Goal: Task Accomplishment & Management: Use online tool/utility

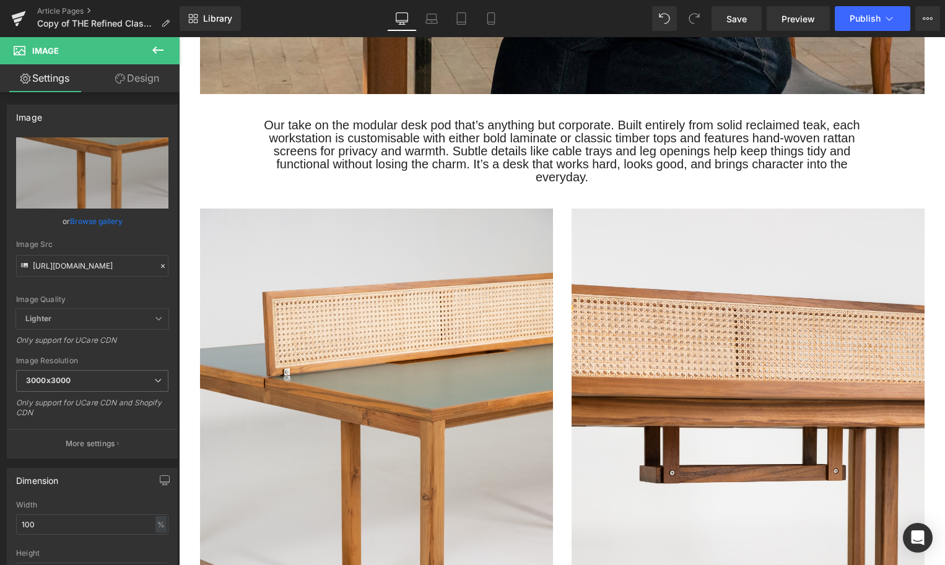
scroll to position [4613, 0]
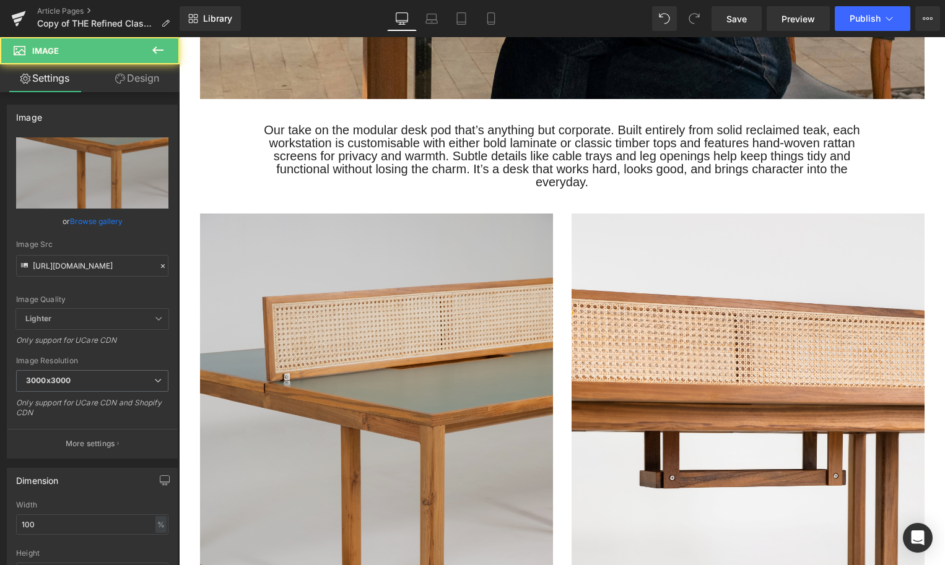
click at [420, 422] on img at bounding box center [376, 478] width 353 height 529
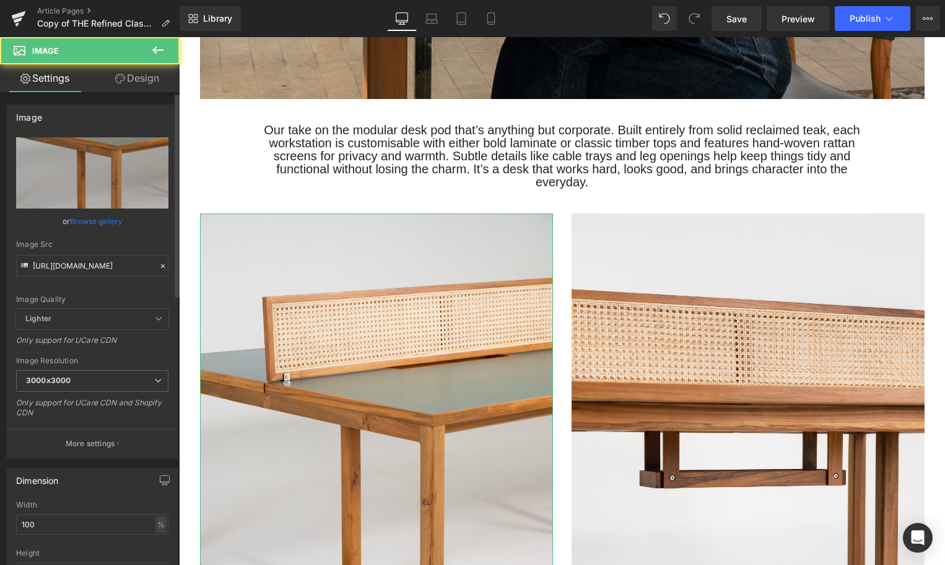
click at [99, 219] on link "Browse gallery" at bounding box center [96, 221] width 53 height 22
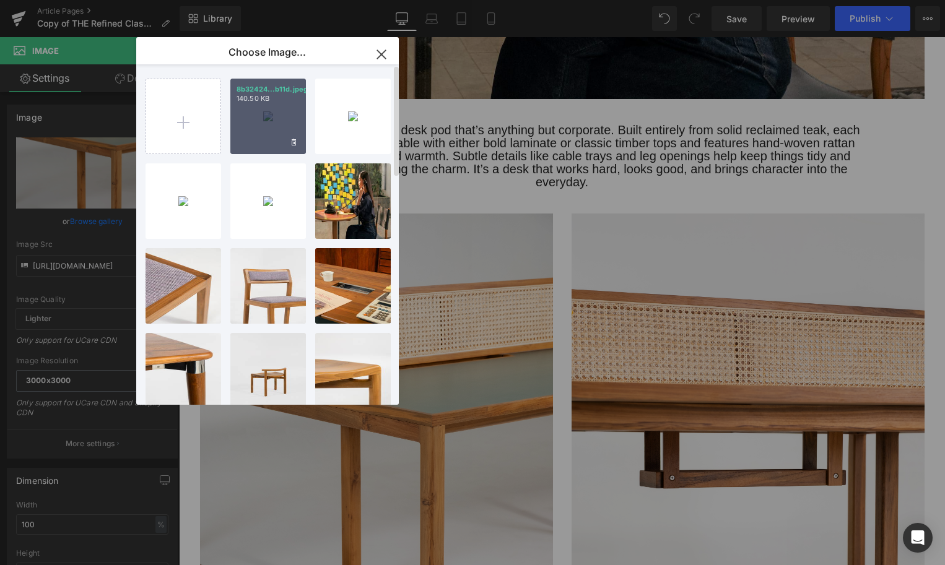
click at [256, 137] on div "8b32424...b11d.jpeg 140.50 KB" at bounding box center [268, 117] width 76 height 76
type input "[URL][DOMAIN_NAME]"
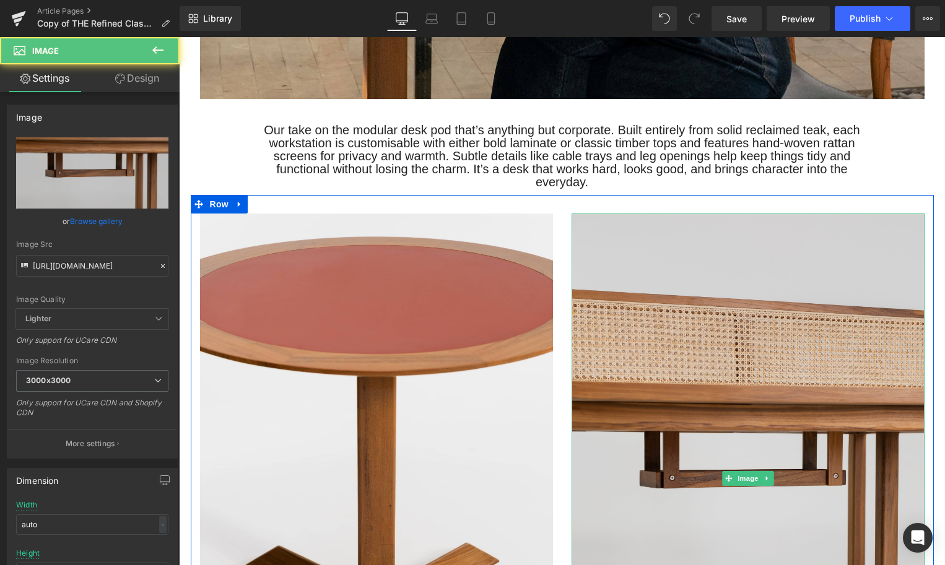
click at [645, 376] on img at bounding box center [747, 478] width 353 height 529
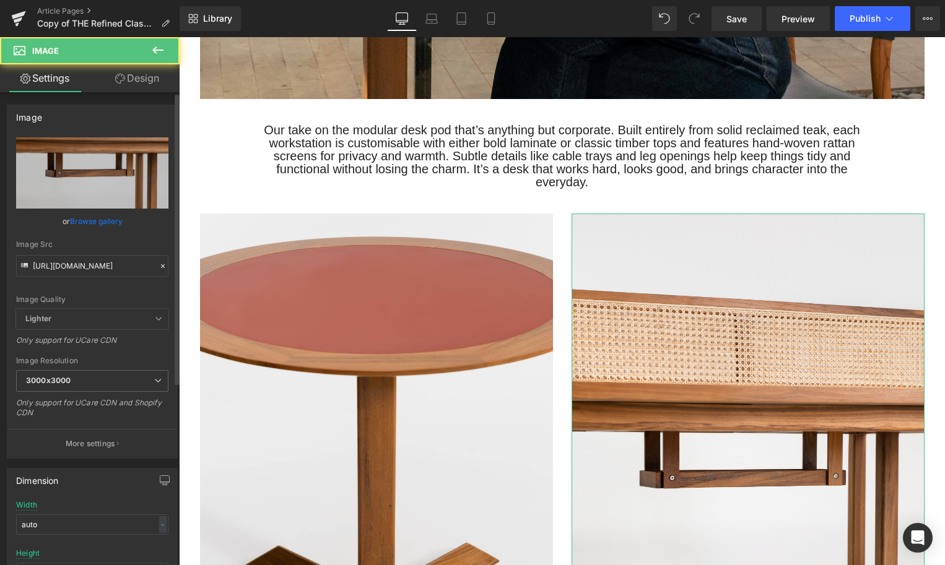
click at [90, 224] on link "Browse gallery" at bounding box center [96, 221] width 53 height 22
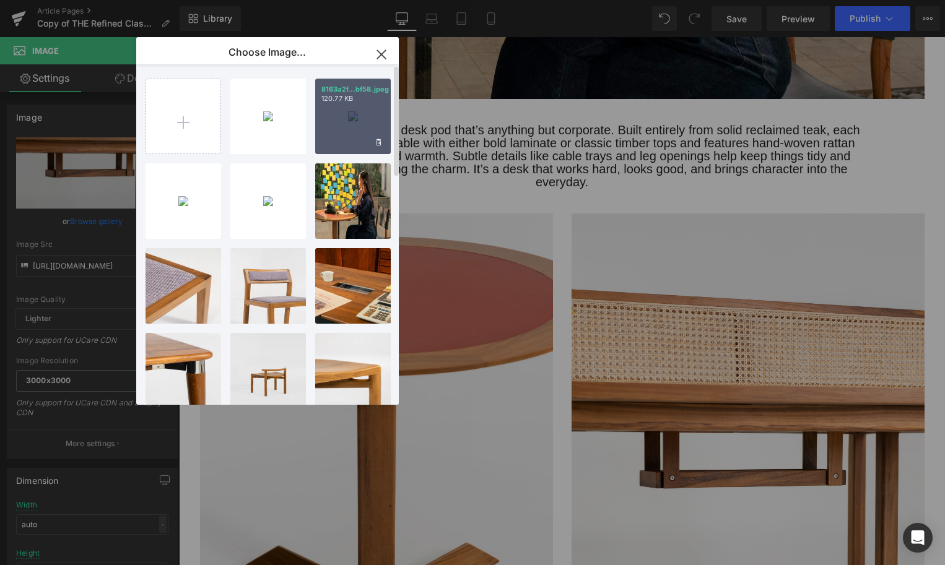
click at [331, 124] on div "8163a2f...bf58.jpeg 120.77 KB" at bounding box center [353, 117] width 76 height 76
type input "[URL][DOMAIN_NAME]"
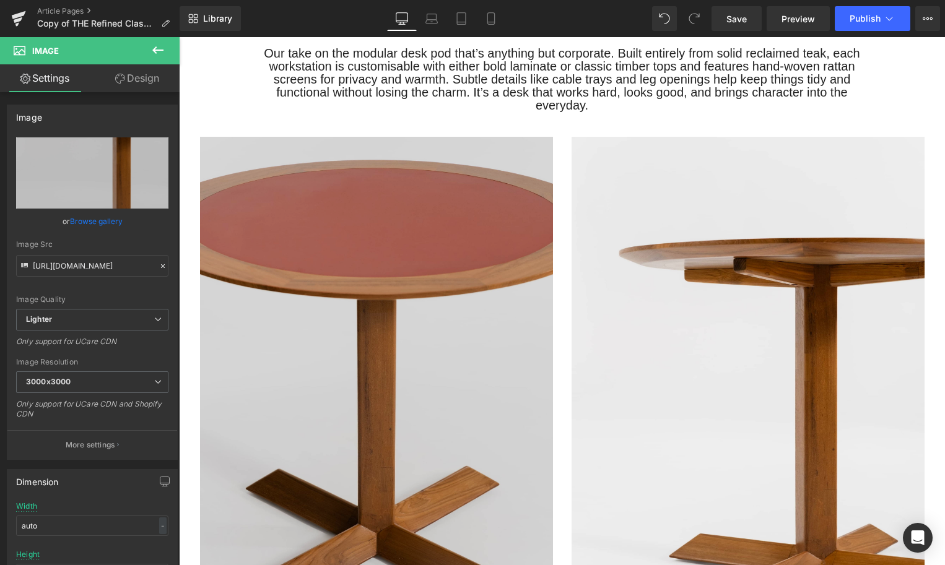
scroll to position [4580, 0]
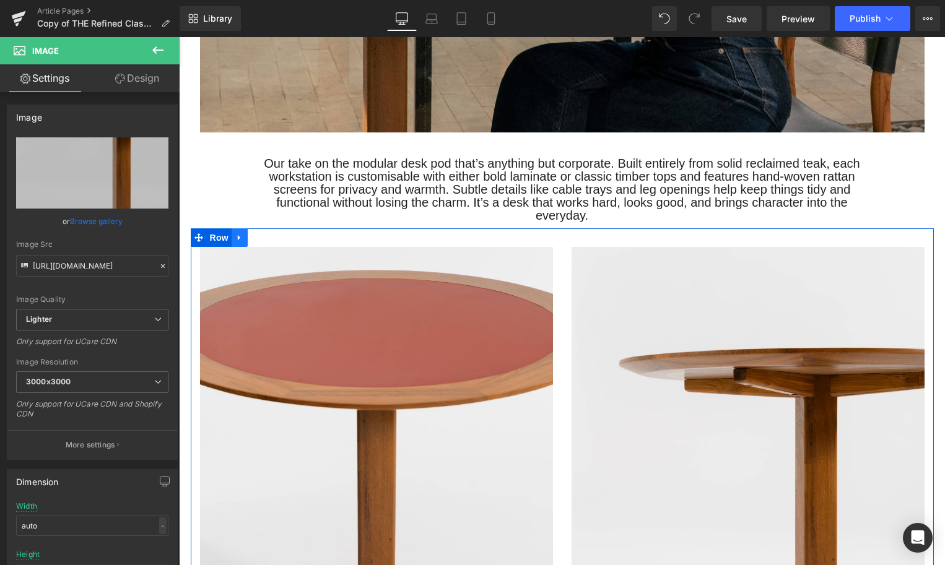
click at [242, 243] on icon at bounding box center [239, 237] width 9 height 9
click at [256, 242] on icon at bounding box center [255, 237] width 9 height 9
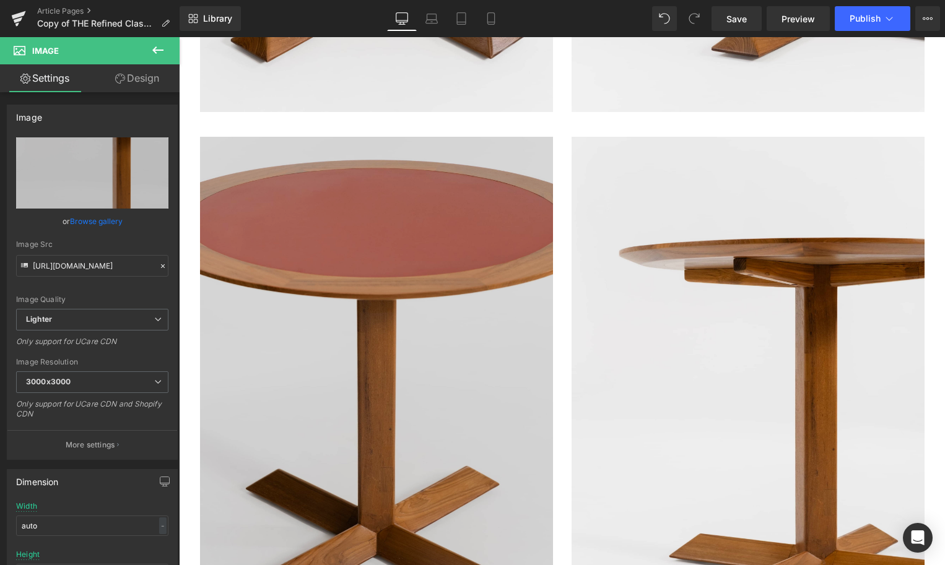
scroll to position [5282, 0]
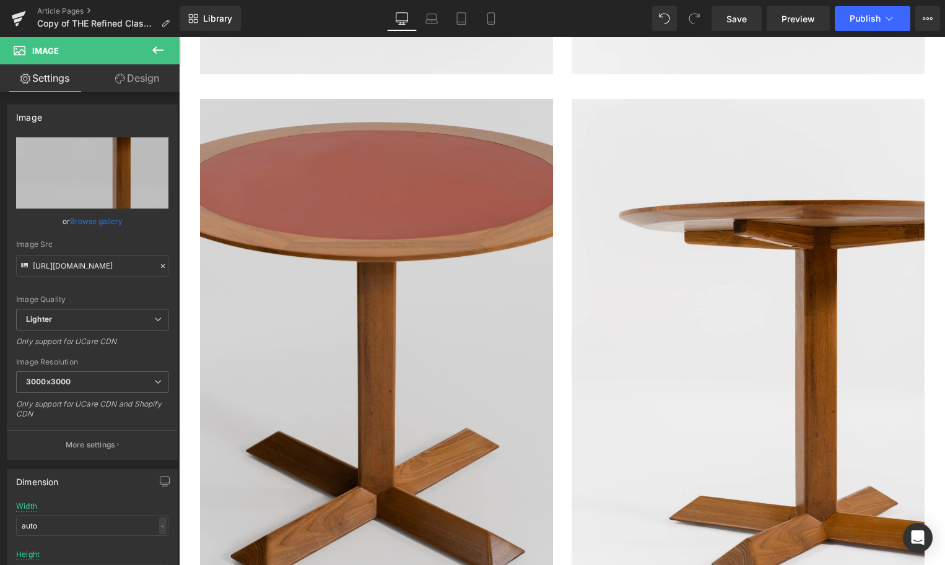
click at [259, 269] on img at bounding box center [376, 363] width 353 height 529
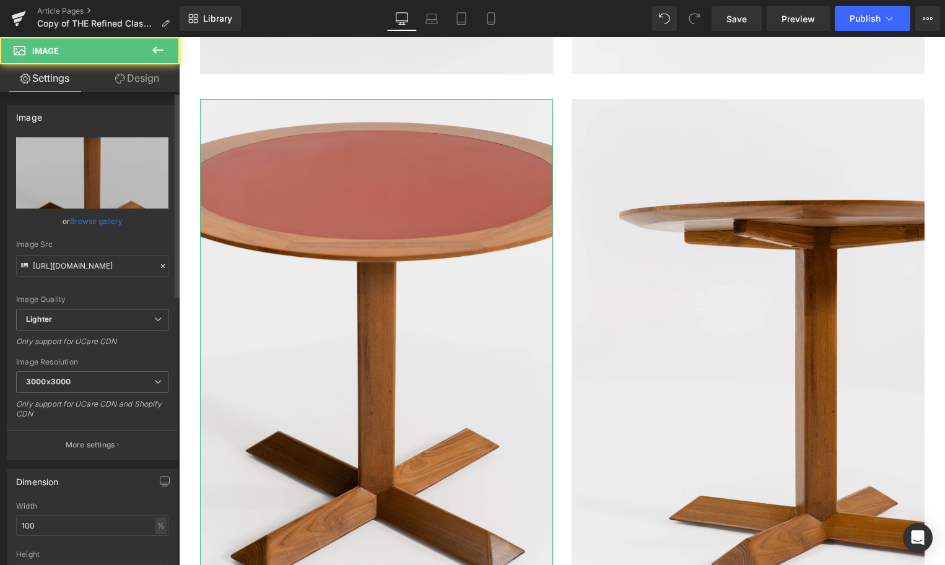
click at [79, 219] on link "Browse gallery" at bounding box center [96, 221] width 53 height 22
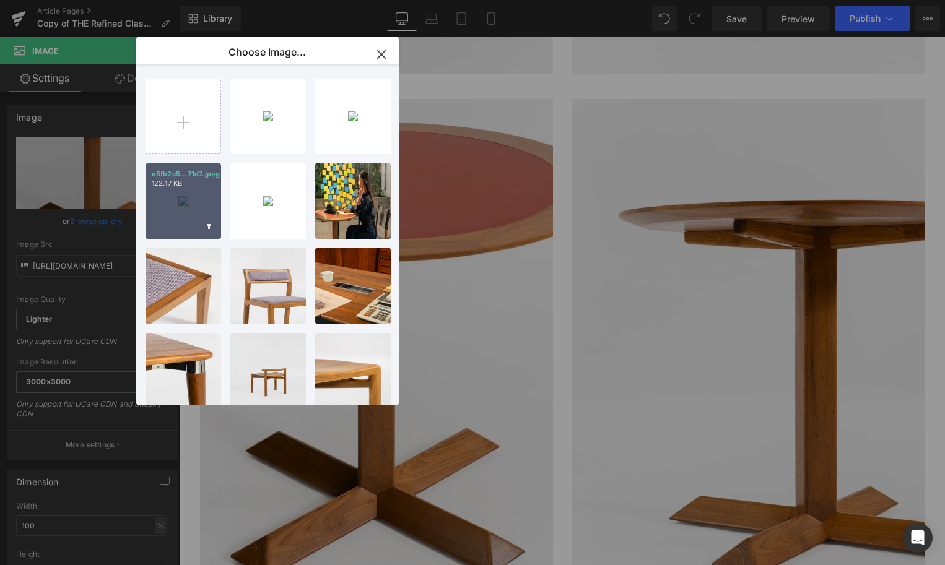
click at [184, 197] on div "e5fb2c5...71d7.jpeg 122.17 KB" at bounding box center [183, 201] width 76 height 76
type input "https://ucarecdn.com/c3ae3596-508d-4ab2-a94f-b06bf27b369d/-/format/auto/-/previ…"
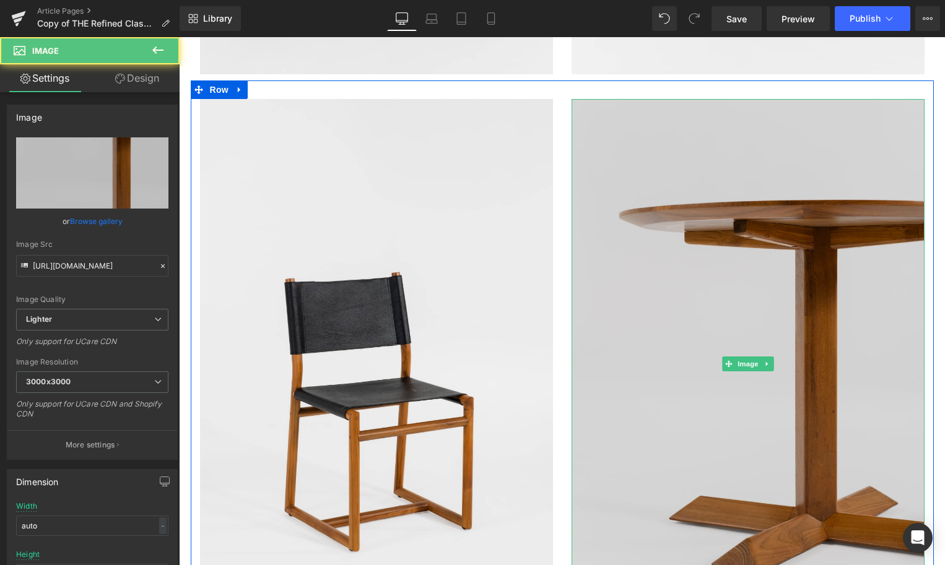
click at [675, 325] on img at bounding box center [747, 363] width 353 height 529
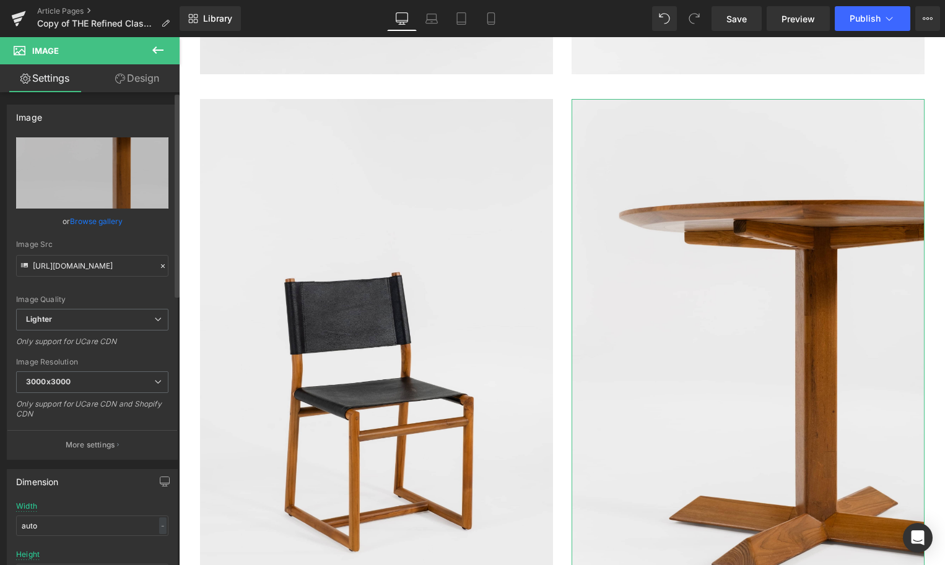
click at [91, 215] on link "Browse gallery" at bounding box center [96, 221] width 53 height 22
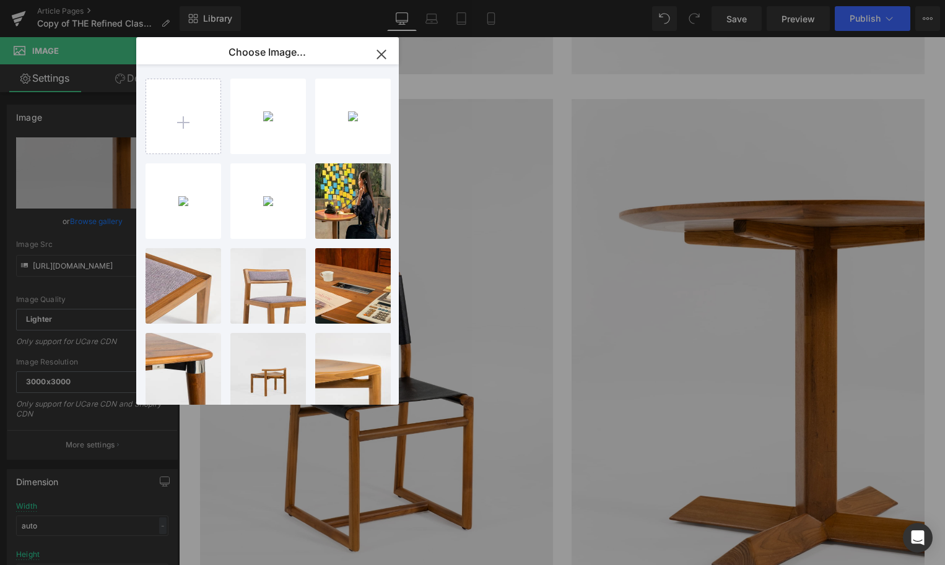
click at [308, 204] on div "8b32424...b11d.jpeg 140.50 KB Delete image? Yes No 8163a2f...bf58.jpeg 120.77 K…" at bounding box center [274, 236] width 258 height 345
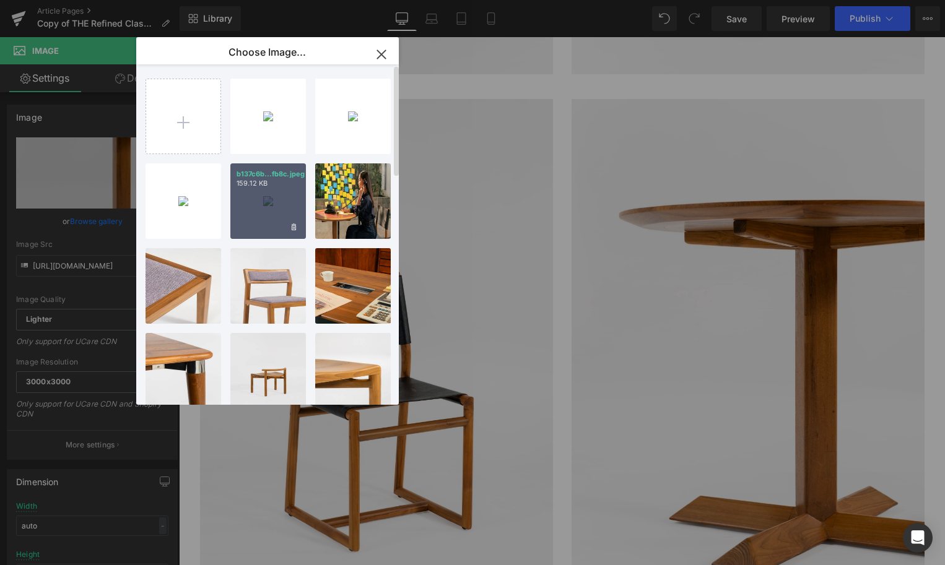
click at [262, 209] on div "b137c6b...fb8c.jpeg 159.12 KB" at bounding box center [268, 201] width 76 height 76
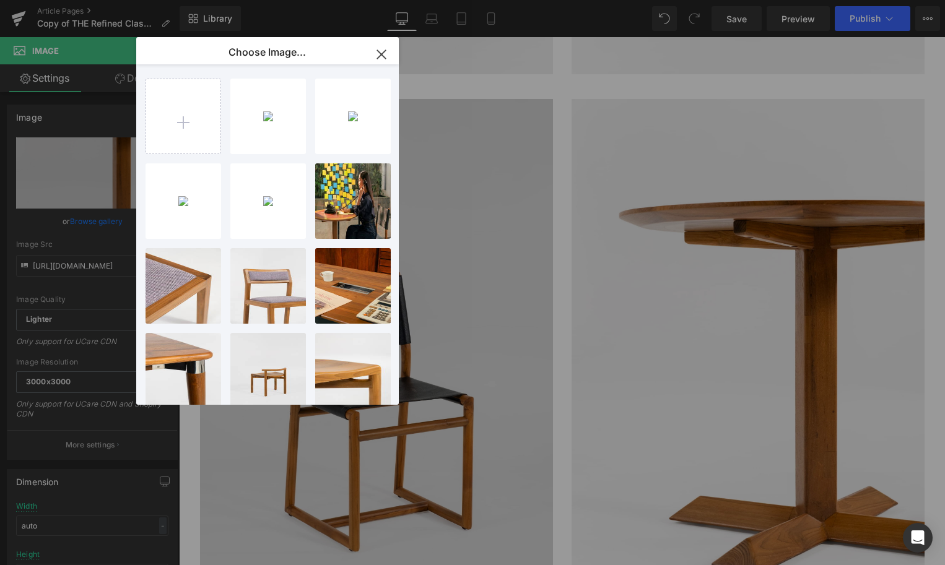
type input "https://ucarecdn.com/97818e99-4a6d-43a8-91f8-085ff98d63c6/-/format/auto/-/previ…"
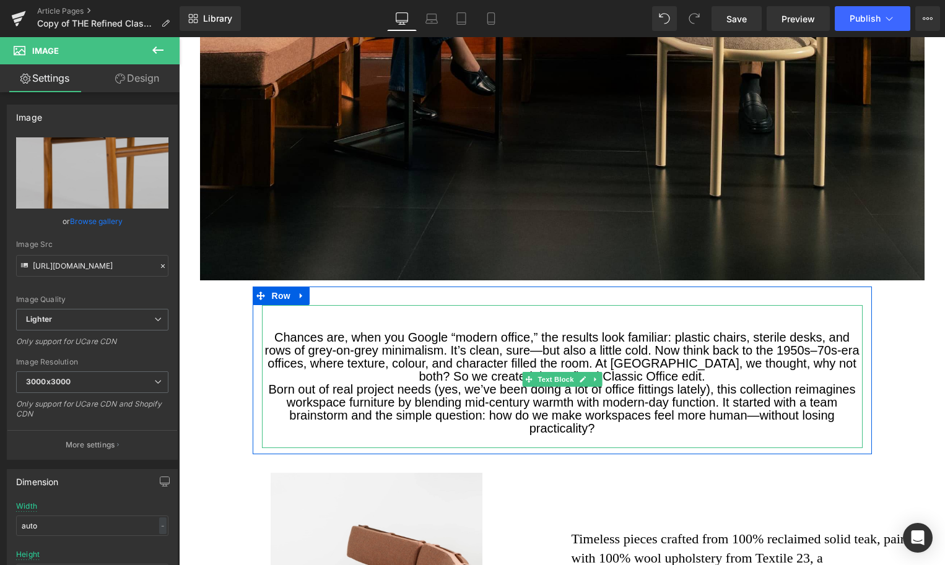
scroll to position [721, 0]
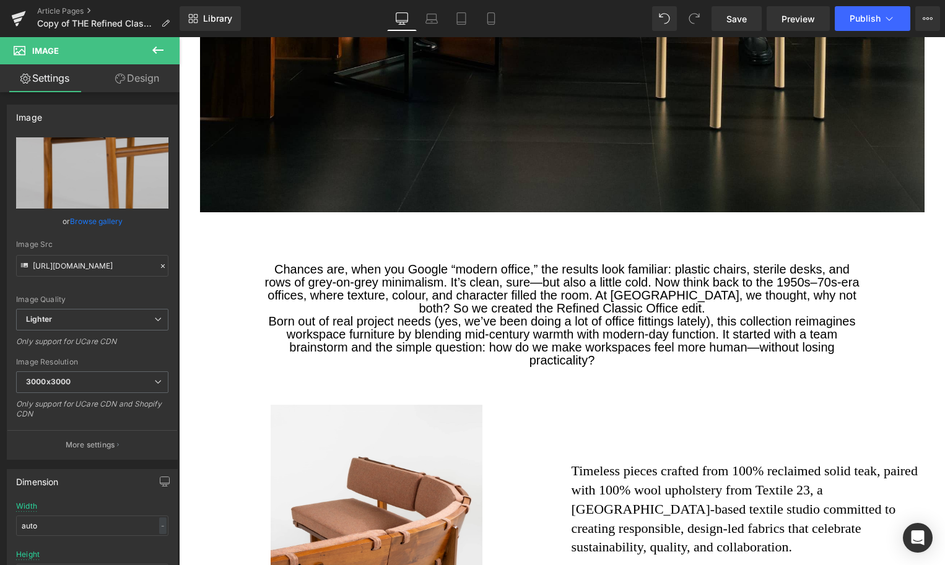
click at [351, 324] on font "Born out of real project needs (yes, we’ve been doing a lot of office fittings …" at bounding box center [562, 341] width 587 height 53
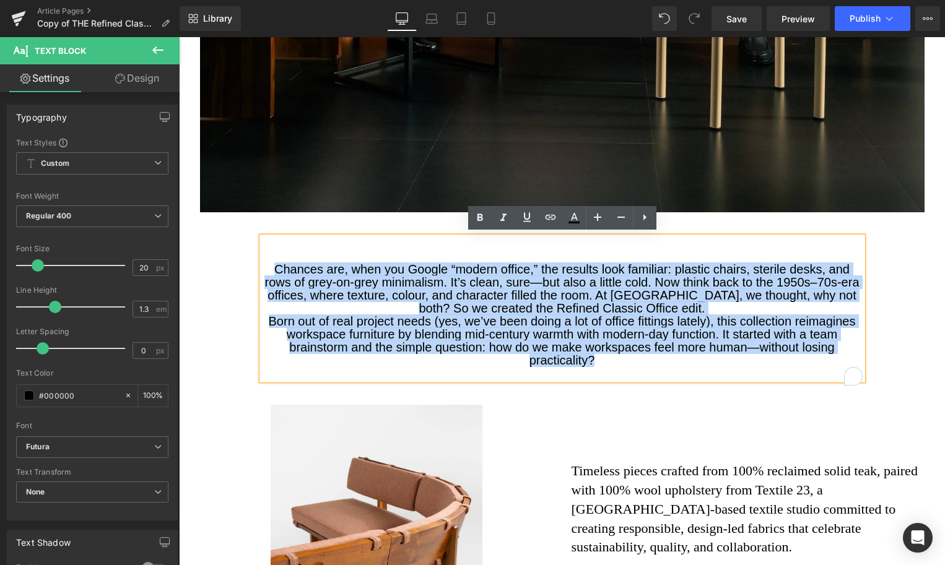
drag, startPoint x: 272, startPoint y: 265, endPoint x: 617, endPoint y: 371, distance: 360.7
click at [617, 371] on div "Chances are, when you Google “modern office,” the results look familiar: plasti…" at bounding box center [562, 308] width 601 height 143
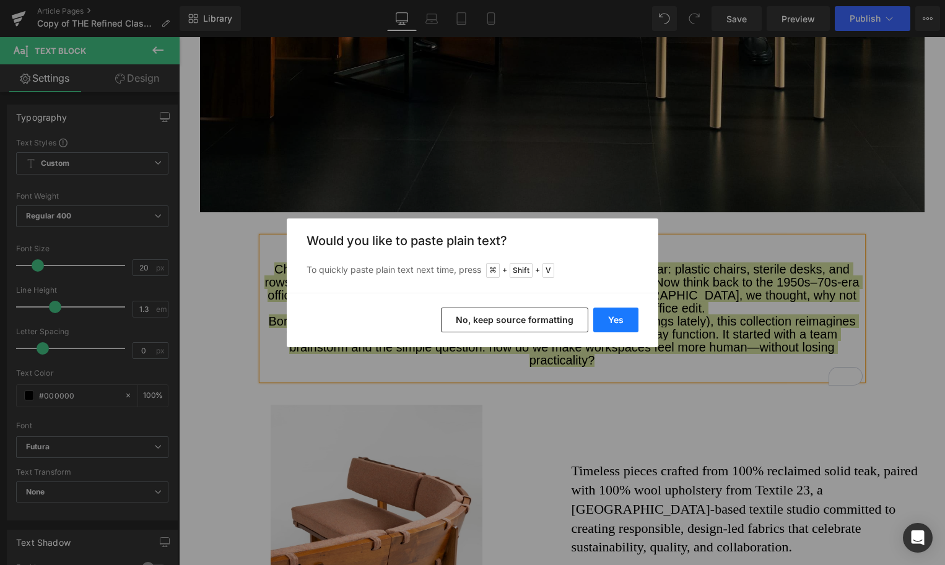
click at [610, 328] on button "Yes" at bounding box center [615, 320] width 45 height 25
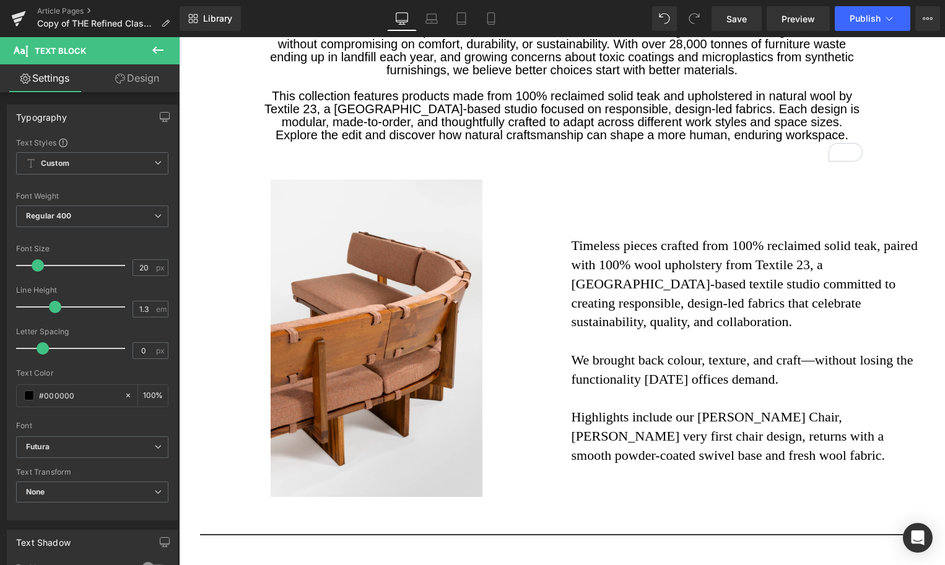
scroll to position [999, 0]
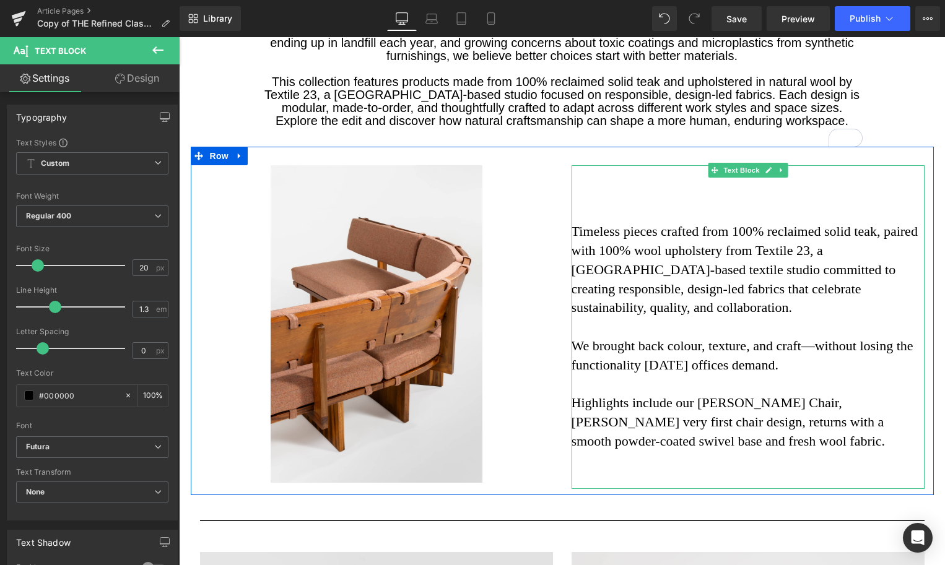
click at [585, 268] on p "Timeless pieces crafted from 100% reclaimed solid teak, paired with 100% wool u…" at bounding box center [747, 269] width 353 height 95
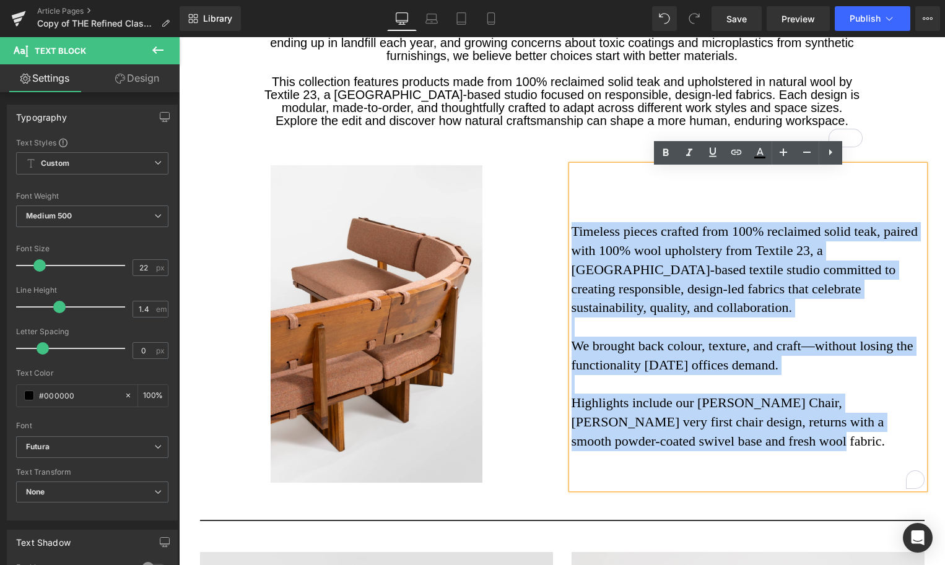
drag, startPoint x: 571, startPoint y: 233, endPoint x: 805, endPoint y: 448, distance: 317.2
click at [805, 448] on div "Timeless pieces crafted from 100% reclaimed solid teak, paired with 100% wool u…" at bounding box center [747, 327] width 353 height 324
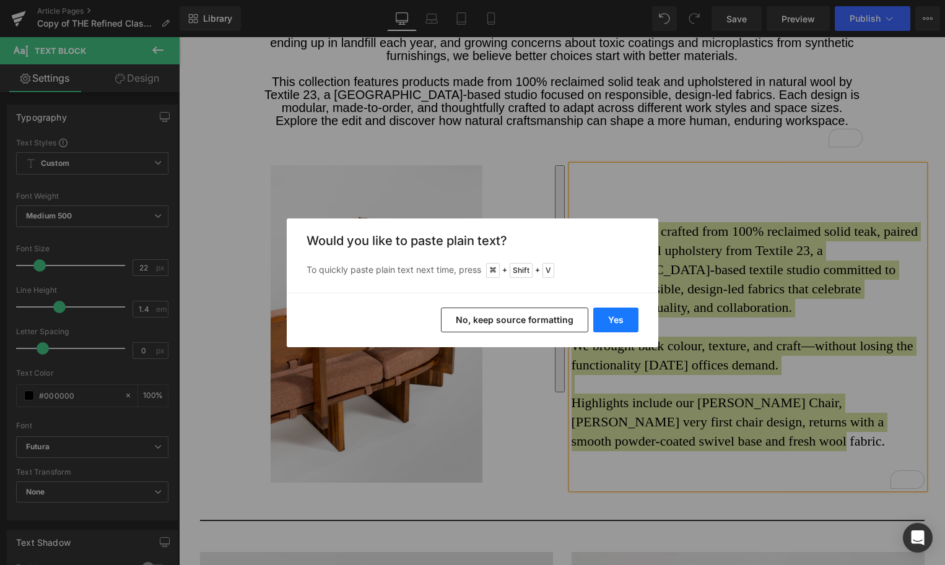
click at [614, 318] on button "Yes" at bounding box center [615, 320] width 45 height 25
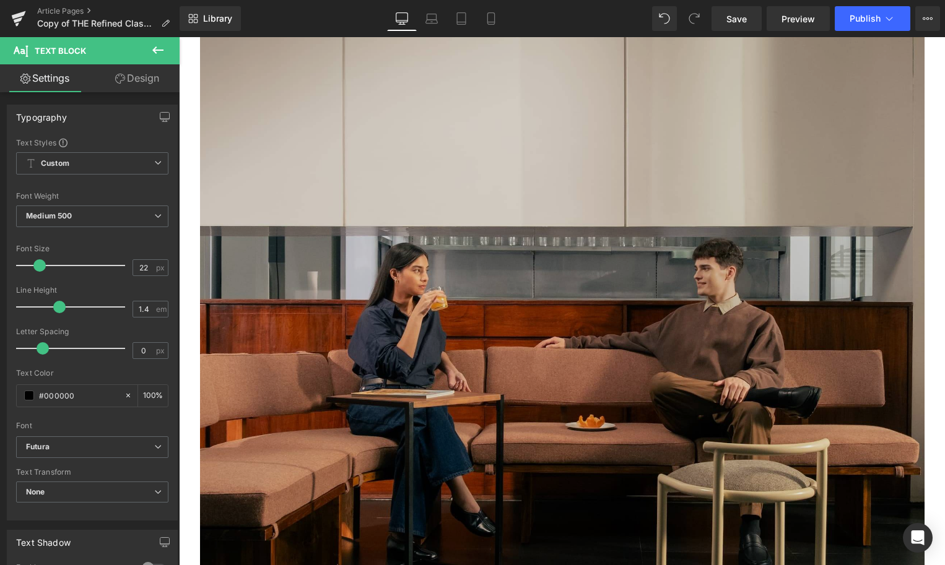
scroll to position [0, 0]
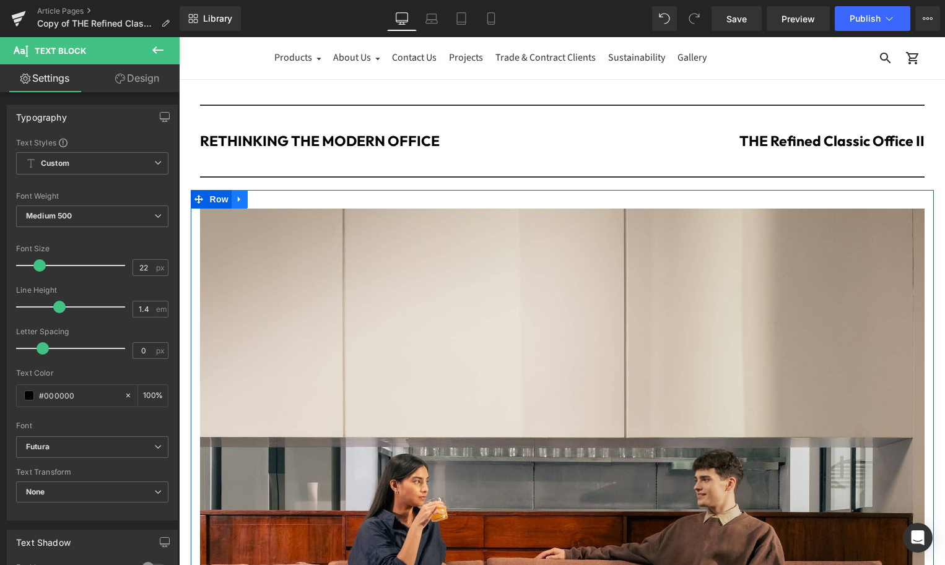
click at [241, 197] on icon at bounding box center [239, 198] width 9 height 9
click at [258, 200] on icon at bounding box center [255, 199] width 9 height 9
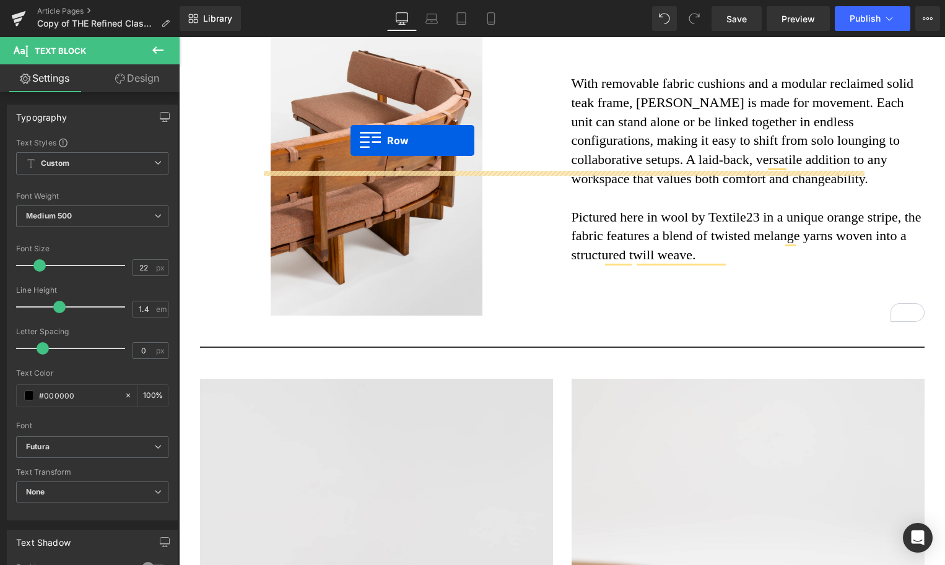
scroll to position [1223, 0]
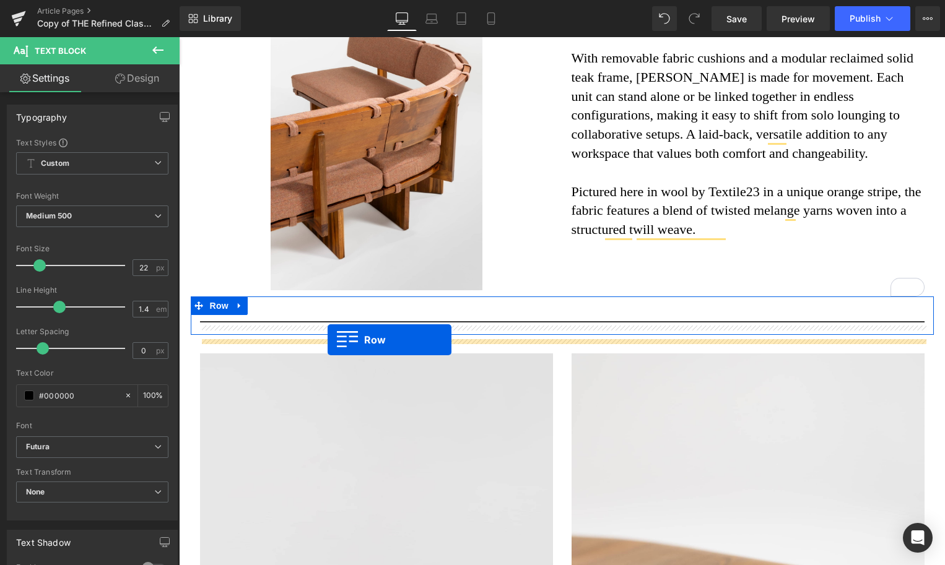
drag, startPoint x: 200, startPoint y: 110, endPoint x: 328, endPoint y: 339, distance: 262.2
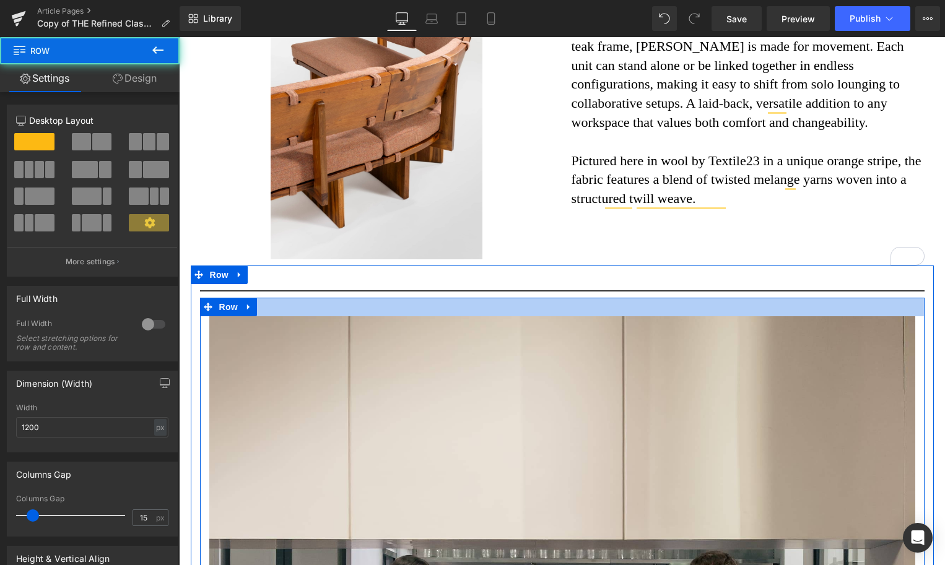
scroll to position [1192, 0]
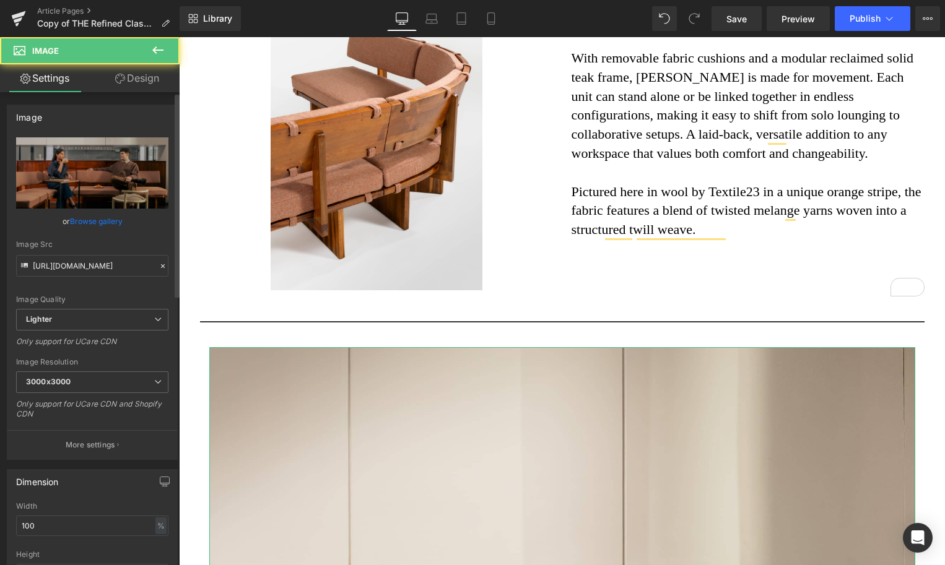
click at [95, 220] on link "Browse gallery" at bounding box center [96, 221] width 53 height 22
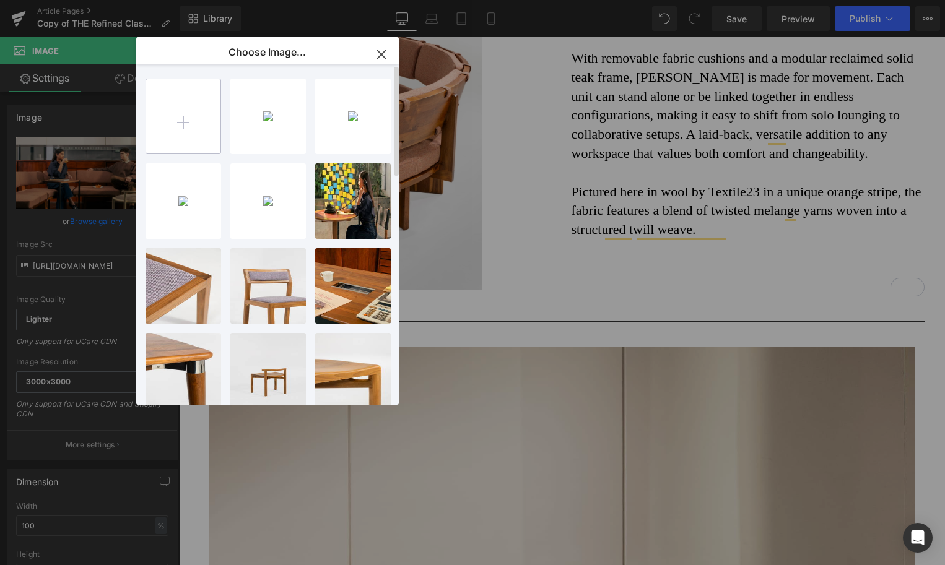
click at [173, 137] on input "file" at bounding box center [183, 116] width 74 height 74
type input "C:\fakepath\1584557f-d9ec-406a-bf6d-1ae78d1f76f9.jpeg"
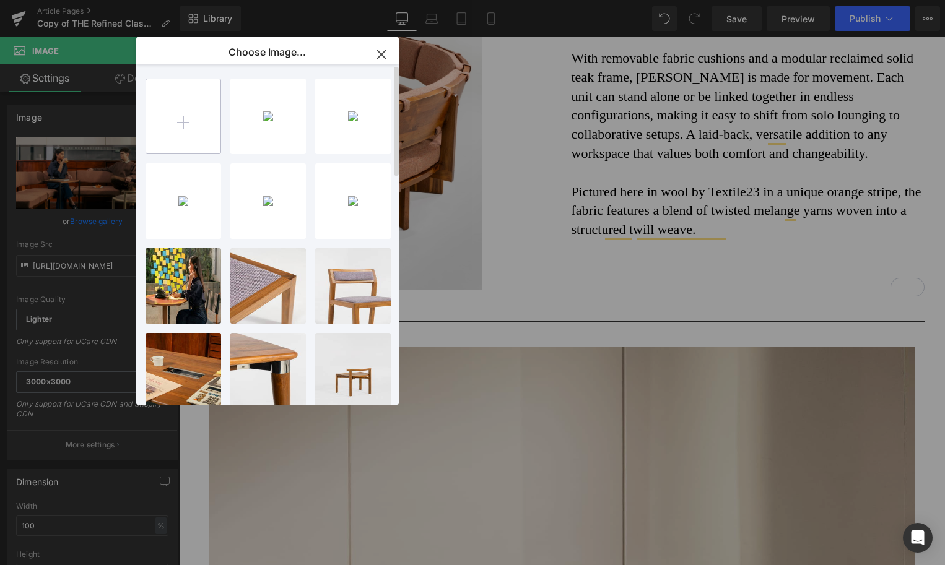
click at [195, 127] on input "file" at bounding box center [183, 116] width 74 height 74
type input "C:\fakepath\LANDSCAPE SHOOT PICS_0003_REDDIE NCW Day One-21.jpg"
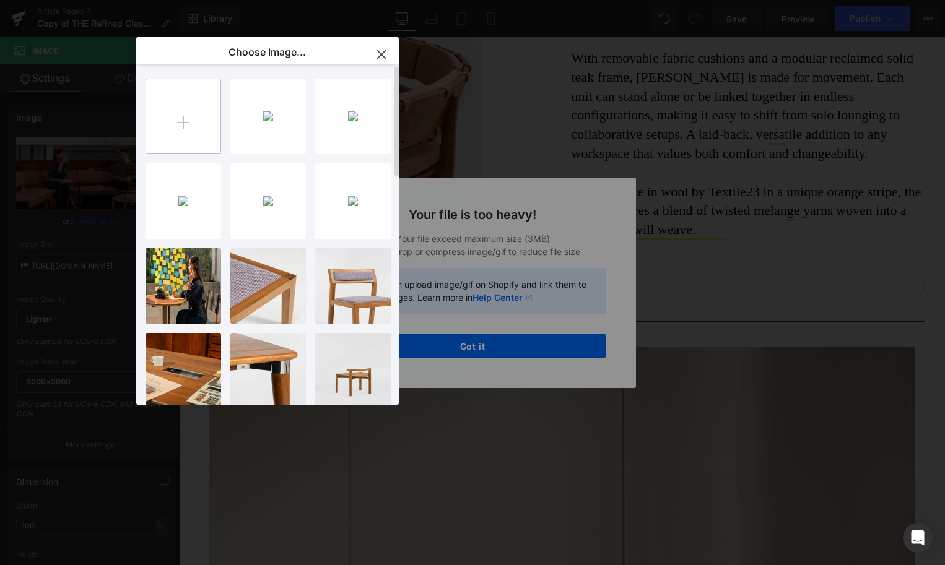
click at [195, 136] on input "file" at bounding box center [183, 116] width 74 height 74
click at [0, 0] on div "1584557...76f9.jpeg 296.91 KB" at bounding box center [0, 0] width 0 height 0
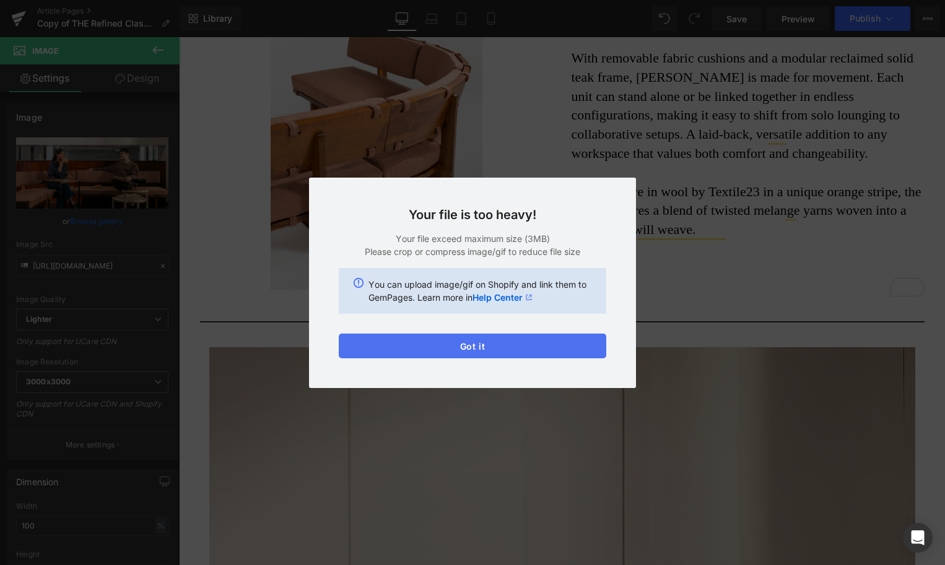
click at [445, 350] on button "Got it" at bounding box center [472, 346] width 267 height 25
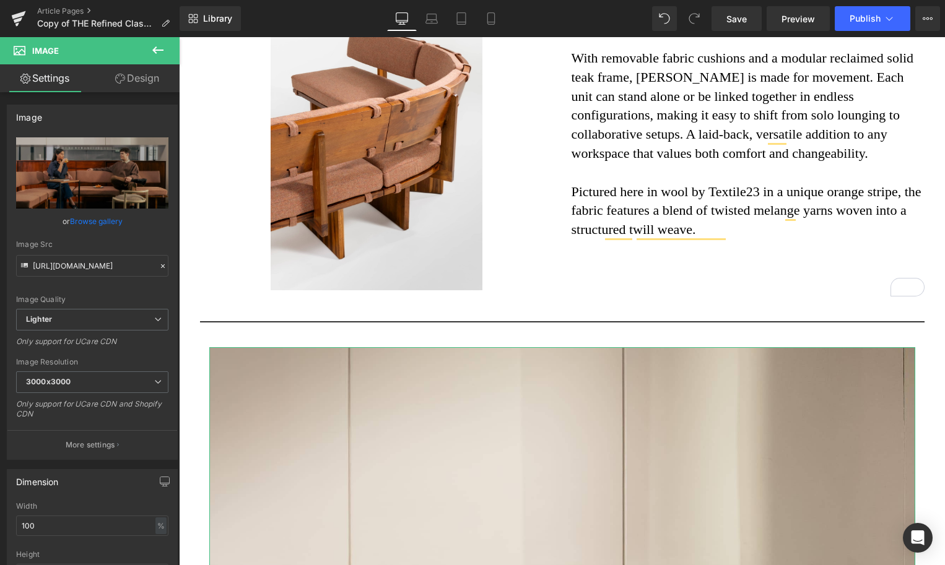
click at [80, 219] on link "Browse gallery" at bounding box center [96, 221] width 53 height 22
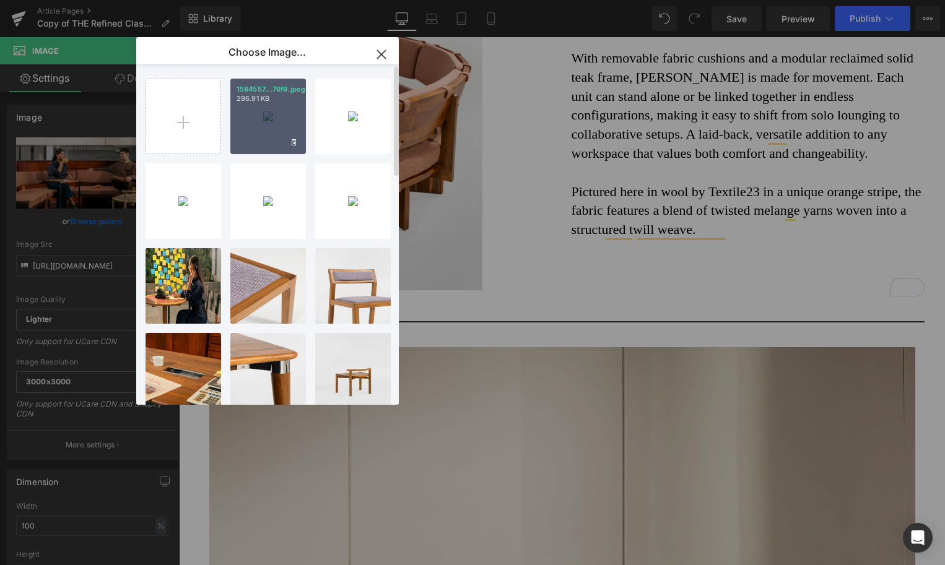
click at [282, 133] on div "1584557...76f9.jpeg 296.91 KB" at bounding box center [268, 117] width 76 height 76
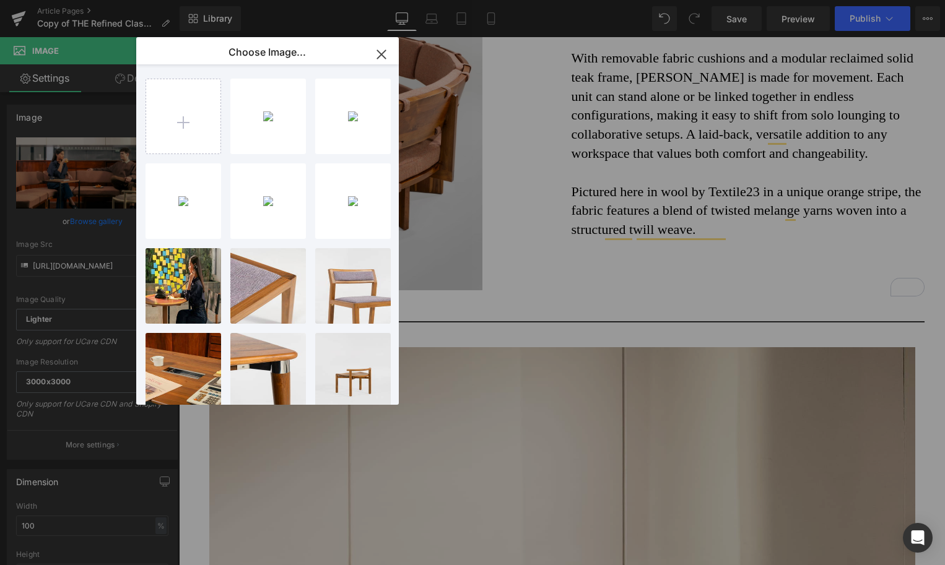
type input "https://ucarecdn.com/7c947d3a-7ee5-41ef-8bab-d1c9d756ce6a/-/format/auto/-/previ…"
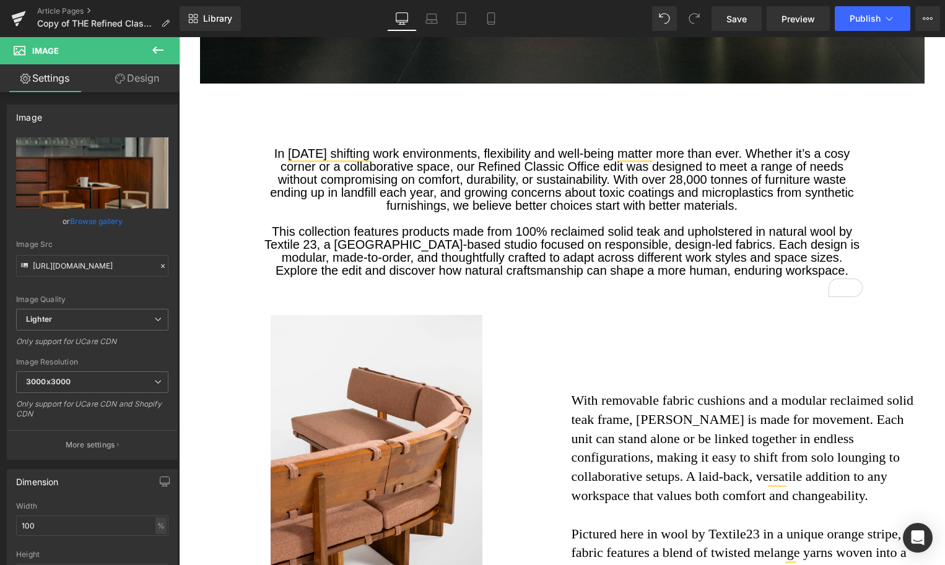
scroll to position [841, 0]
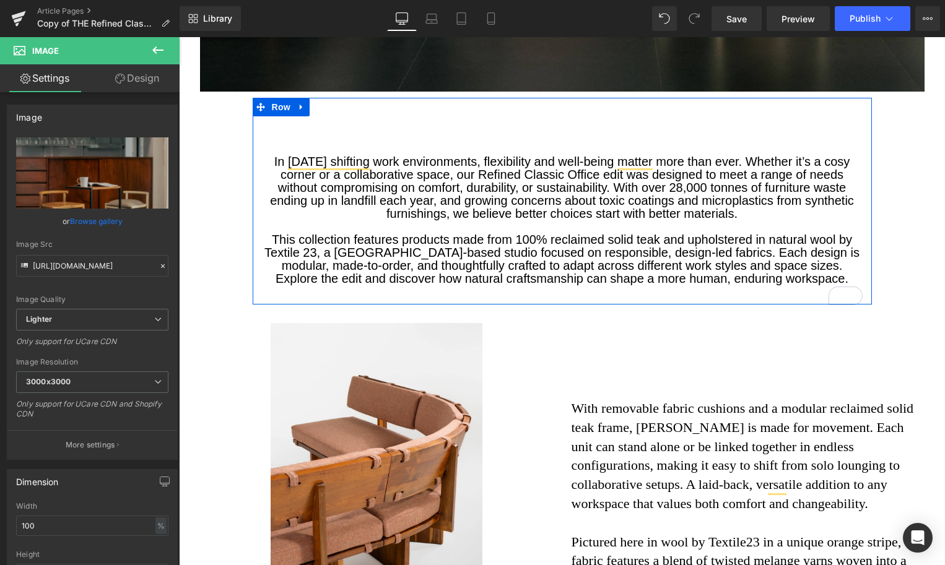
click at [316, 136] on div "To enrich screen reader interactions, please activate Accessibility in Grammarl…" at bounding box center [562, 135] width 601 height 13
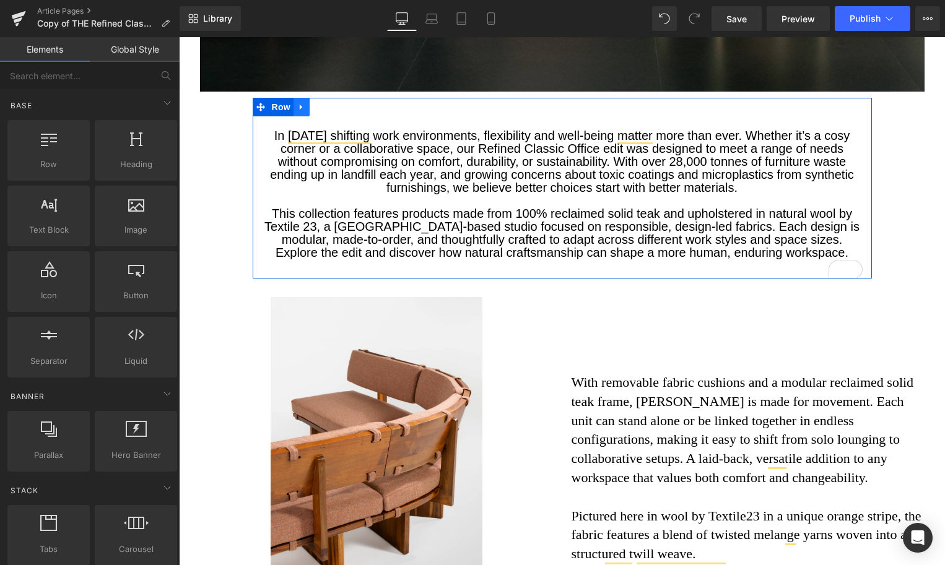
click at [303, 103] on icon at bounding box center [301, 106] width 9 height 9
click at [320, 106] on icon at bounding box center [317, 107] width 9 height 9
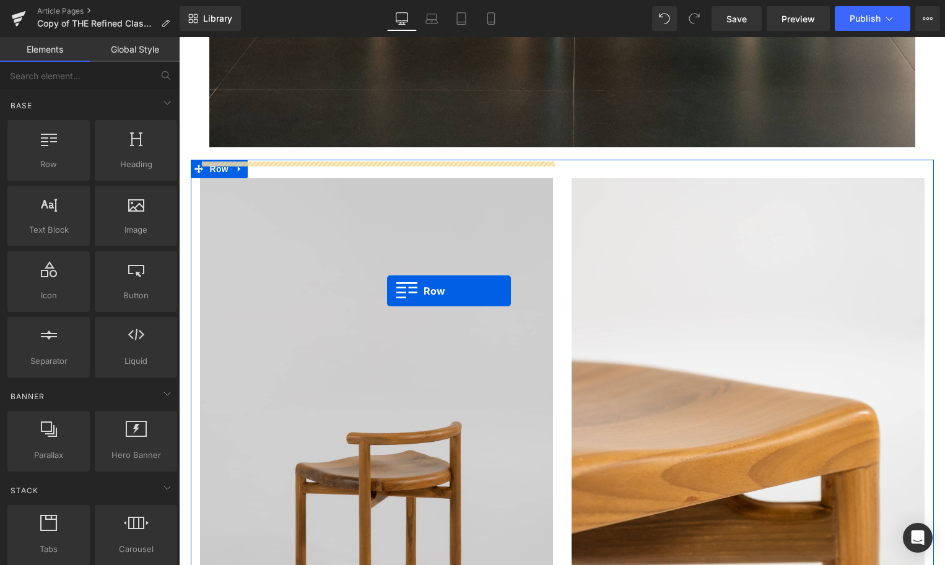
scroll to position [2450, 0]
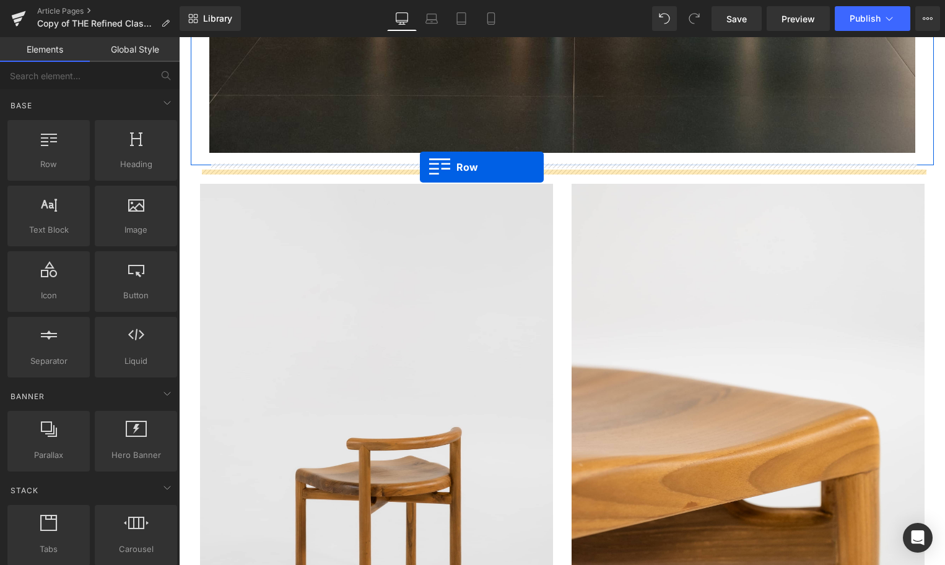
drag, startPoint x: 257, startPoint y: 291, endPoint x: 420, endPoint y: 167, distance: 204.9
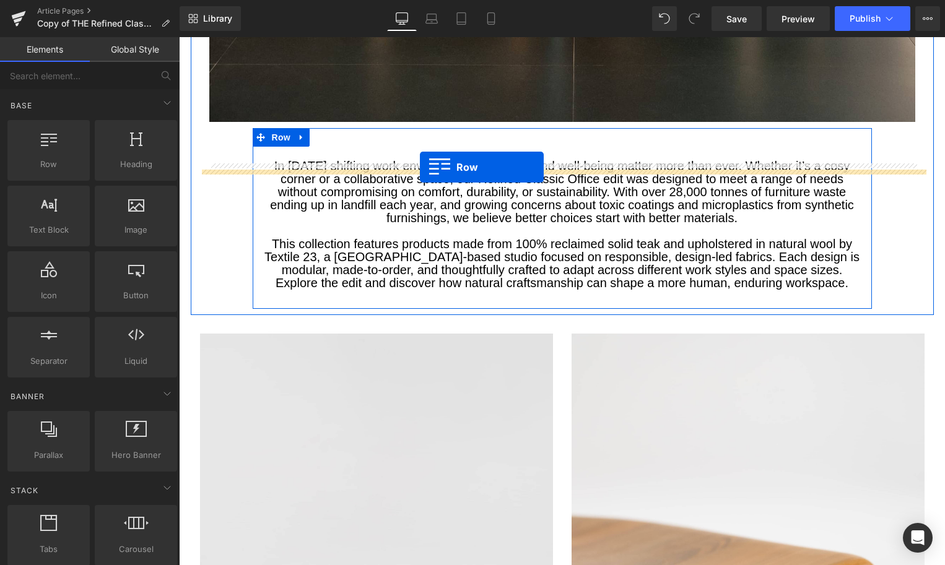
scroll to position [2419, 0]
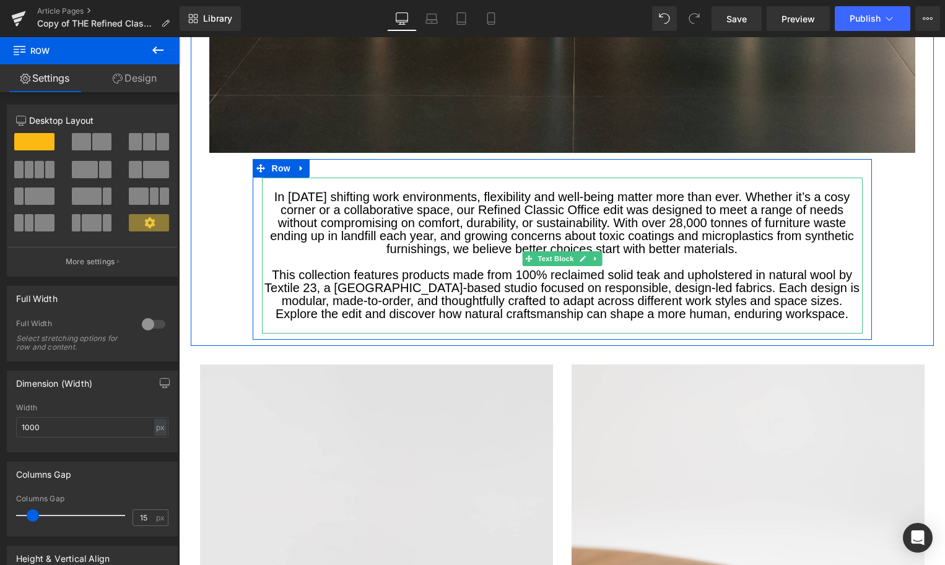
click at [430, 292] on font "This collection features products made from 100% reclaimed solid teak and uphol…" at bounding box center [561, 294] width 595 height 53
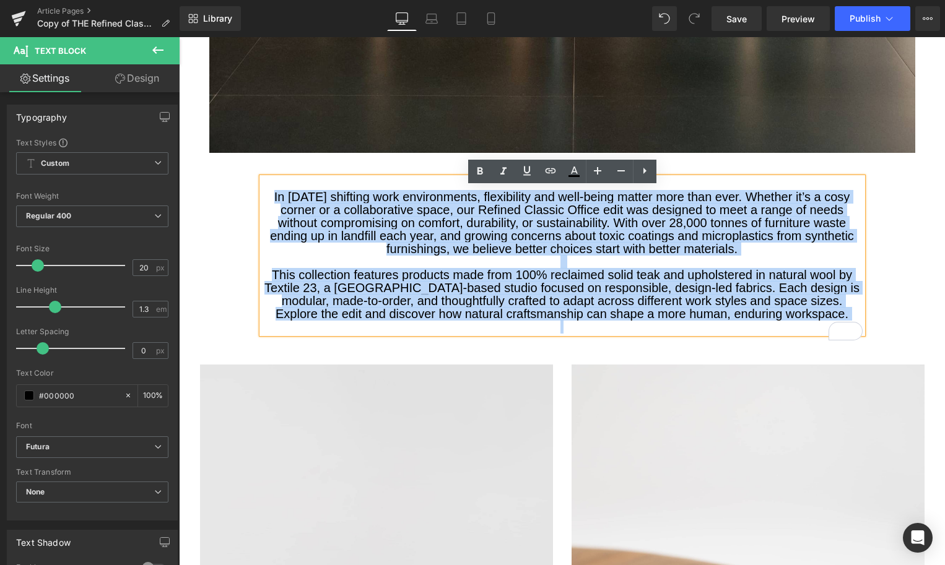
drag, startPoint x: 267, startPoint y: 206, endPoint x: 822, endPoint y: 337, distance: 570.2
click at [822, 334] on div "In today’s shifting work environments, flexibility and well-being matter more t…" at bounding box center [562, 256] width 601 height 156
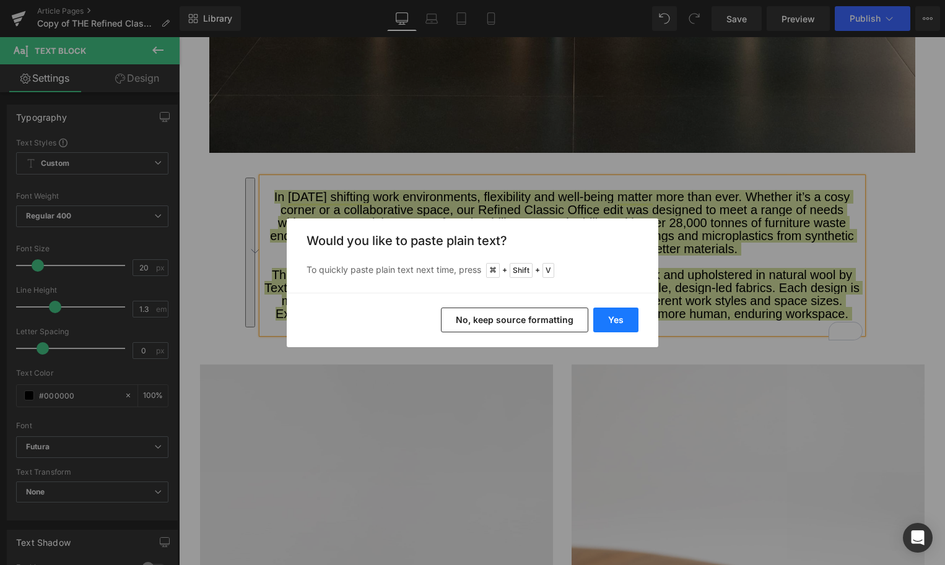
click at [617, 318] on button "Yes" at bounding box center [615, 320] width 45 height 25
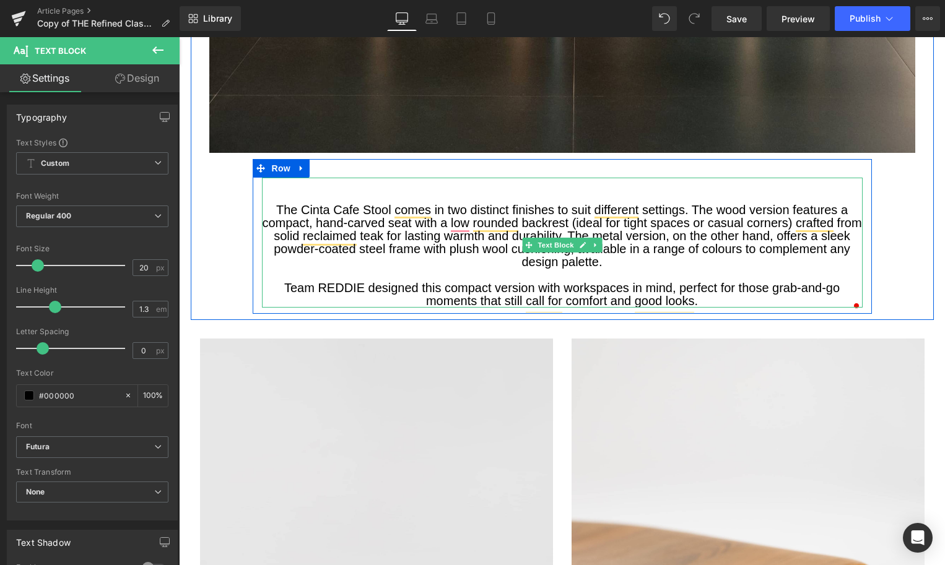
click at [277, 220] on font "The Cinta Cafe Stool comes in two distinct finishes to suit different settings.…" at bounding box center [561, 236] width 599 height 66
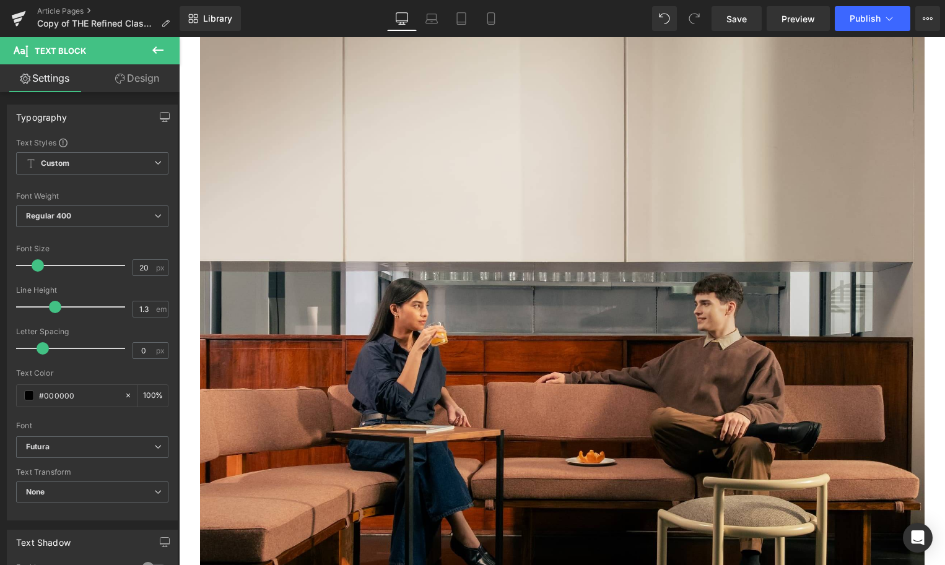
scroll to position [0, 0]
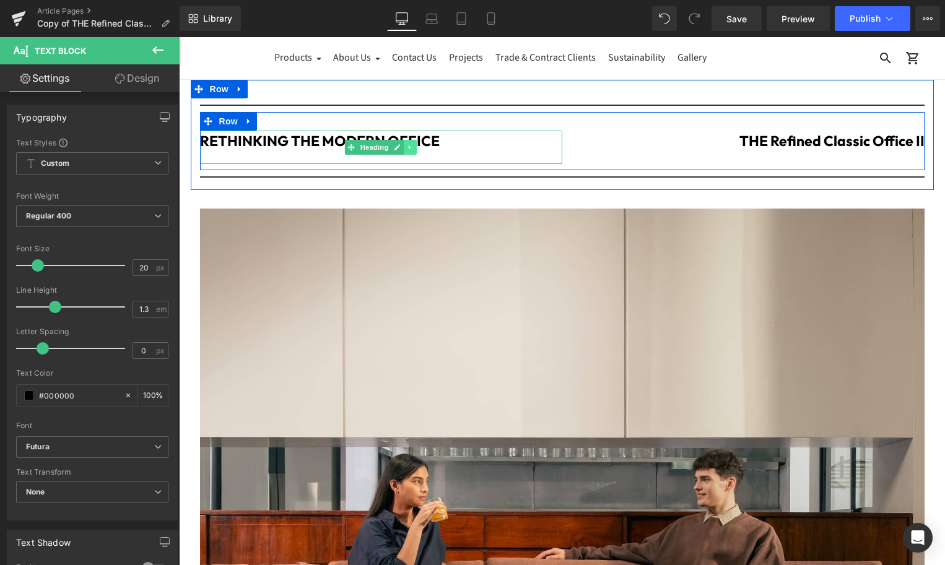
click at [408, 149] on icon at bounding box center [410, 147] width 7 height 7
click at [405, 145] on icon at bounding box center [404, 147] width 7 height 7
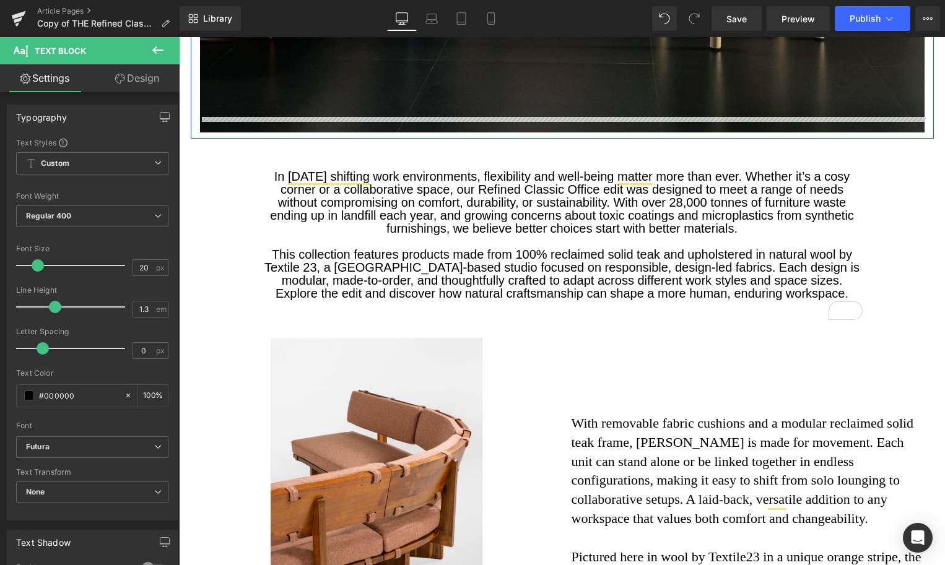
scroll to position [874, 0]
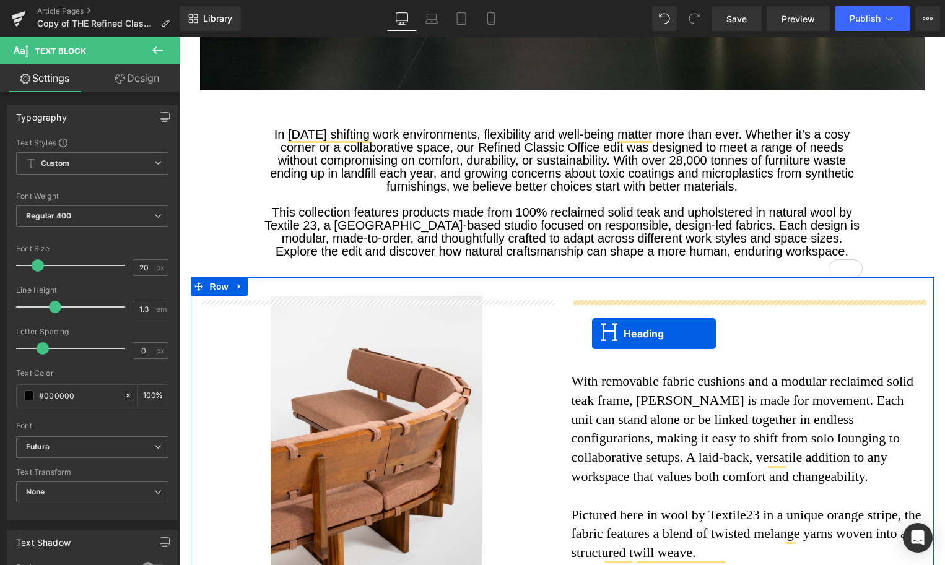
drag, startPoint x: 348, startPoint y: 178, endPoint x: 592, endPoint y: 333, distance: 289.7
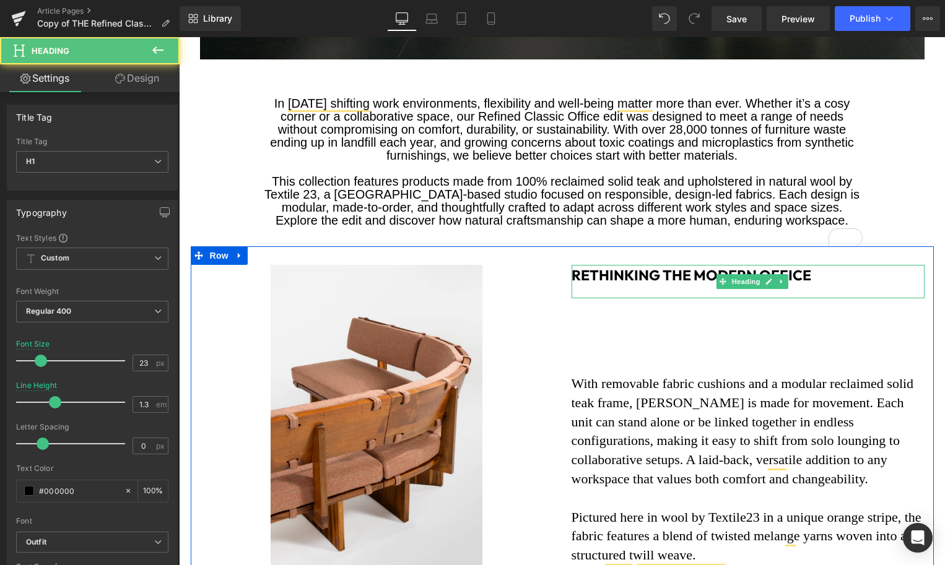
scroll to position [843, 0]
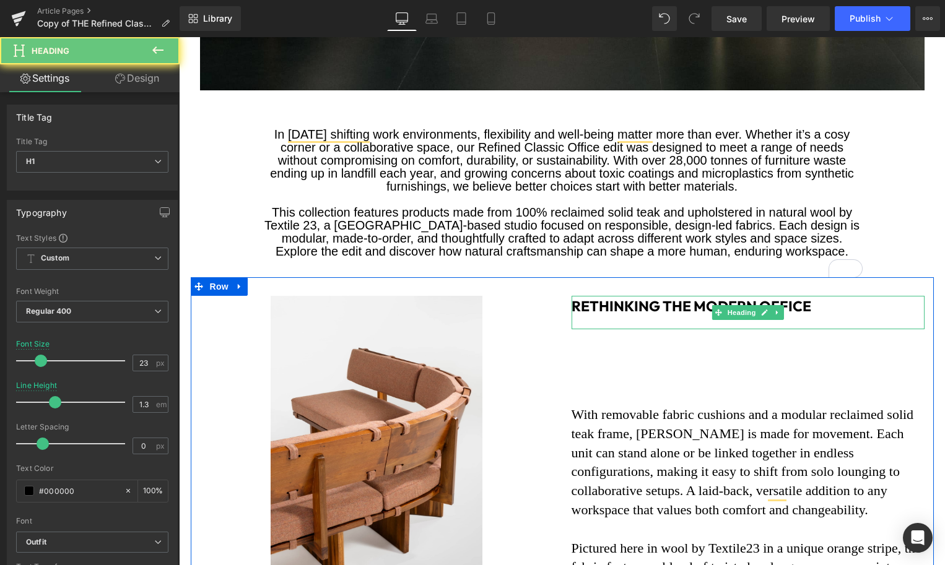
click at [597, 320] on div "To enrich screen reader interactions, please activate Accessibility in Grammarl…" at bounding box center [747, 323] width 353 height 14
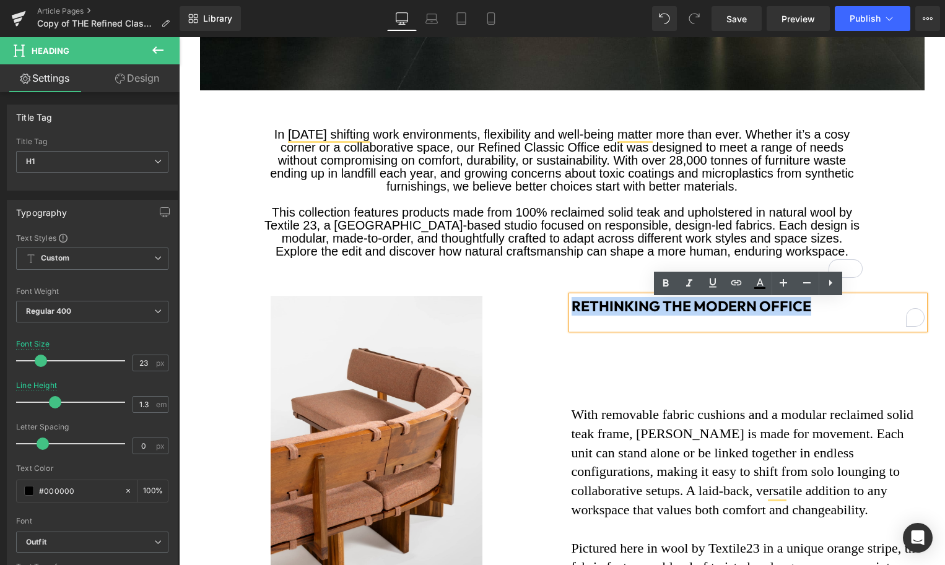
drag, startPoint x: 810, startPoint y: 312, endPoint x: 508, endPoint y: 291, distance: 302.9
click at [508, 291] on div "Image RETHINKING THE MODERN OFFICE Heading With removable fabric cushions and a…" at bounding box center [562, 458] width 743 height 363
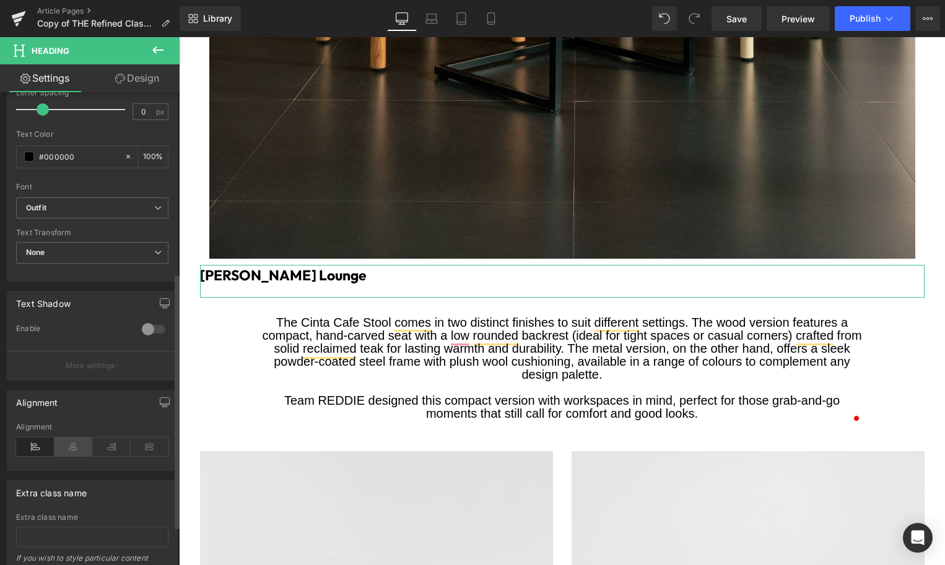
click at [63, 445] on icon at bounding box center [73, 447] width 38 height 19
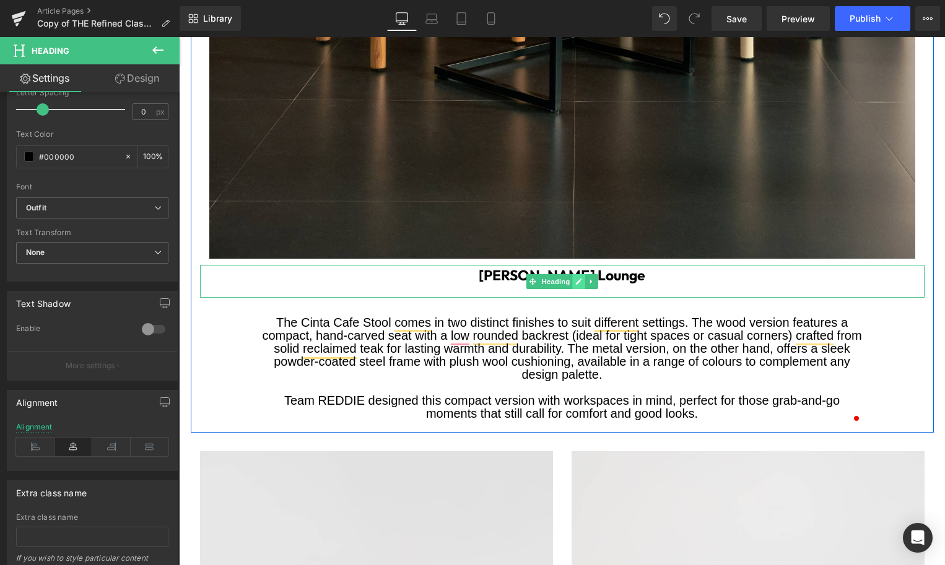
click at [575, 289] on link at bounding box center [578, 281] width 13 height 15
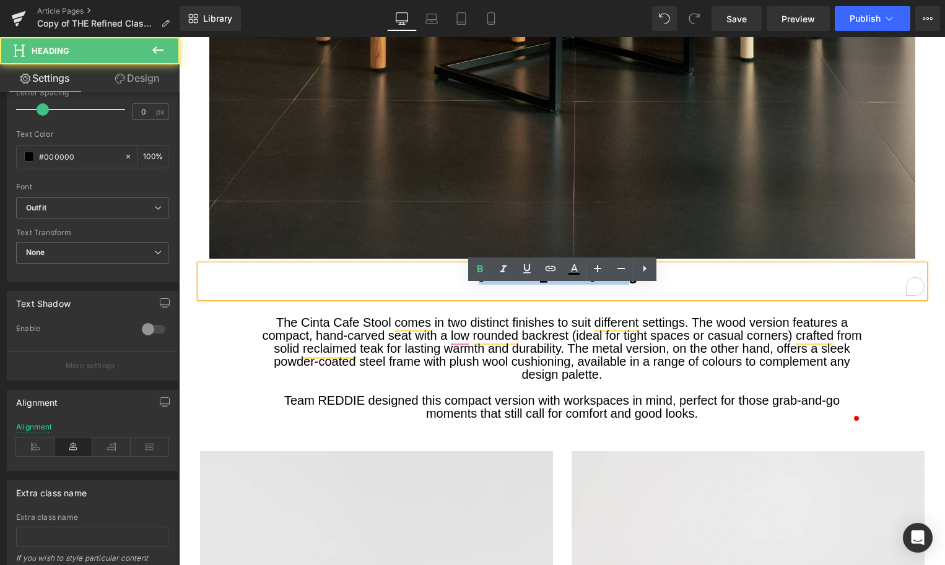
drag, startPoint x: 641, startPoint y: 304, endPoint x: 433, endPoint y: 302, distance: 207.4
click at [434, 285] on h1 "Bob Modular Lounge" at bounding box center [562, 275] width 724 height 19
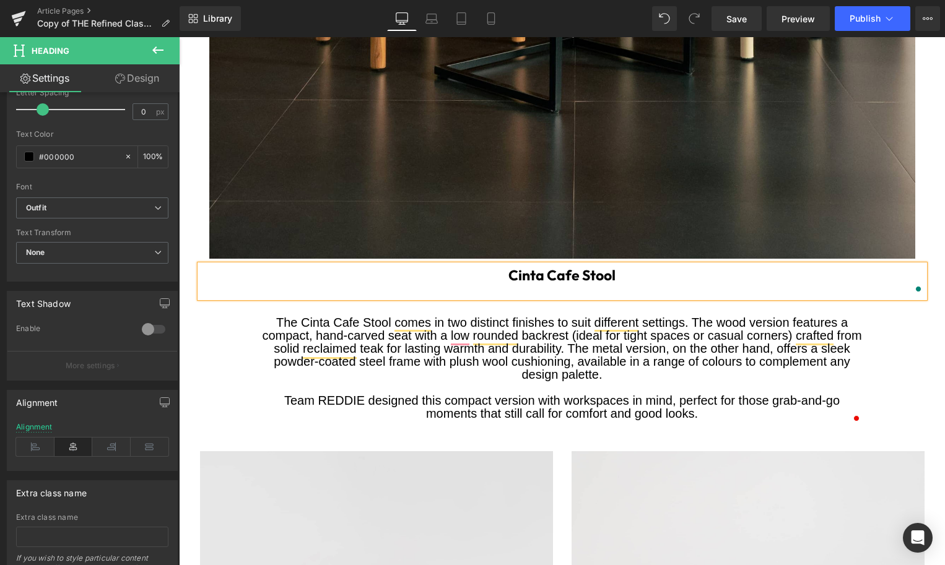
click at [466, 285] on h1 "Cinta Cafe Stool" at bounding box center [562, 275] width 724 height 19
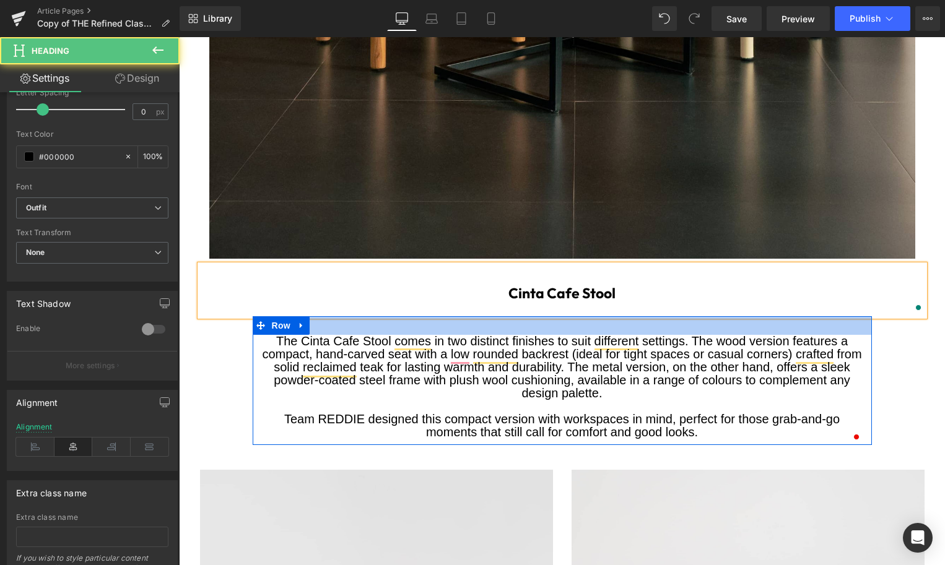
click at [424, 335] on div at bounding box center [562, 325] width 619 height 19
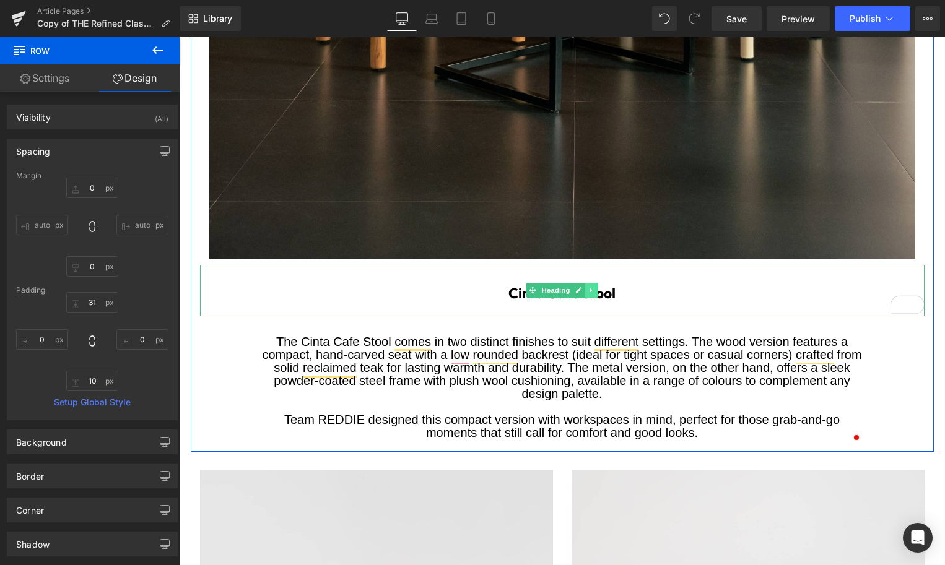
click at [589, 294] on icon at bounding box center [591, 290] width 7 height 7
click at [589, 298] on link at bounding box center [584, 290] width 13 height 15
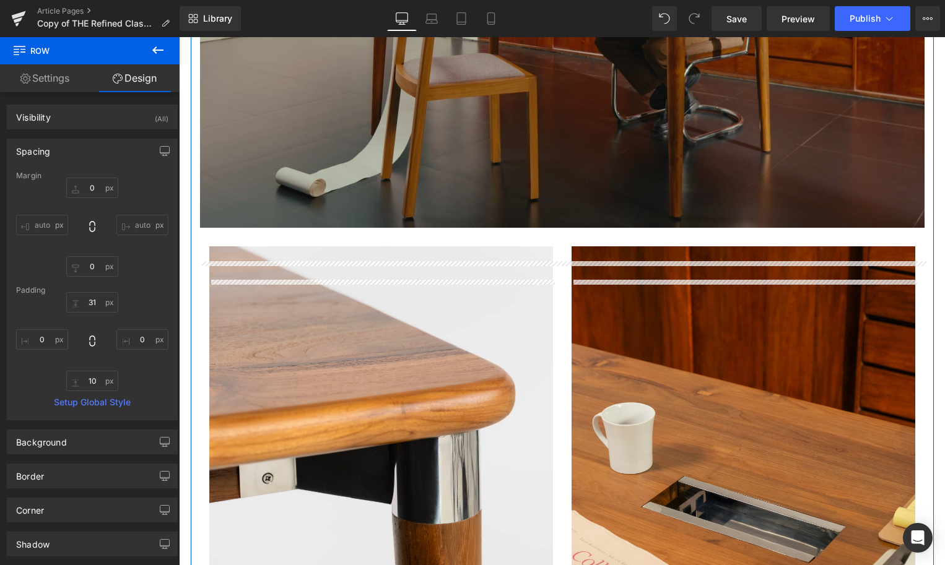
scroll to position [4164, 0]
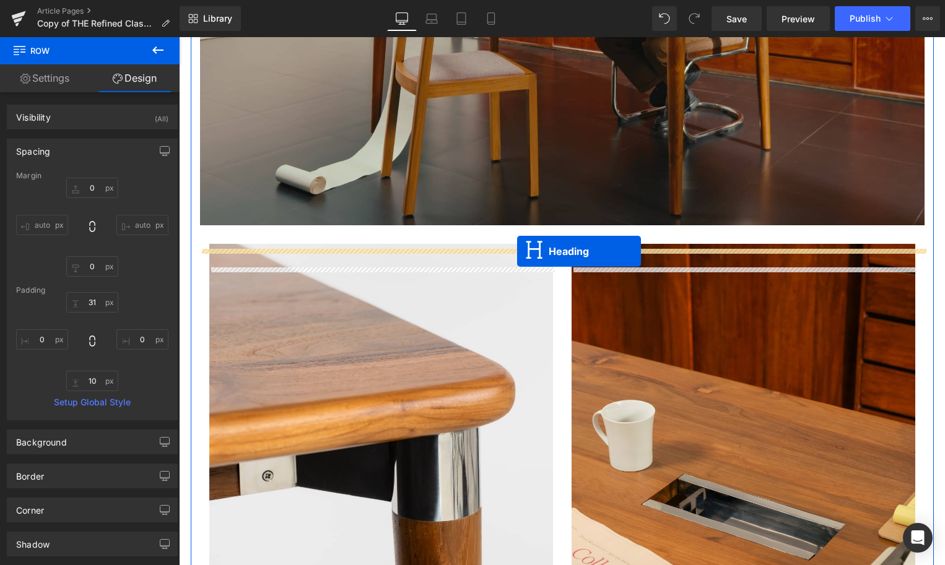
drag, startPoint x: 528, startPoint y: 360, endPoint x: 516, endPoint y: 251, distance: 109.7
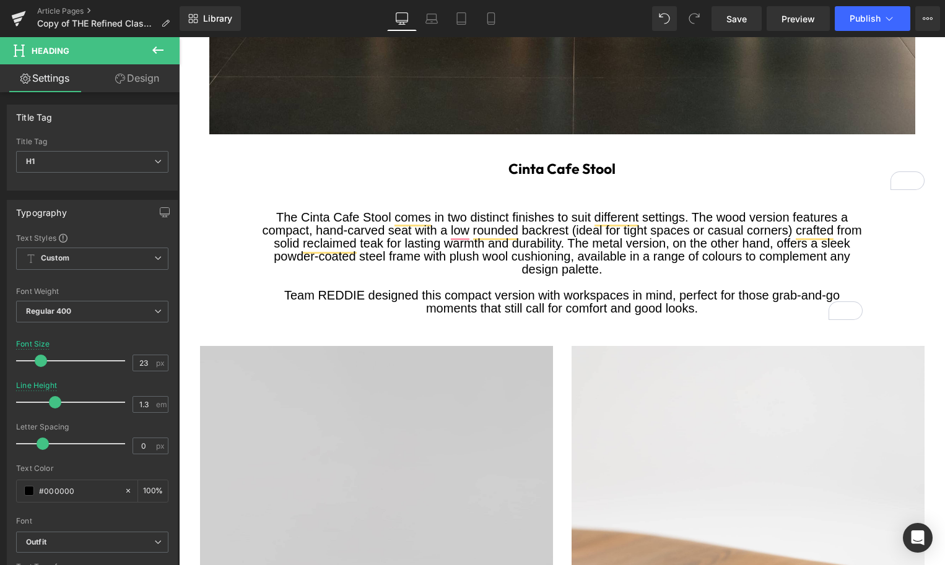
scroll to position [2440, 0]
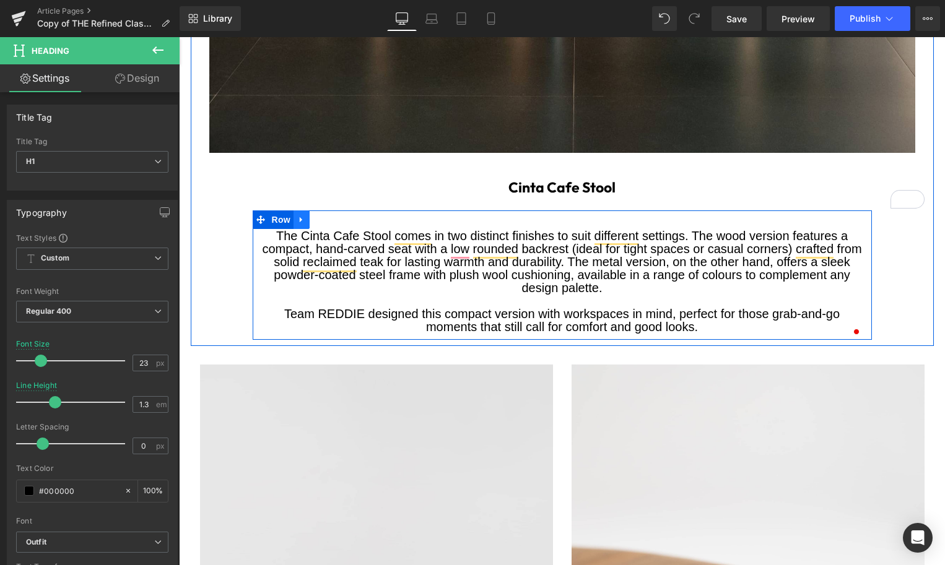
click at [302, 223] on icon at bounding box center [301, 220] width 2 height 6
click at [314, 224] on icon at bounding box center [317, 219] width 9 height 9
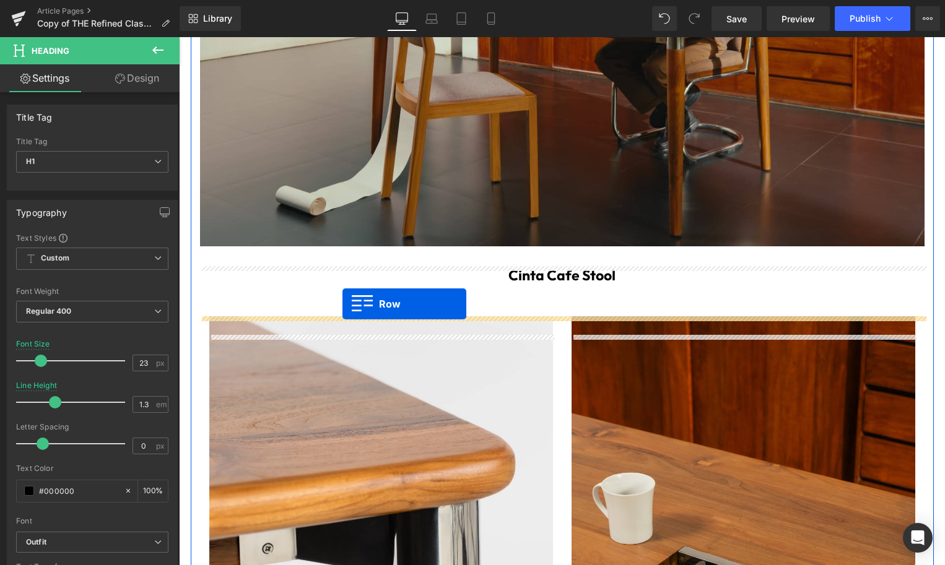
scroll to position [4147, 0]
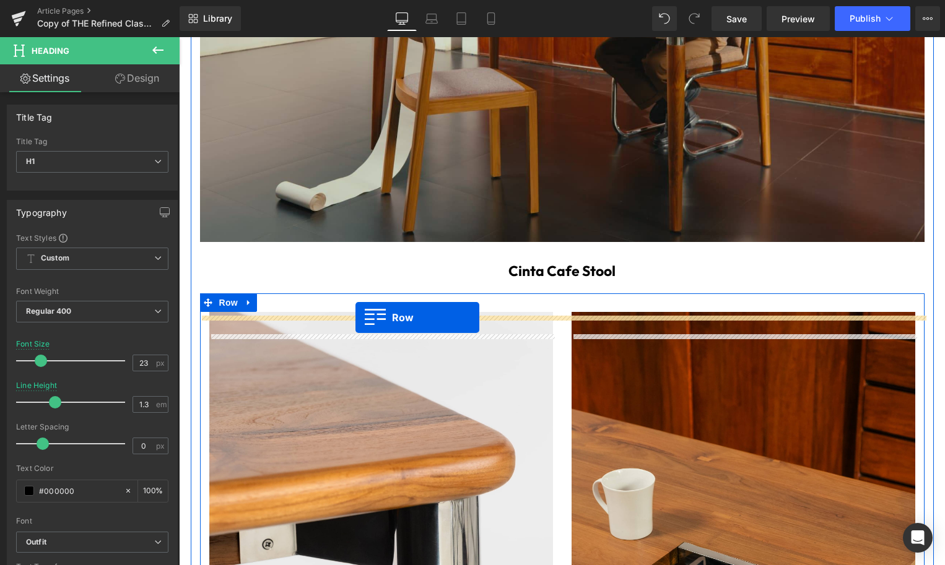
drag, startPoint x: 261, startPoint y: 377, endPoint x: 355, endPoint y: 318, distance: 111.3
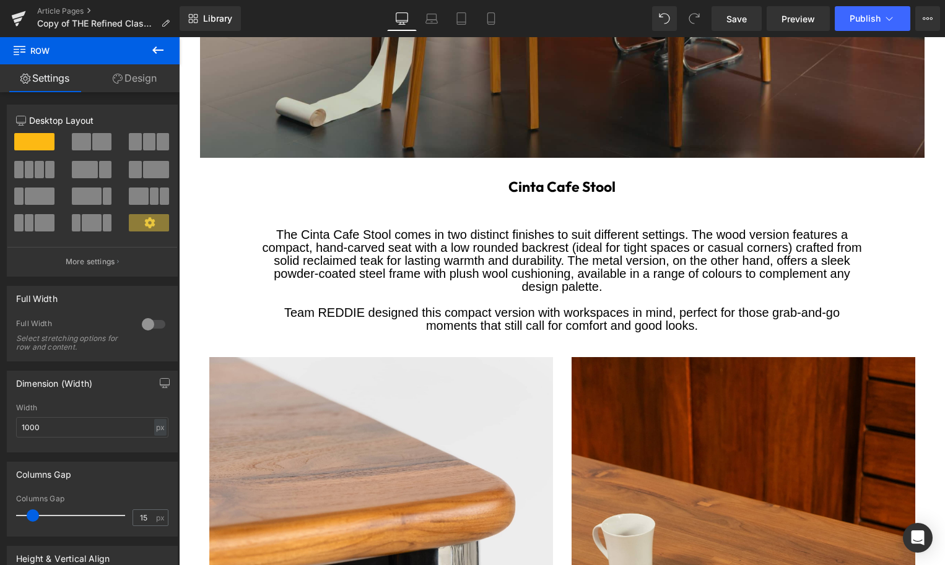
scroll to position [4192, 0]
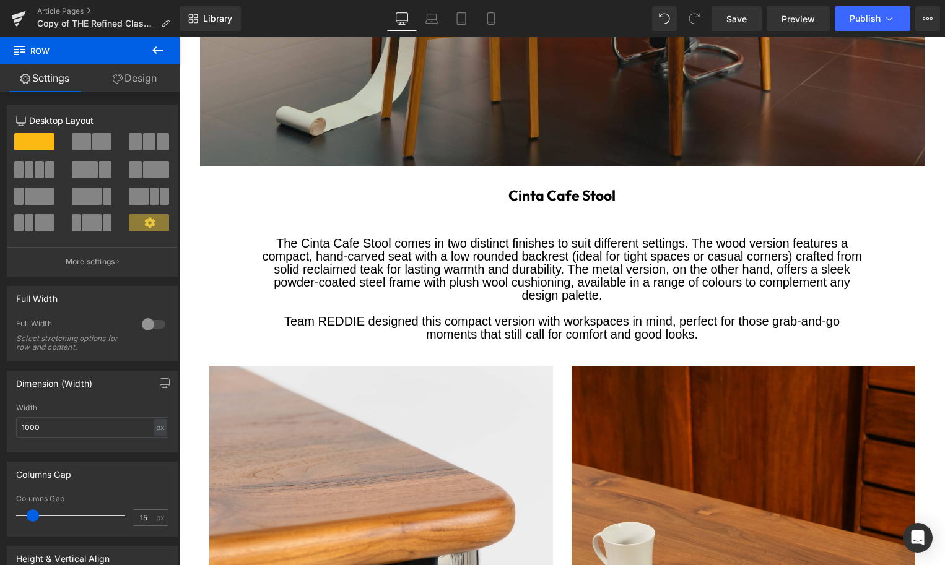
click at [521, 319] on div "The Cinta Cafe Stool comes in two distinct finishes to suit different settings.…" at bounding box center [562, 289] width 601 height 104
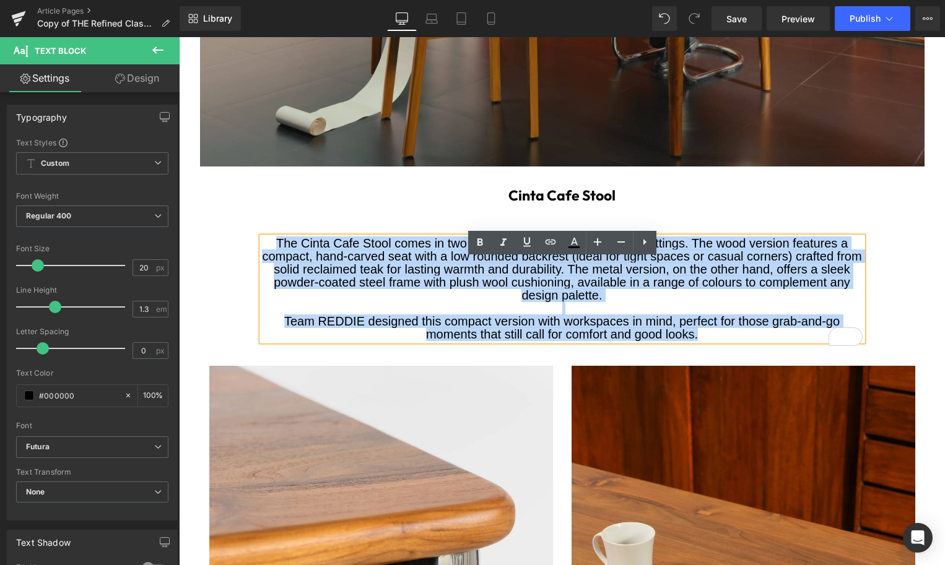
drag, startPoint x: 709, startPoint y: 361, endPoint x: 632, endPoint y: 245, distance: 138.9
click at [632, 245] on div "The Cinta Cafe Stool comes in two distinct finishes to suit different settings.…" at bounding box center [562, 282] width 619 height 129
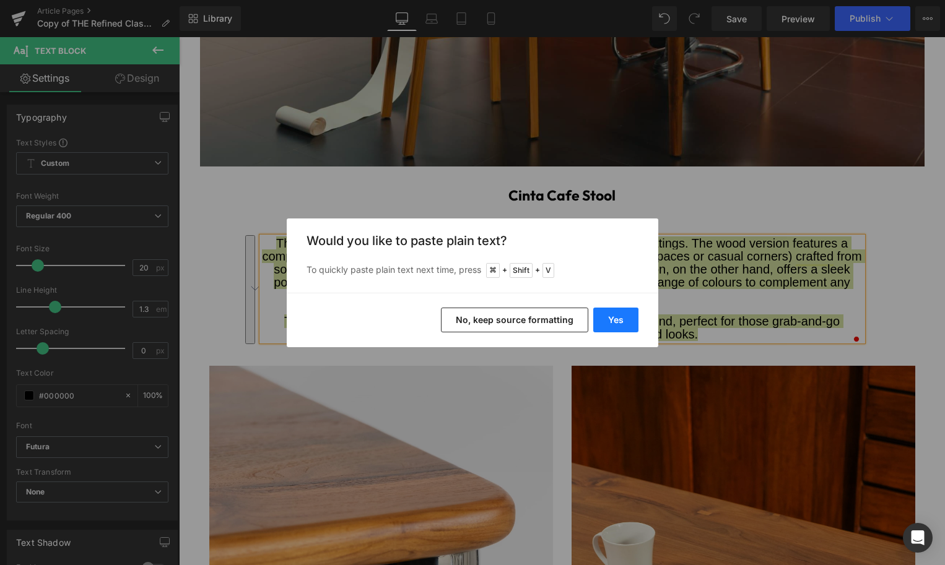
click at [617, 319] on button "Yes" at bounding box center [615, 320] width 45 height 25
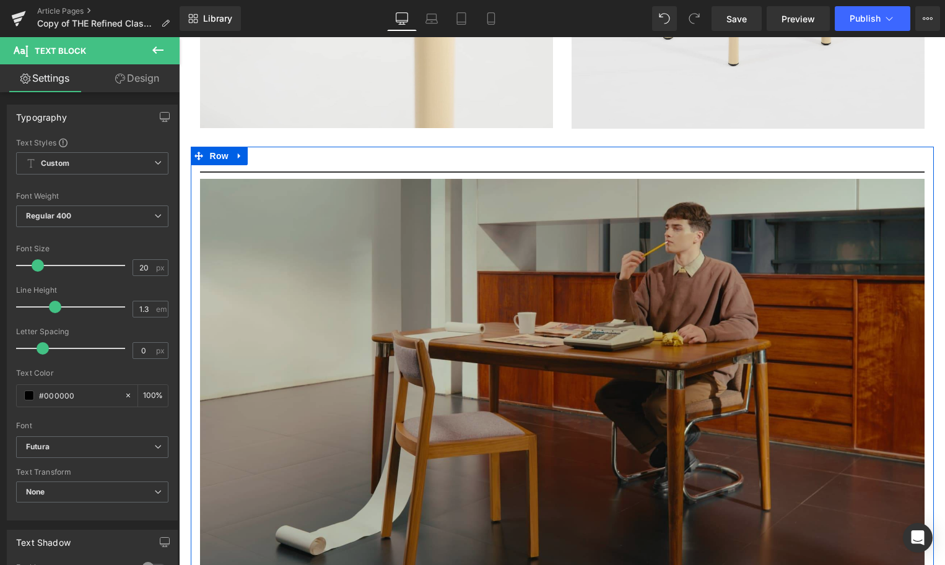
scroll to position [3771, 0]
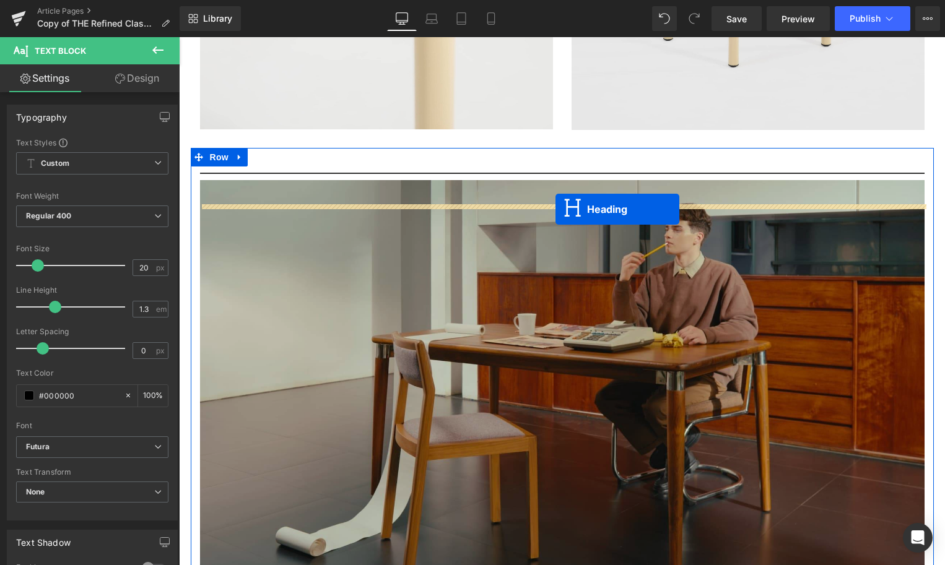
drag, startPoint x: 531, startPoint y: 217, endPoint x: 555, endPoint y: 209, distance: 26.0
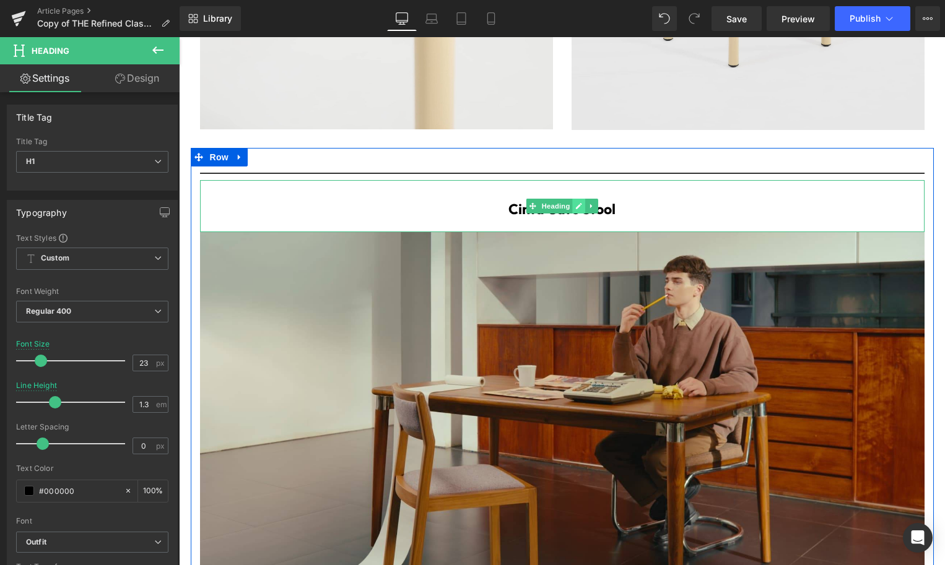
click at [581, 210] on icon at bounding box center [578, 205] width 7 height 7
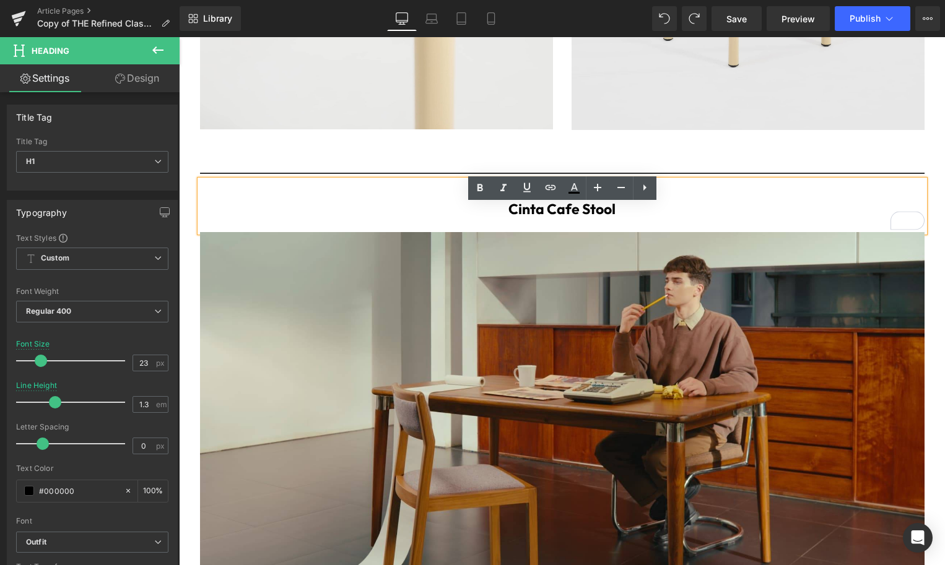
click at [602, 218] on b "Cinta Cafe Stool" at bounding box center [561, 209] width 107 height 18
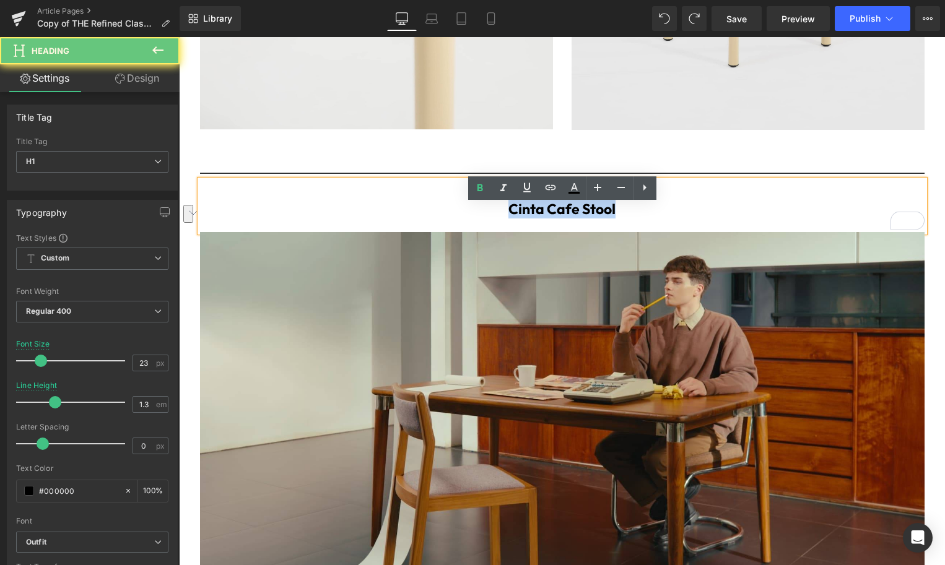
drag, startPoint x: 607, startPoint y: 237, endPoint x: 509, endPoint y: 237, distance: 98.4
click at [509, 219] on h1 "Cinta Cafe Stool" at bounding box center [562, 209] width 724 height 19
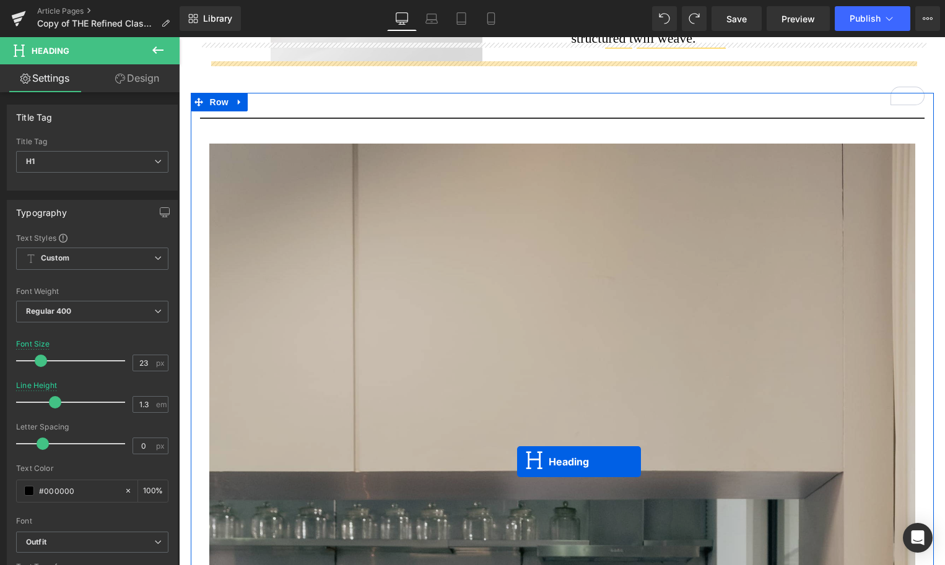
scroll to position [1341, 0]
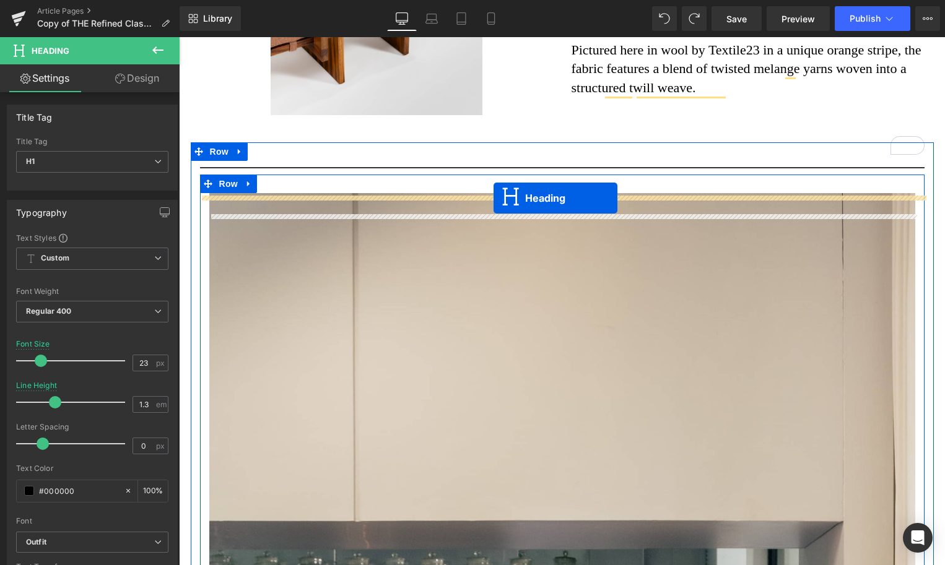
drag, startPoint x: 513, startPoint y: 425, endPoint x: 493, endPoint y: 199, distance: 227.5
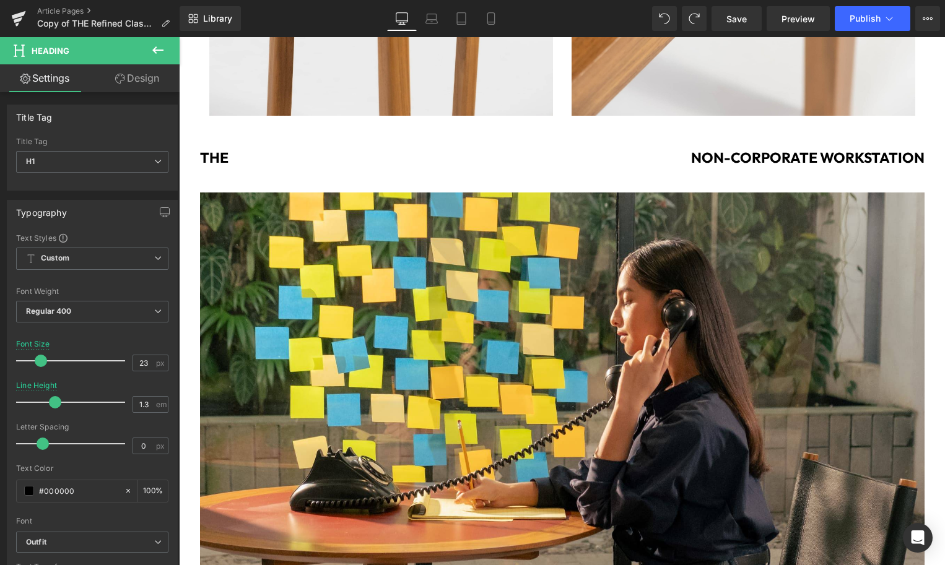
scroll to position [5467, 0]
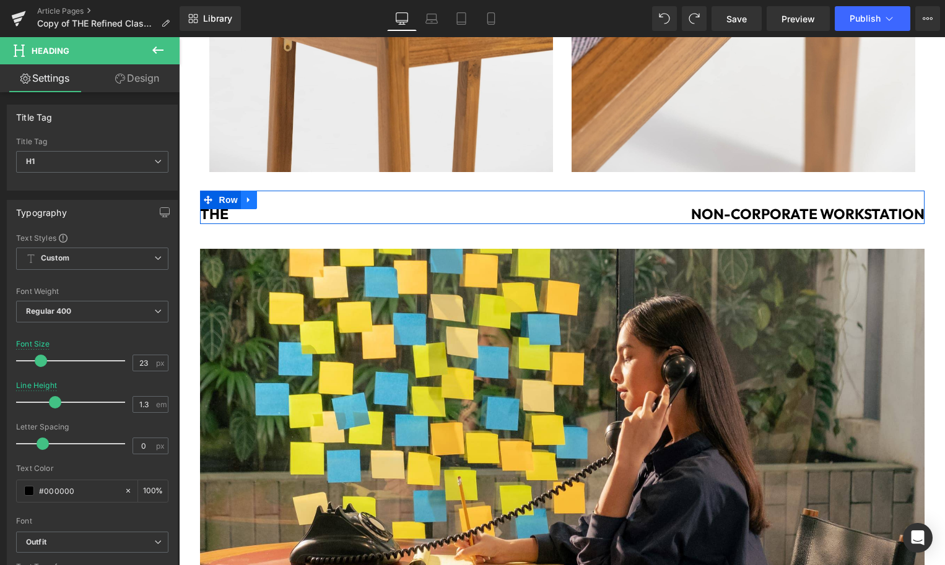
click at [248, 203] on icon at bounding box center [248, 200] width 2 height 6
click at [283, 204] on icon at bounding box center [281, 200] width 9 height 9
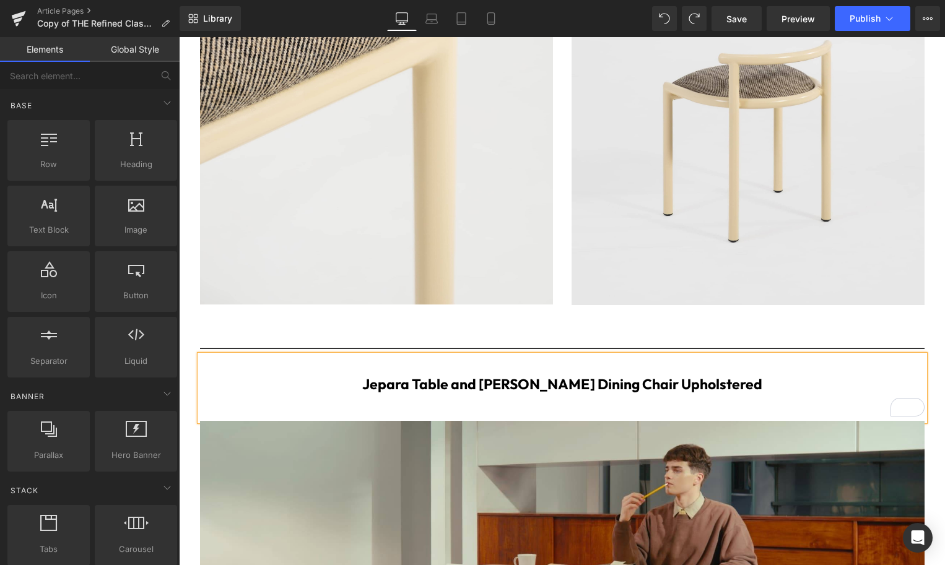
scroll to position [3582, 0]
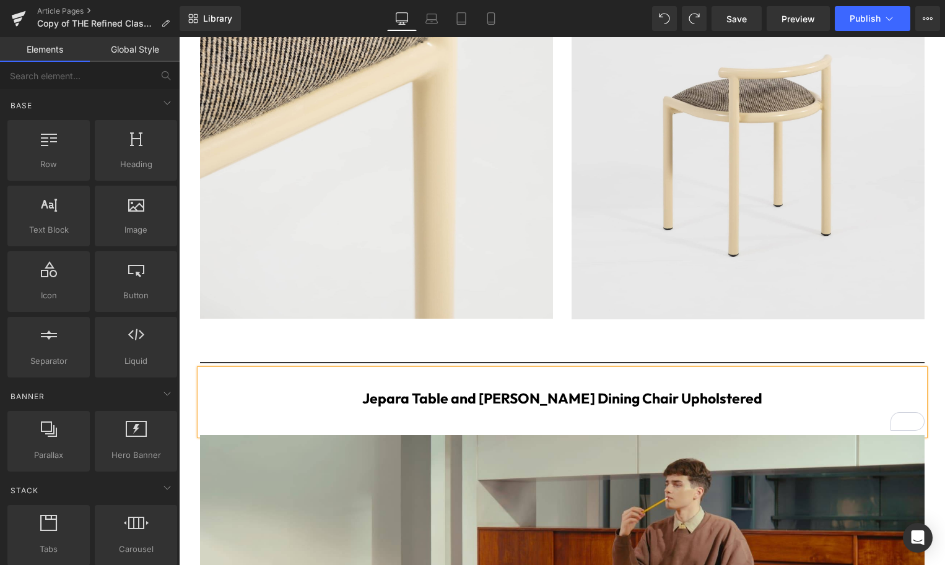
click at [244, 331] on div at bounding box center [376, 325] width 353 height 12
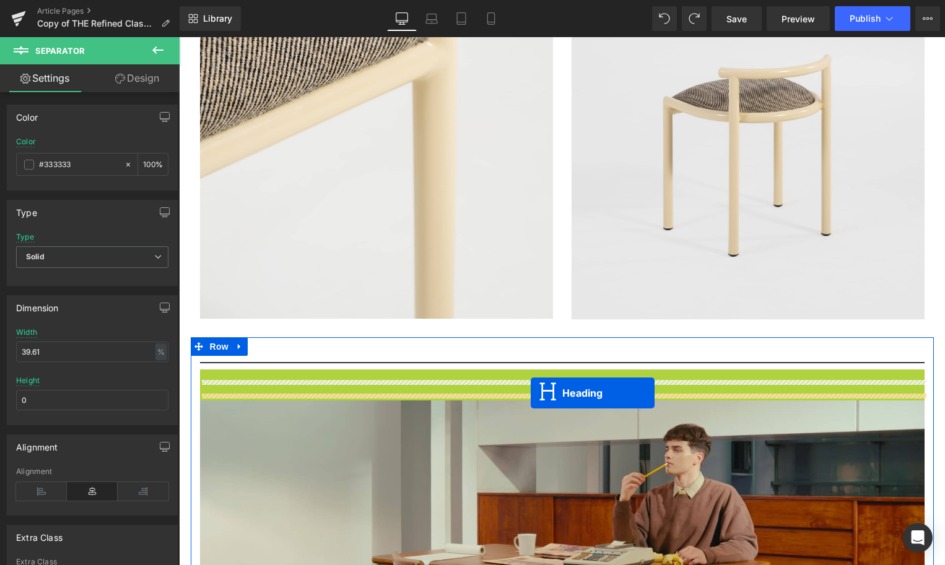
drag, startPoint x: 531, startPoint y: 424, endPoint x: 531, endPoint y: 393, distance: 31.0
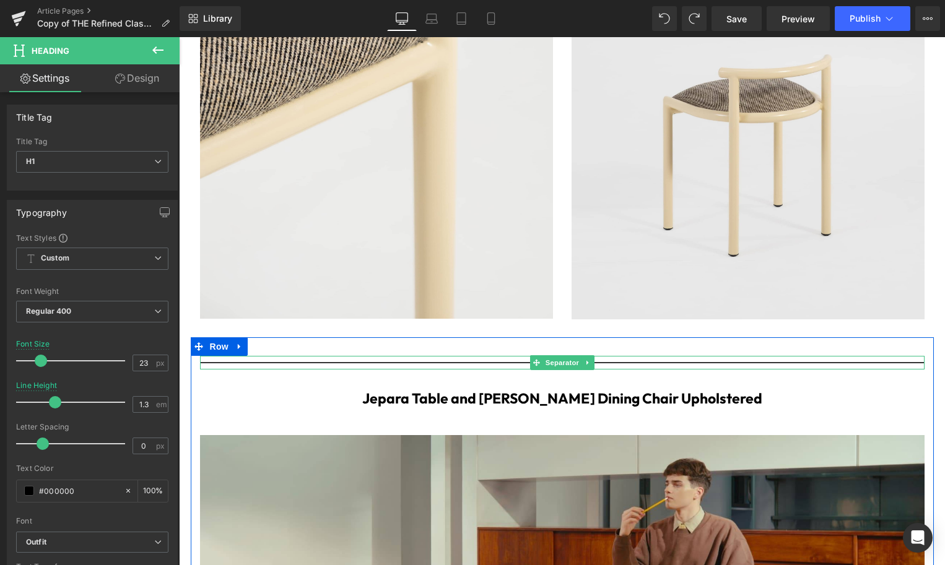
drag, startPoint x: 516, startPoint y: 386, endPoint x: 524, endPoint y: 387, distance: 8.1
click at [521, 370] on div at bounding box center [562, 363] width 724 height 14
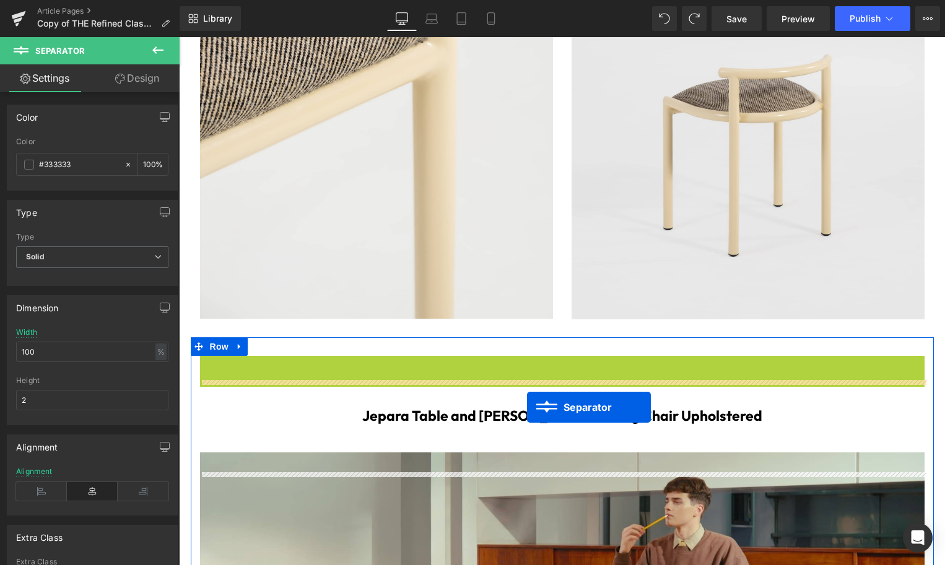
drag, startPoint x: 532, startPoint y: 386, endPoint x: 526, endPoint y: 403, distance: 17.8
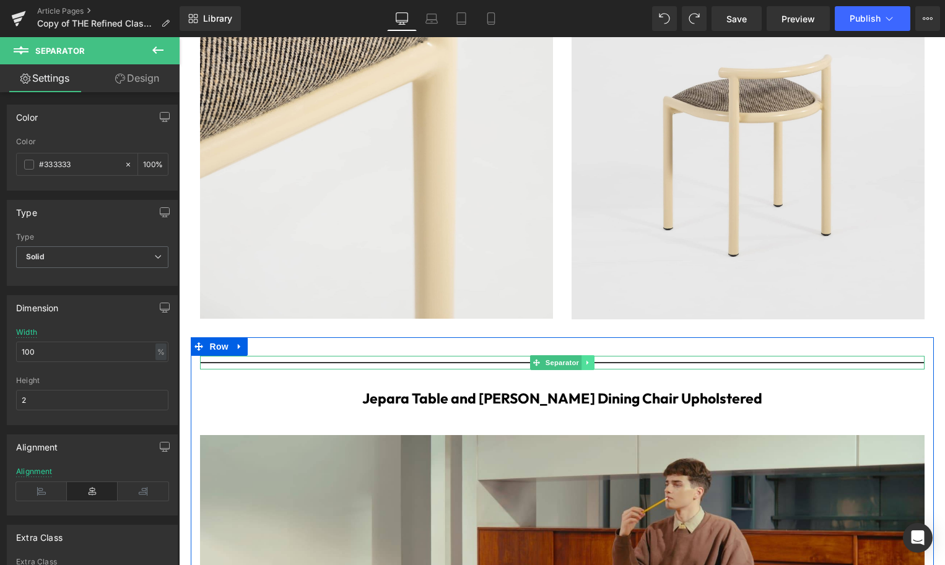
click at [594, 370] on link at bounding box center [587, 362] width 13 height 15
click at [584, 367] on icon at bounding box center [581, 362] width 7 height 7
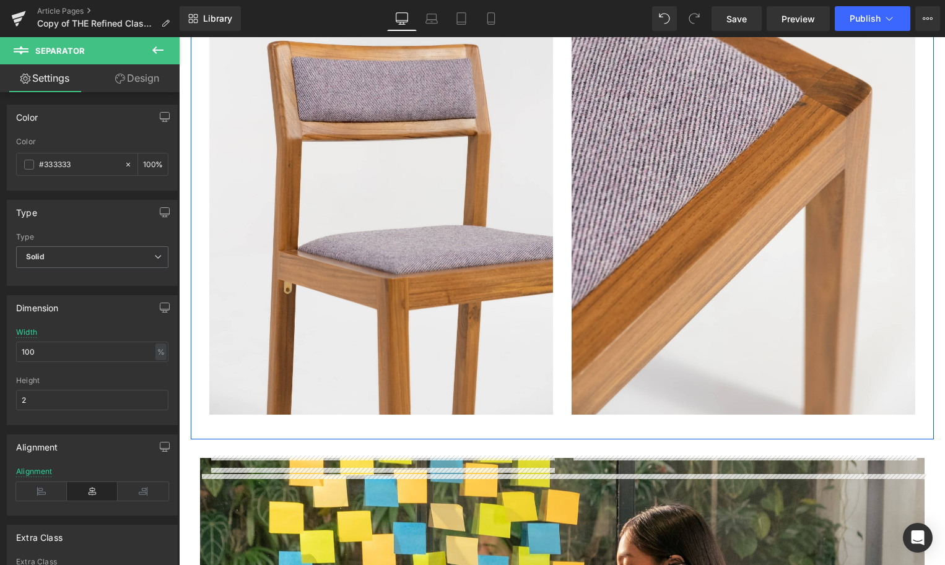
scroll to position [5277, 0]
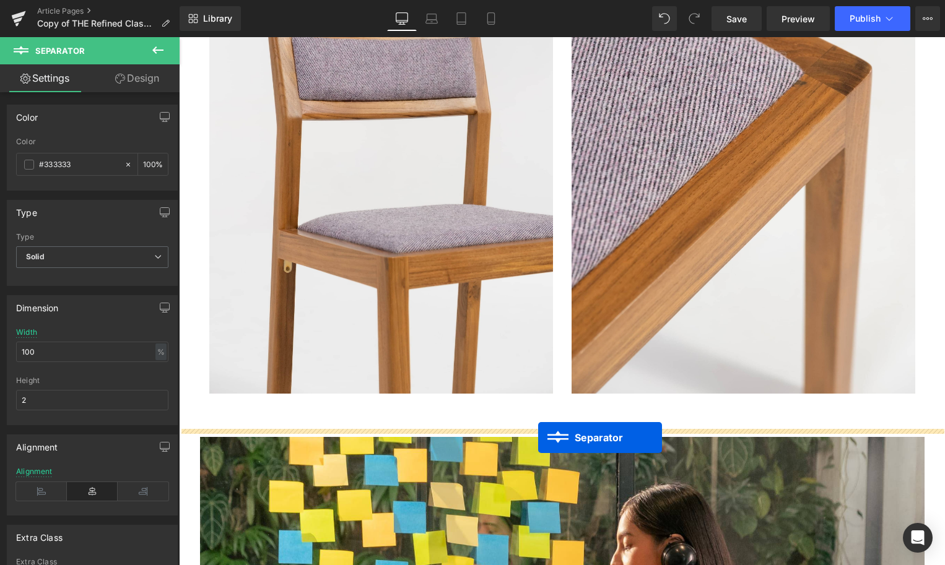
drag, startPoint x: 537, startPoint y: 404, endPoint x: 538, endPoint y: 438, distance: 34.1
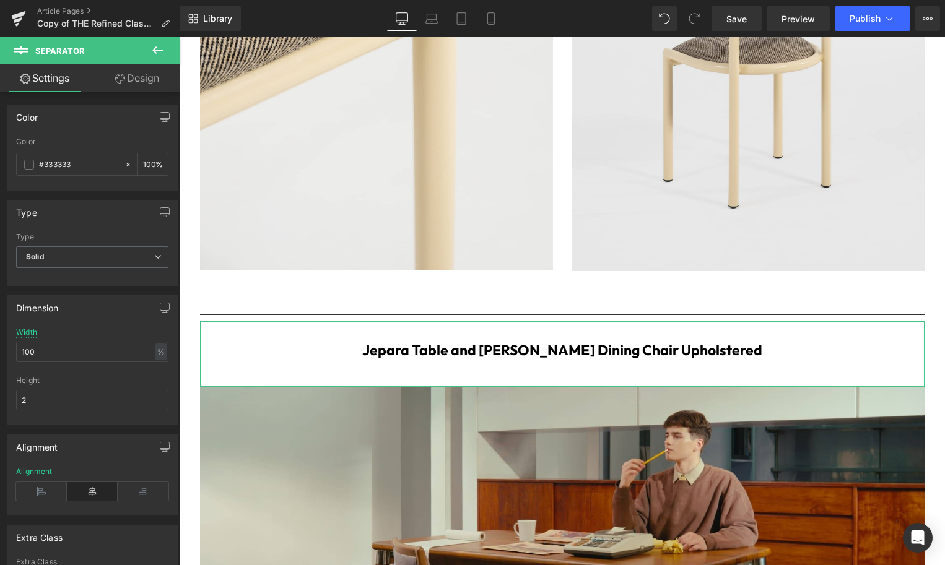
scroll to position [3653, 0]
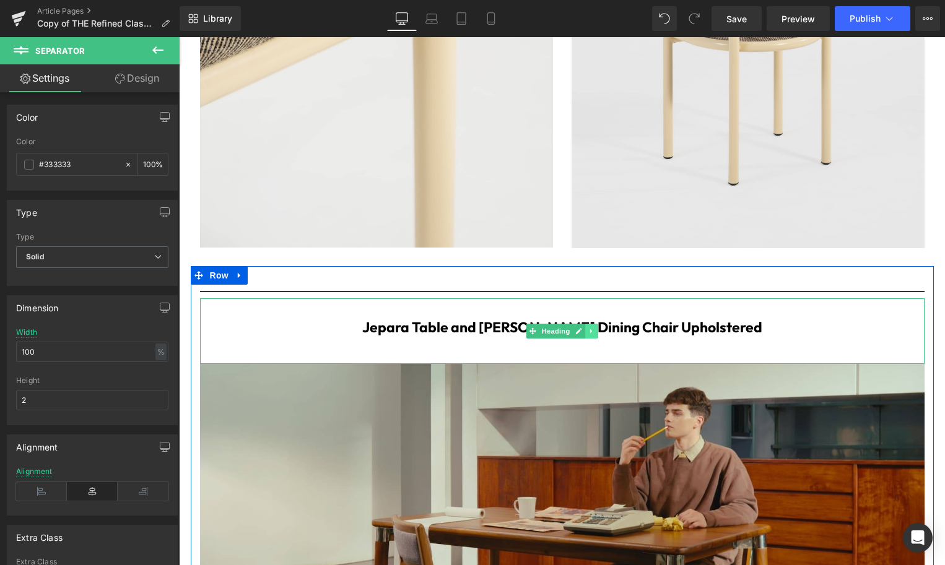
click at [592, 335] on icon at bounding box center [591, 331] width 7 height 7
click at [582, 335] on icon at bounding box center [584, 331] width 7 height 7
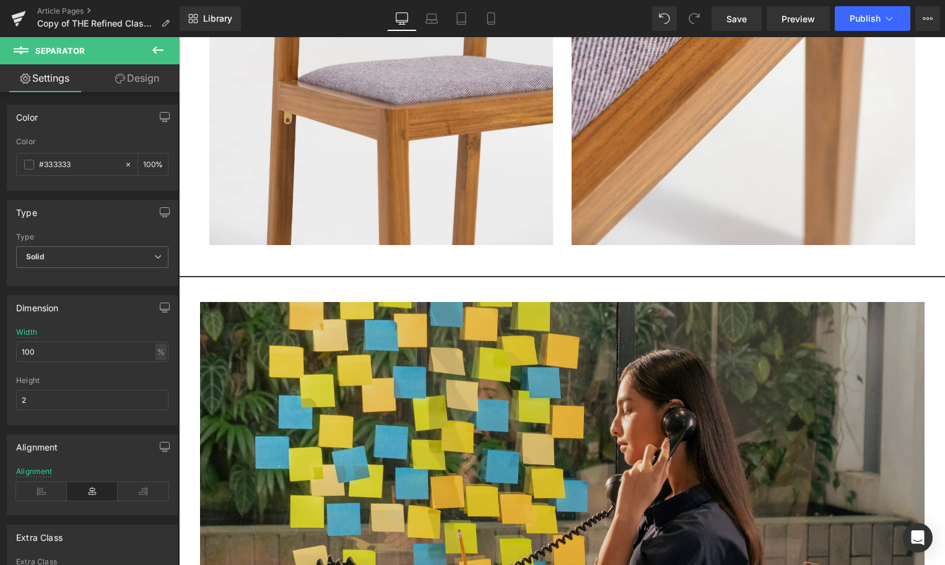
scroll to position [5423, 0]
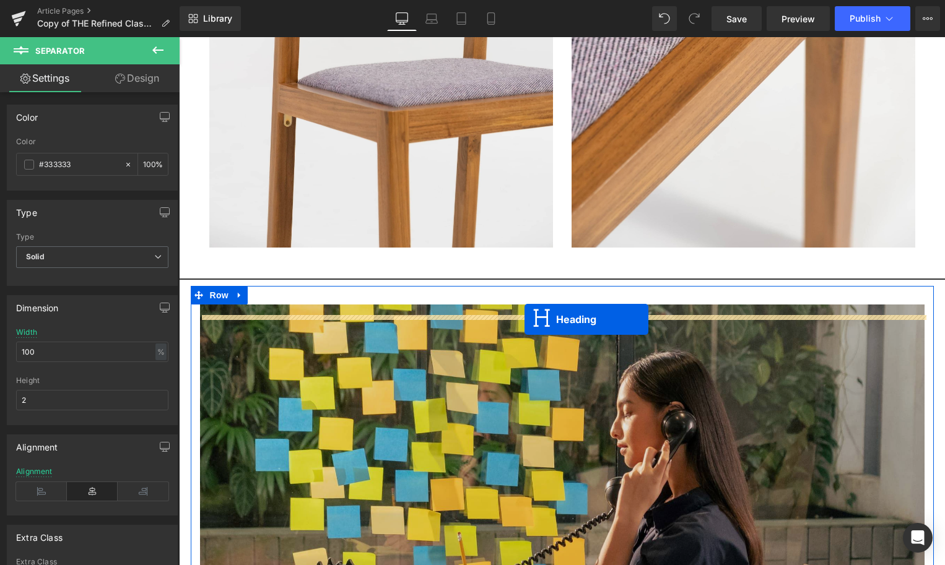
drag, startPoint x: 529, startPoint y: 412, endPoint x: 524, endPoint y: 319, distance: 93.0
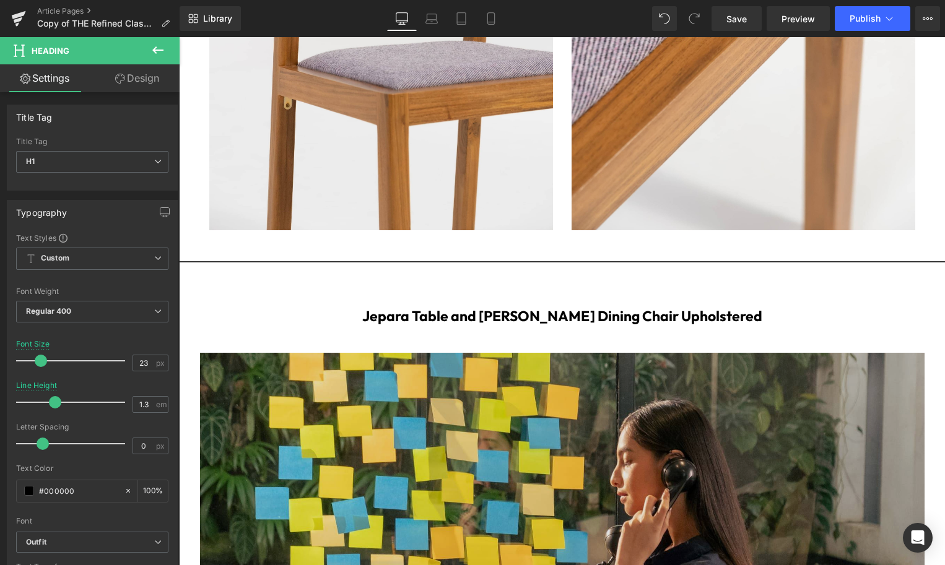
scroll to position [5257, 0]
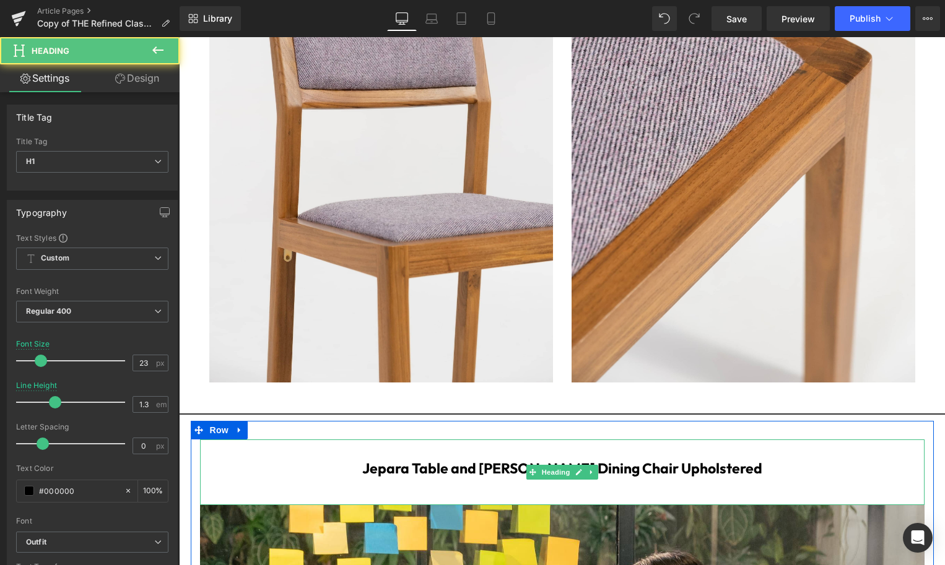
click at [504, 477] on b "Jepara Table and [PERSON_NAME] Dining Chair Upholstered" at bounding box center [562, 468] width 400 height 18
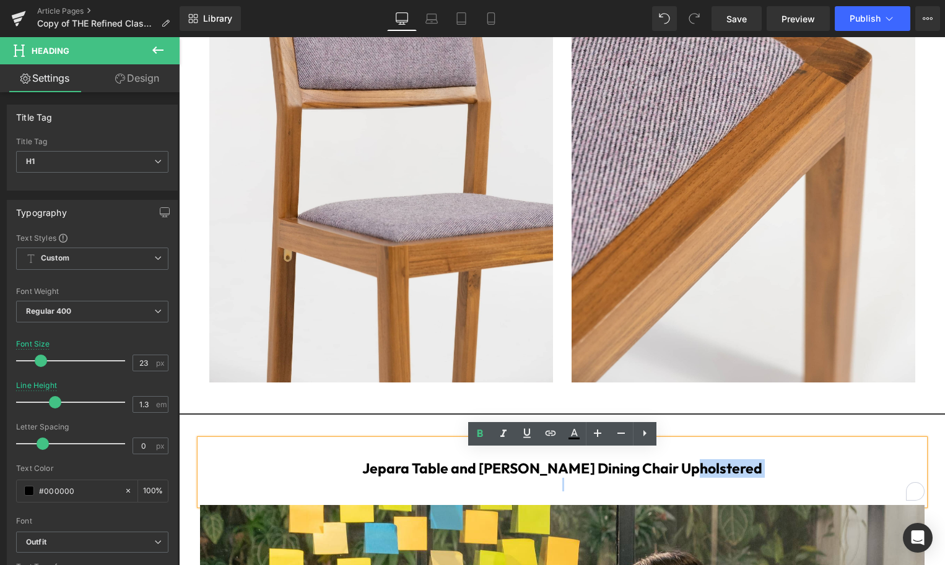
drag, startPoint x: 718, startPoint y: 482, endPoint x: 639, endPoint y: 447, distance: 86.5
click at [639, 449] on div "Jepara Table and [PERSON_NAME] Dining Chair Upholstered" at bounding box center [562, 473] width 724 height 66
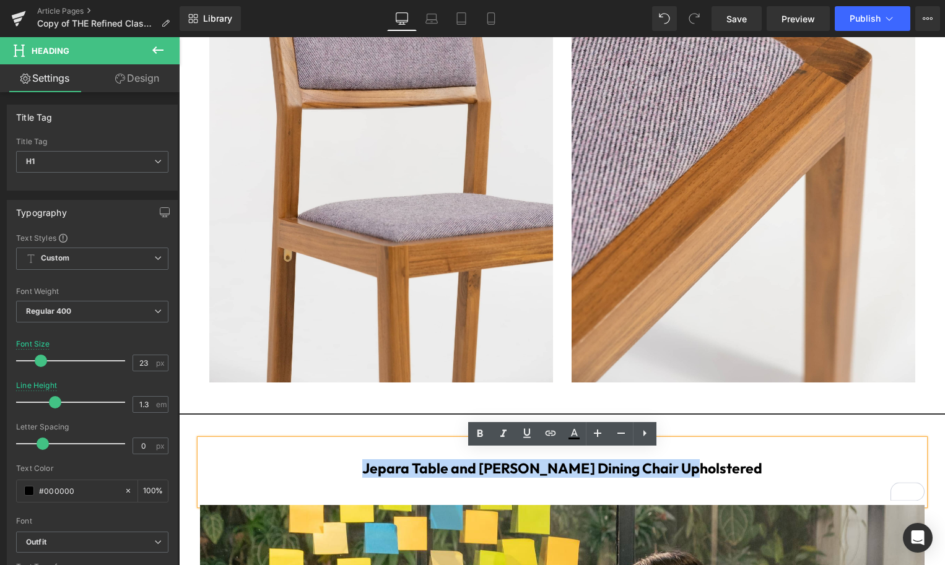
drag, startPoint x: 722, startPoint y: 479, endPoint x: 393, endPoint y: 471, distance: 328.8
click at [393, 471] on h1 "Jepara Table and [PERSON_NAME] Dining Chair Upholstered" at bounding box center [562, 468] width 724 height 19
paste div "To enrich screen reader interactions, please activate Accessibility in Grammarl…"
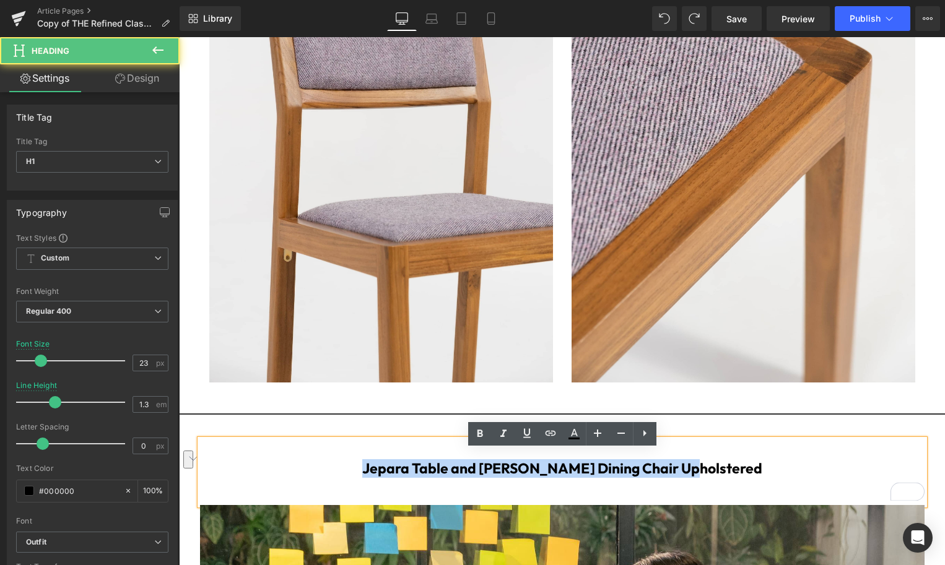
drag, startPoint x: 714, startPoint y: 483, endPoint x: 408, endPoint y: 477, distance: 306.5
click at [408, 477] on b "Jepara Table and [PERSON_NAME] Dining Chair Upholstered" at bounding box center [562, 468] width 400 height 18
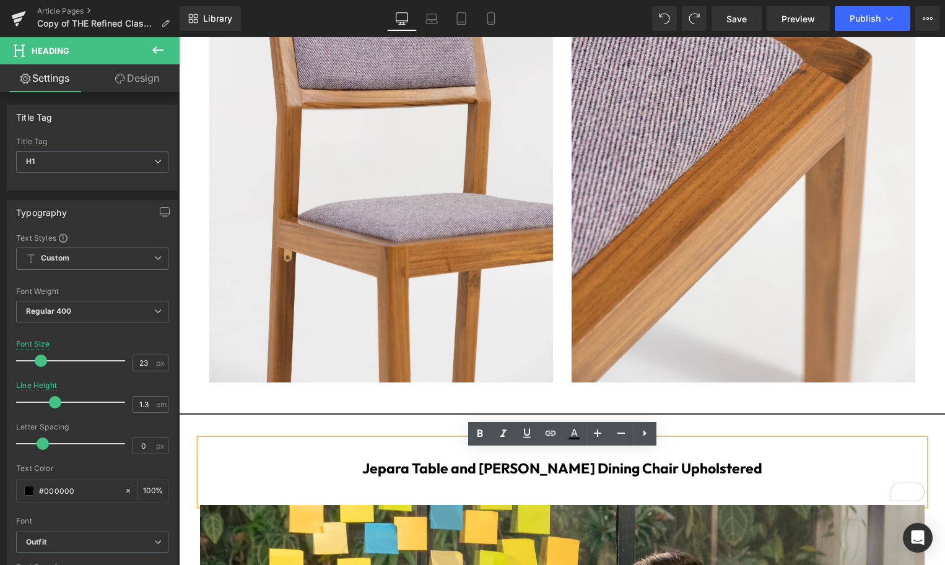
click at [523, 477] on b "Jepara Table and [PERSON_NAME] Dining Chair Upholstered" at bounding box center [562, 468] width 400 height 18
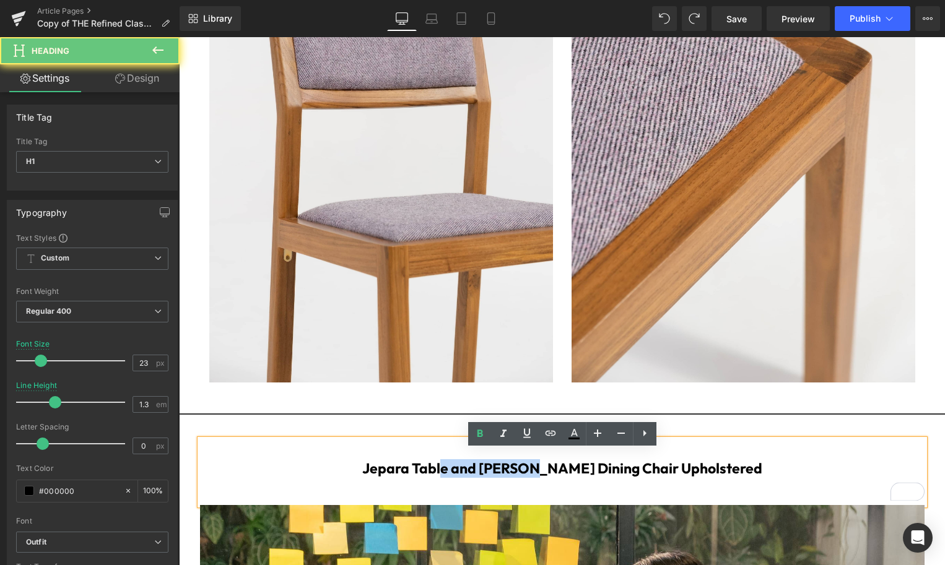
drag, startPoint x: 569, startPoint y: 477, endPoint x: 484, endPoint y: 476, distance: 85.4
click at [483, 477] on b "Jepara Table and Rita Dining Chair Upholstered" at bounding box center [562, 468] width 400 height 18
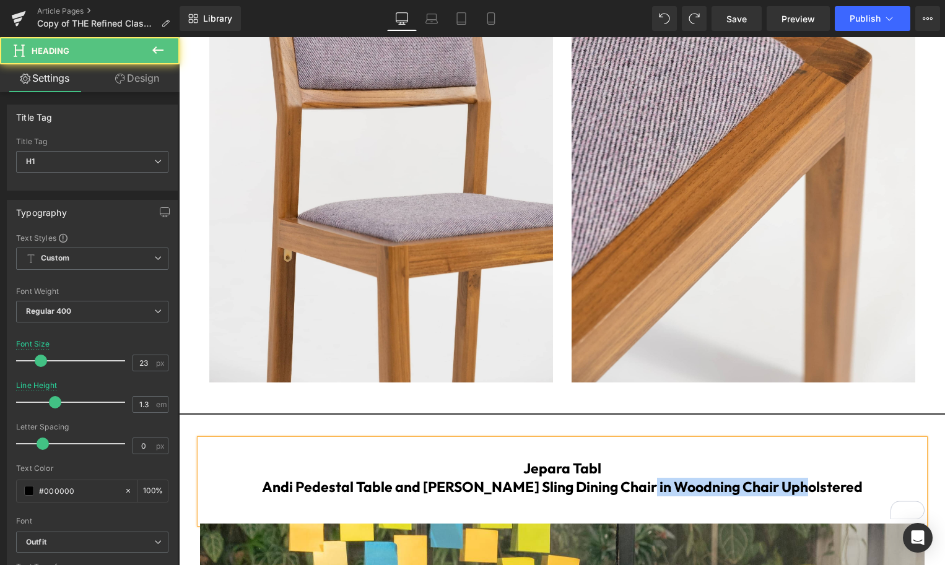
drag, startPoint x: 670, startPoint y: 500, endPoint x: 825, endPoint y: 502, distance: 154.8
click at [825, 497] on h1 "Andi Pedestal Table and Willy Sling Dining Chair in Woodning Chair Upholstered" at bounding box center [562, 487] width 724 height 19
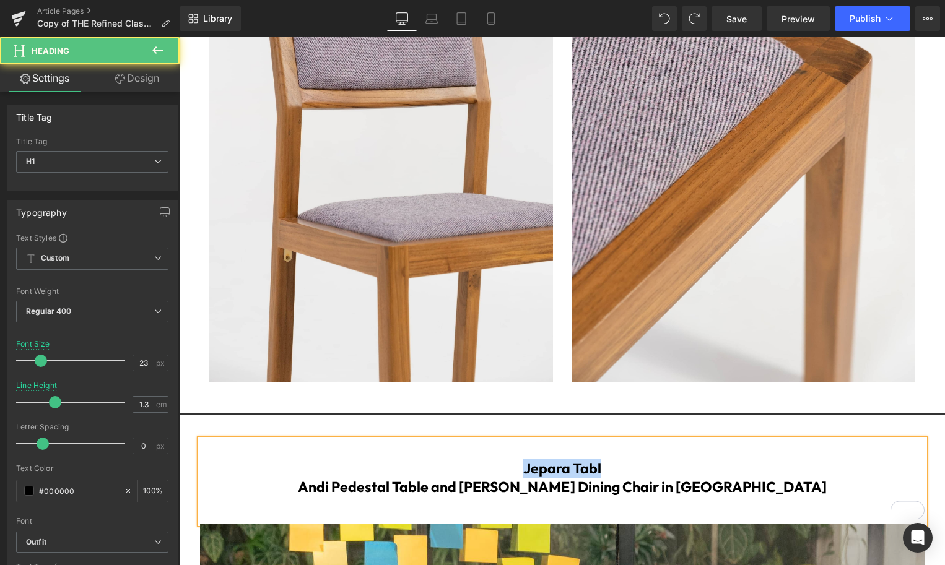
drag, startPoint x: 621, startPoint y: 476, endPoint x: 494, endPoint y: 474, distance: 126.9
click at [494, 476] on h1 "Jepara Tabl" at bounding box center [562, 468] width 724 height 19
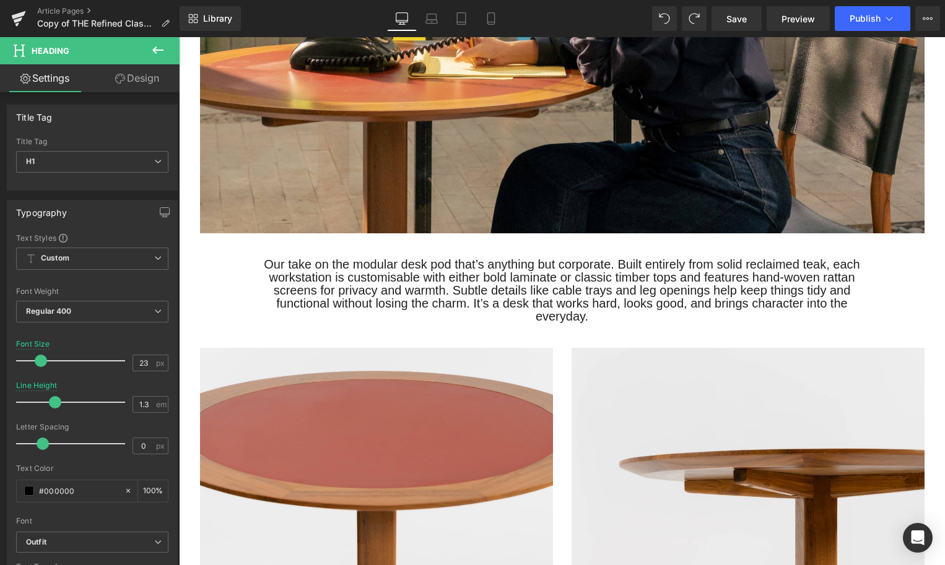
scroll to position [6009, 0]
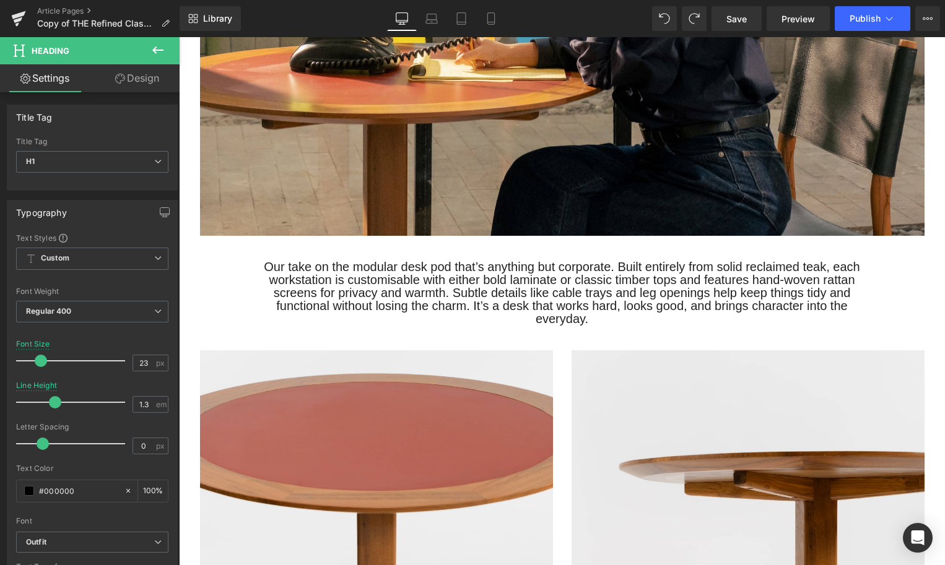
click at [477, 313] on font "Our take on the modular desk pod that’s anything but corporate. Built entirely …" at bounding box center [562, 293] width 596 height 66
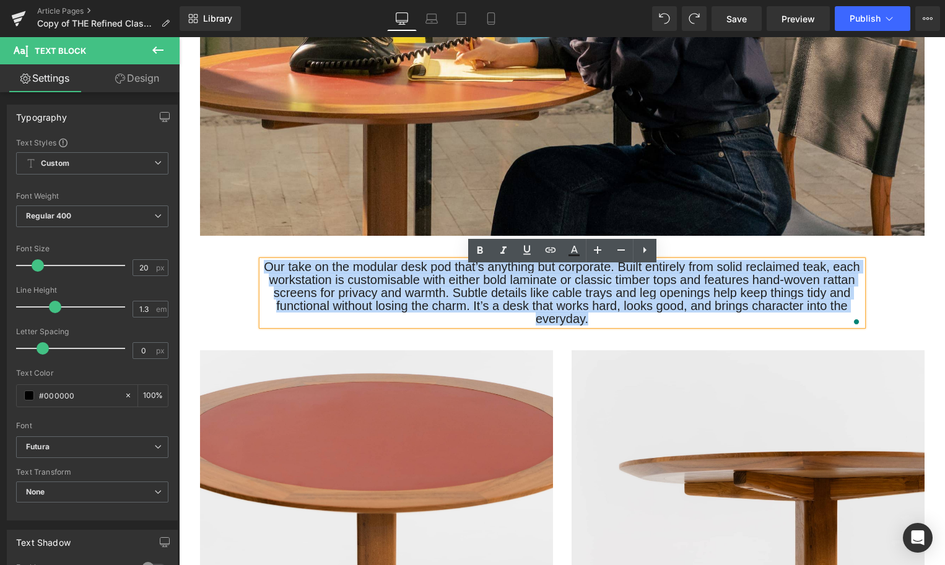
drag, startPoint x: 593, startPoint y: 329, endPoint x: 264, endPoint y: 274, distance: 333.9
click at [264, 274] on div "Our take on the modular desk pod that’s anything but corporate. Built entirely …" at bounding box center [562, 293] width 601 height 65
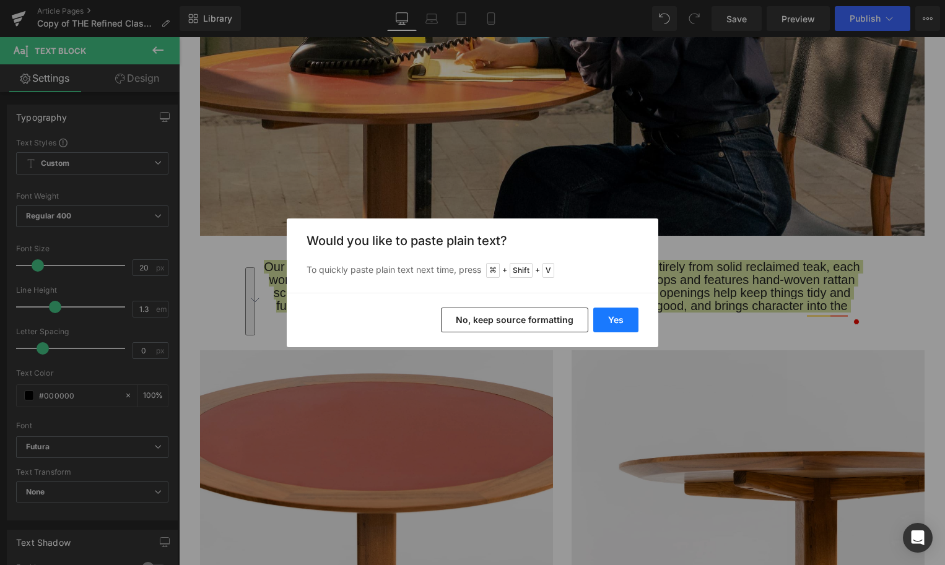
click at [617, 322] on button "Yes" at bounding box center [615, 320] width 45 height 25
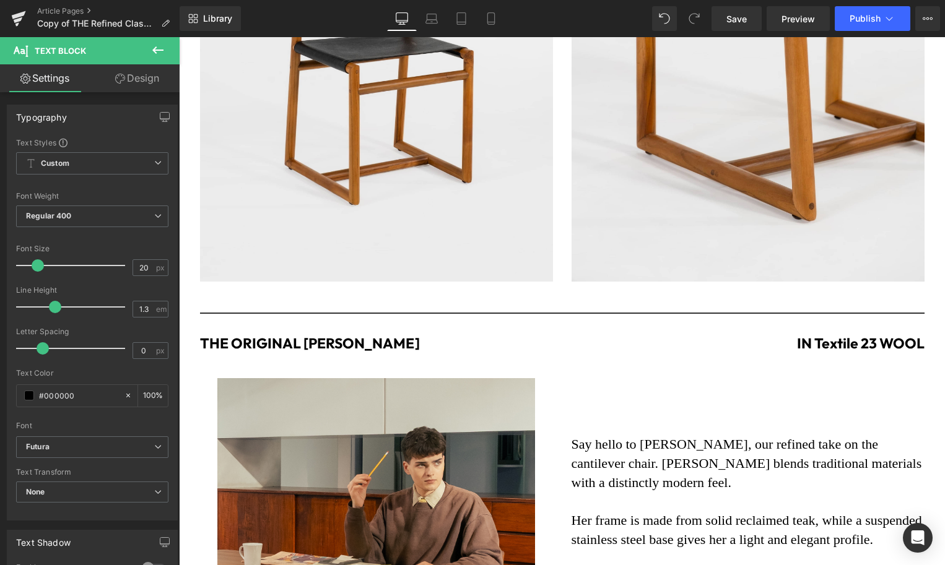
scroll to position [7206, 0]
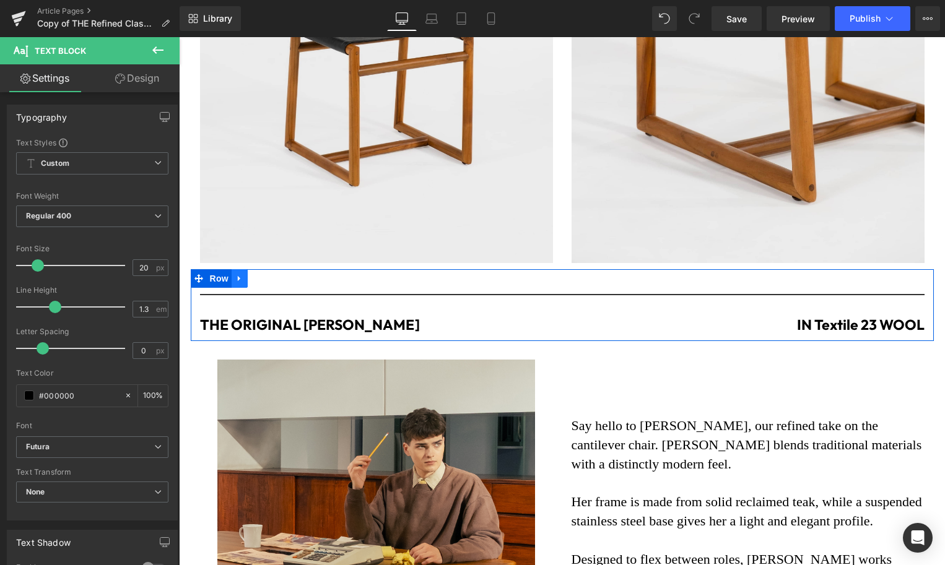
click at [246, 288] on link at bounding box center [240, 278] width 16 height 19
click at [271, 284] on icon at bounding box center [271, 278] width 9 height 9
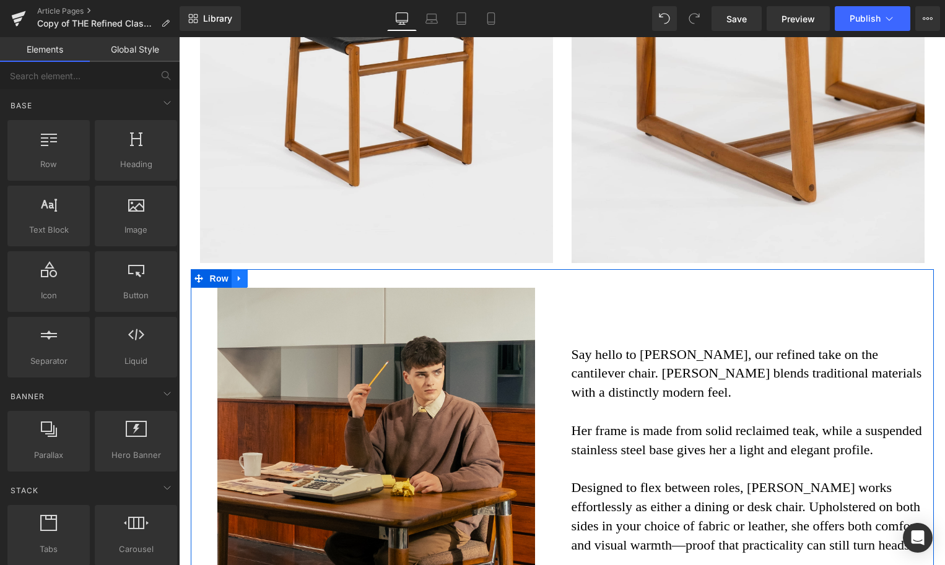
click at [238, 288] on link at bounding box center [240, 278] width 16 height 19
click at [274, 283] on icon at bounding box center [271, 278] width 9 height 9
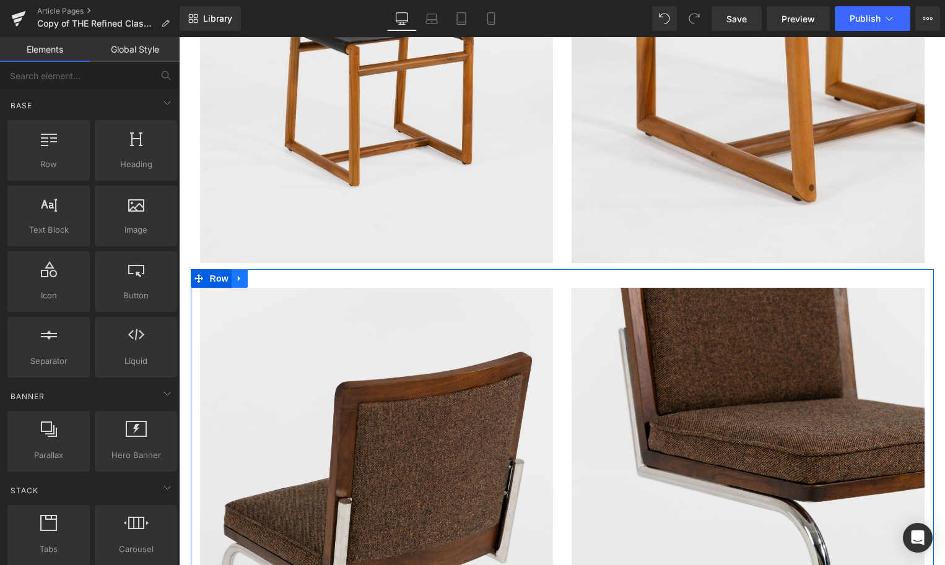
click at [240, 284] on icon at bounding box center [239, 278] width 9 height 9
click at [272, 283] on icon at bounding box center [271, 278] width 9 height 9
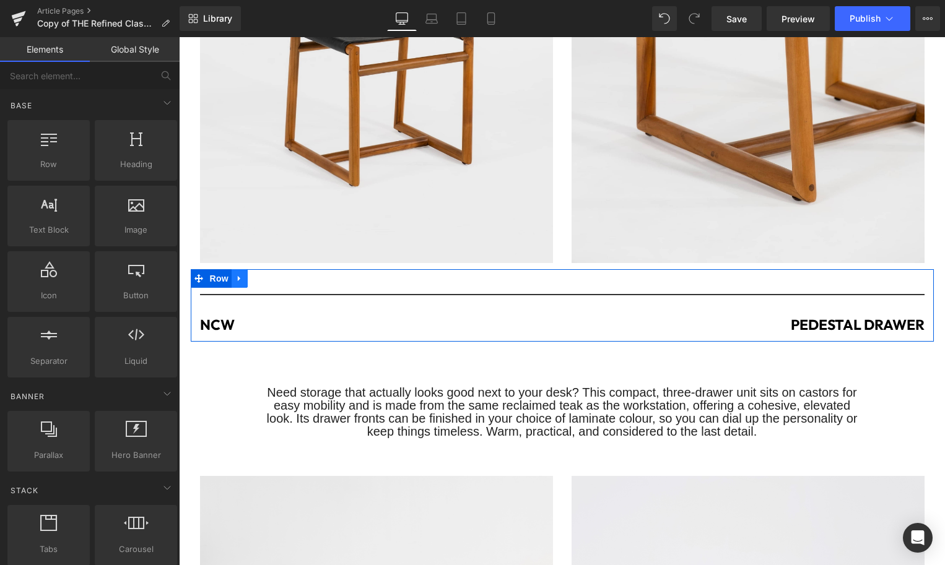
click at [240, 284] on icon at bounding box center [239, 278] width 9 height 9
drag, startPoint x: 179, startPoint y: 37, endPoint x: 272, endPoint y: 292, distance: 271.1
click at [272, 283] on icon at bounding box center [271, 278] width 9 height 9
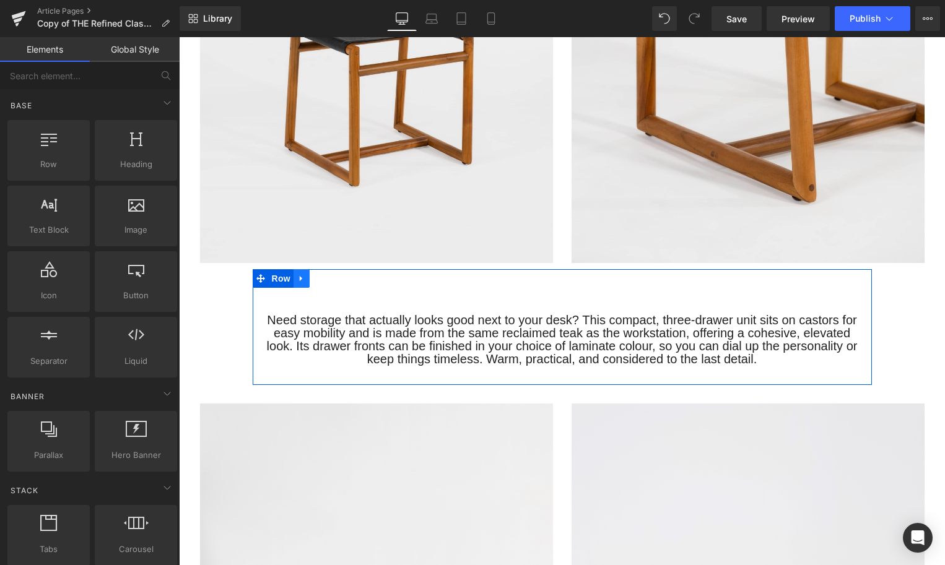
click at [302, 284] on icon at bounding box center [301, 278] width 9 height 9
click at [336, 283] on icon at bounding box center [333, 278] width 9 height 9
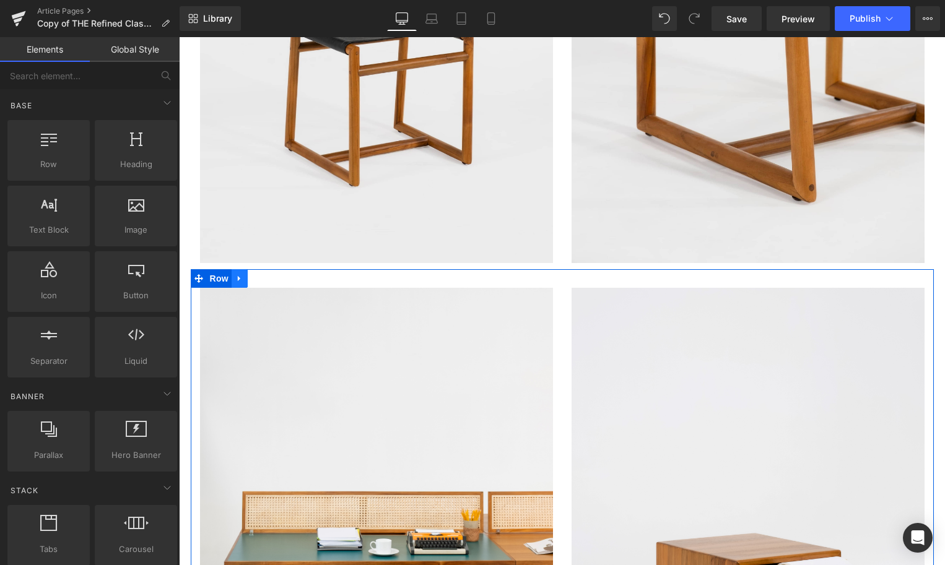
click at [243, 284] on icon at bounding box center [239, 278] width 9 height 9
click at [276, 288] on link at bounding box center [272, 278] width 16 height 19
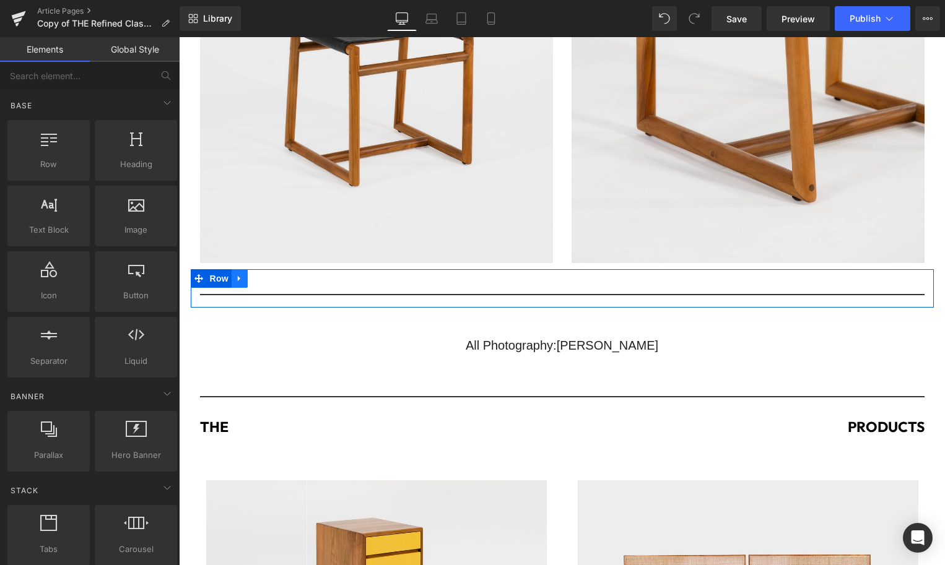
click at [240, 284] on icon at bounding box center [239, 278] width 9 height 9
click at [272, 283] on icon at bounding box center [271, 278] width 9 height 9
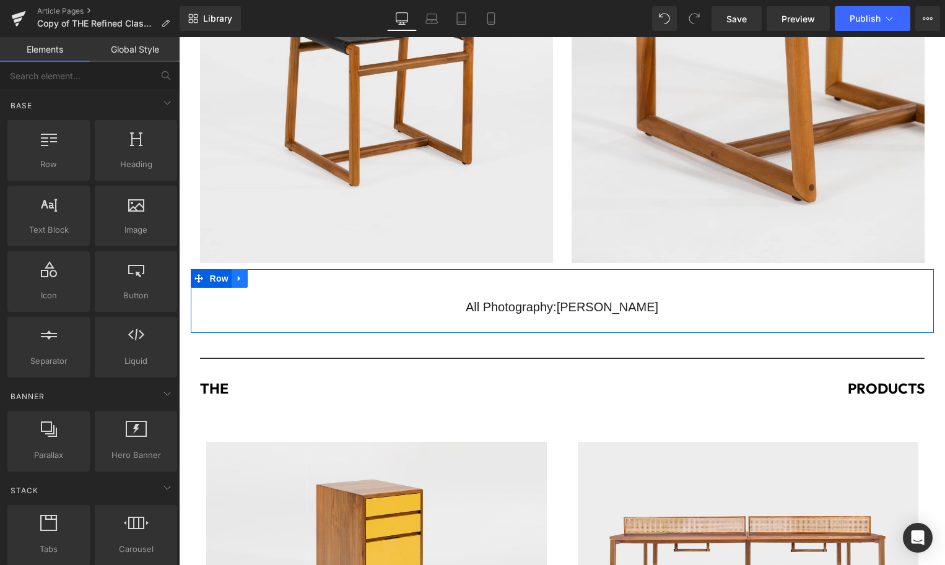
click at [240, 284] on icon at bounding box center [239, 278] width 9 height 9
click at [271, 283] on icon at bounding box center [271, 278] width 9 height 9
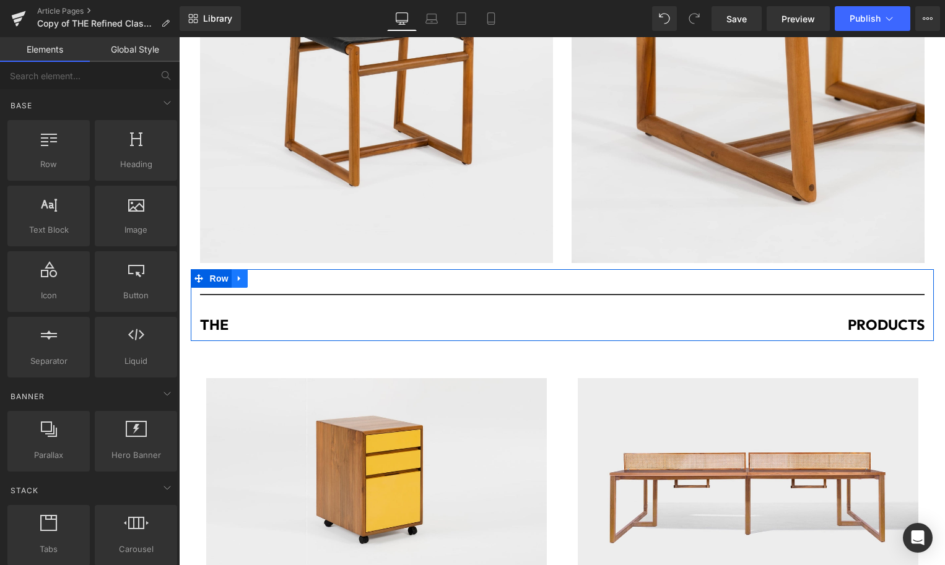
click at [240, 284] on icon at bounding box center [239, 278] width 9 height 9
click at [271, 284] on icon at bounding box center [271, 278] width 9 height 9
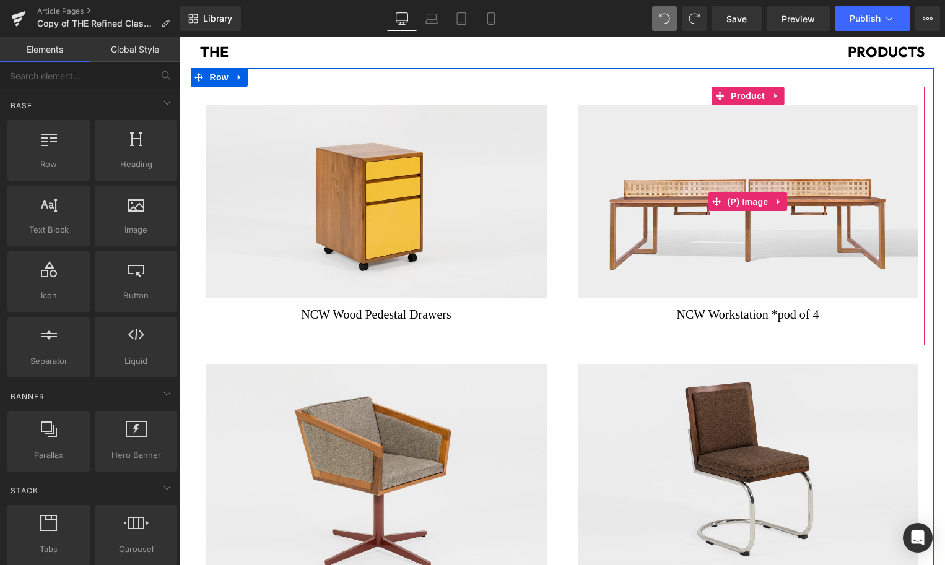
scroll to position [7480, 0]
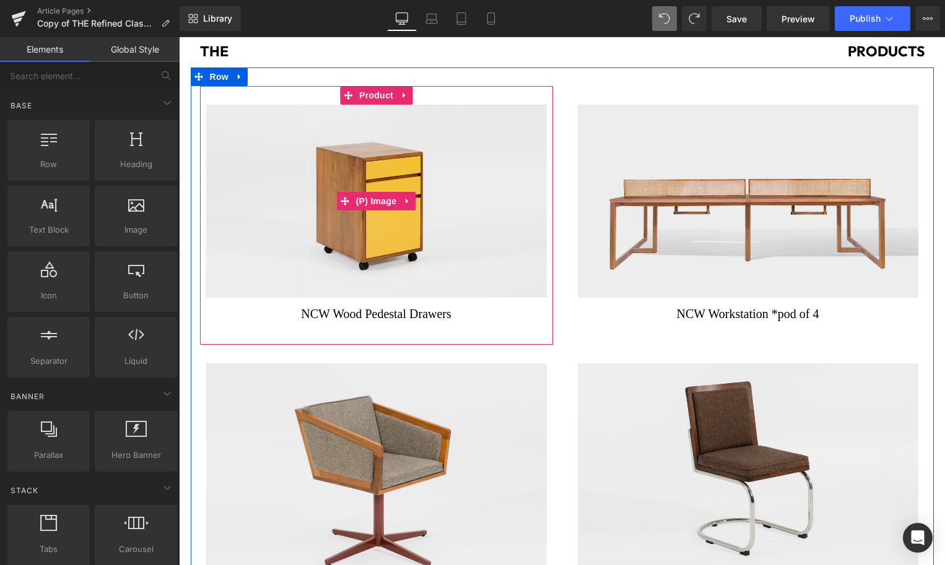
click at [452, 282] on img at bounding box center [376, 202] width 341 height 194
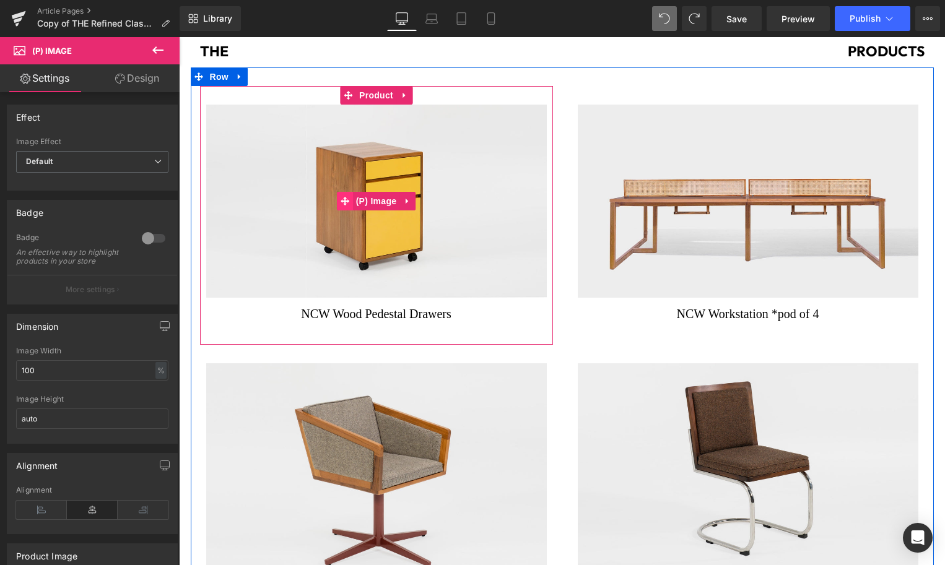
click at [342, 206] on icon at bounding box center [345, 201] width 9 height 9
click at [306, 201] on img at bounding box center [376, 202] width 341 height 194
click at [350, 210] on span at bounding box center [345, 201] width 16 height 19
click at [379, 211] on span "(P) Image" at bounding box center [376, 202] width 47 height 19
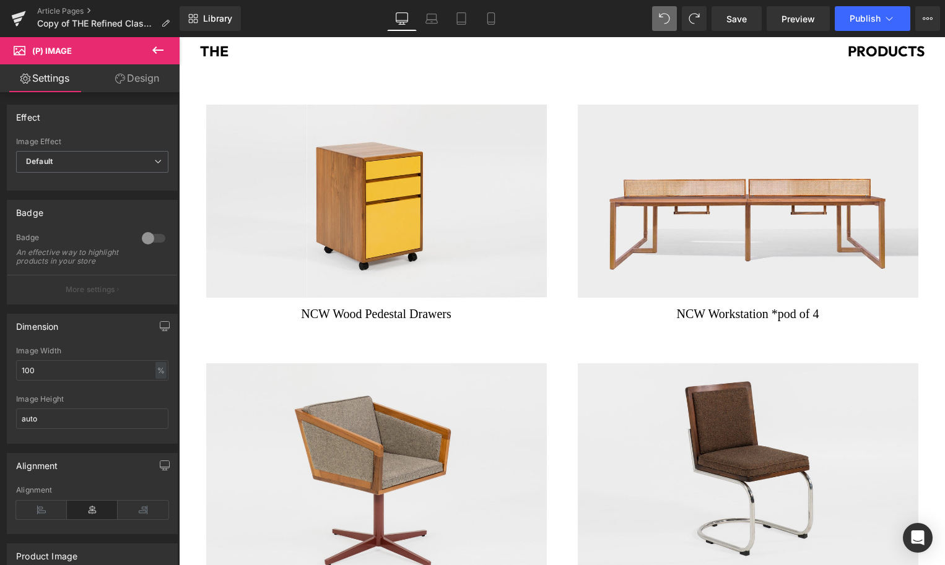
click at [151, 51] on icon at bounding box center [157, 50] width 15 height 15
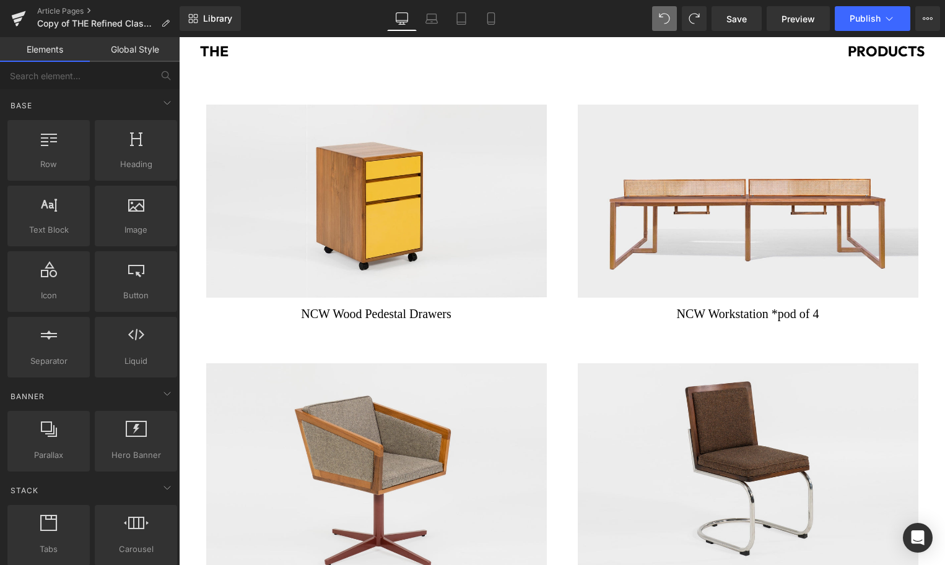
click at [315, 163] on img at bounding box center [376, 202] width 341 height 194
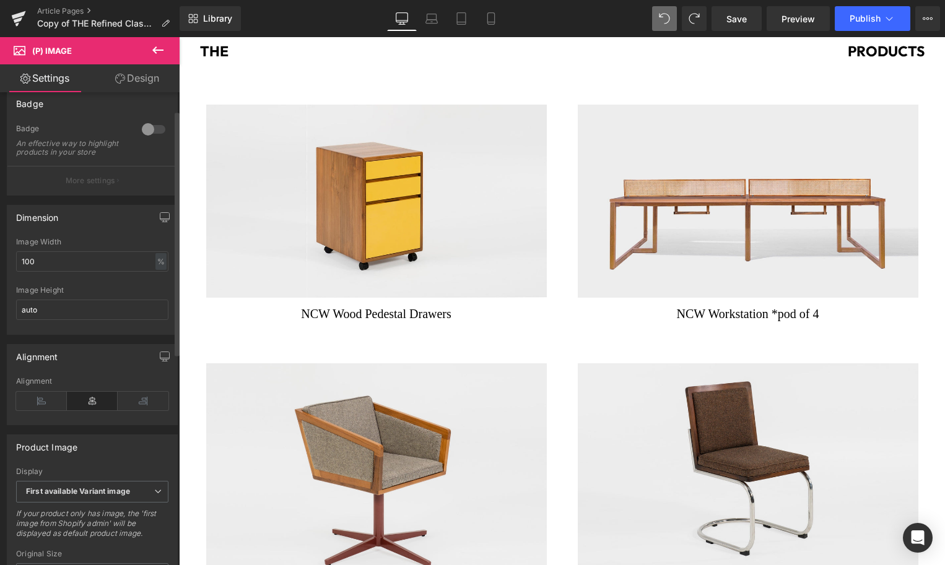
scroll to position [0, 0]
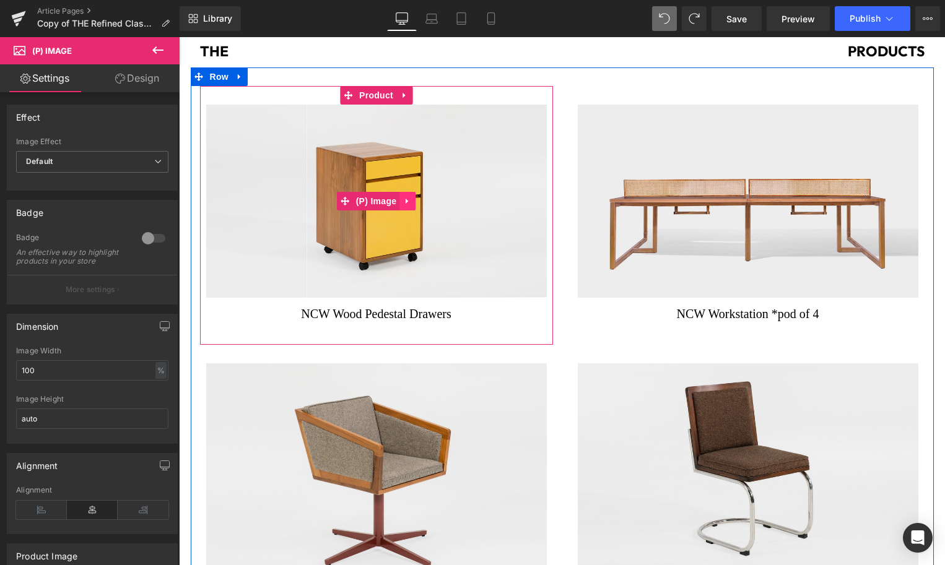
click at [406, 204] on icon at bounding box center [407, 202] width 2 height 6
click at [338, 174] on img at bounding box center [376, 202] width 341 height 194
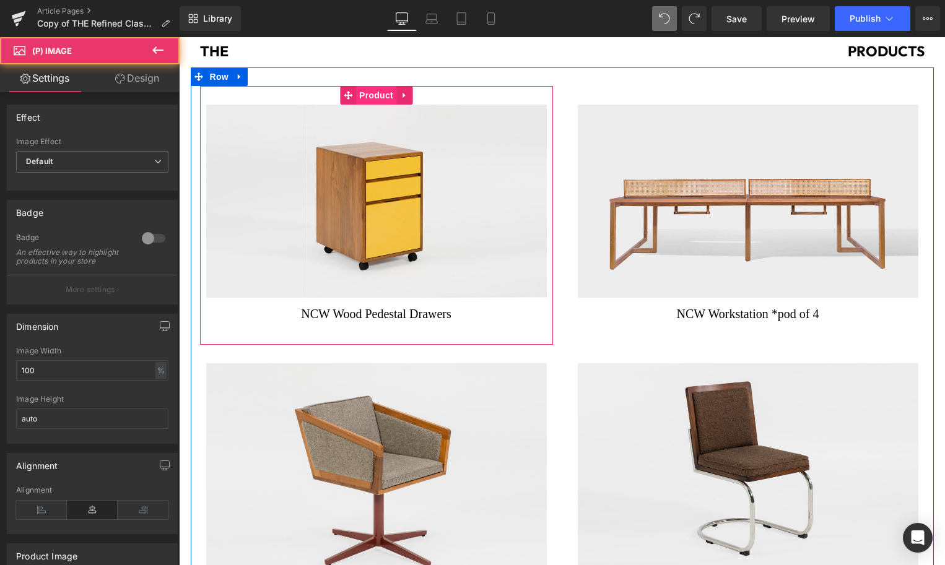
click at [370, 103] on span "Product" at bounding box center [376, 95] width 40 height 19
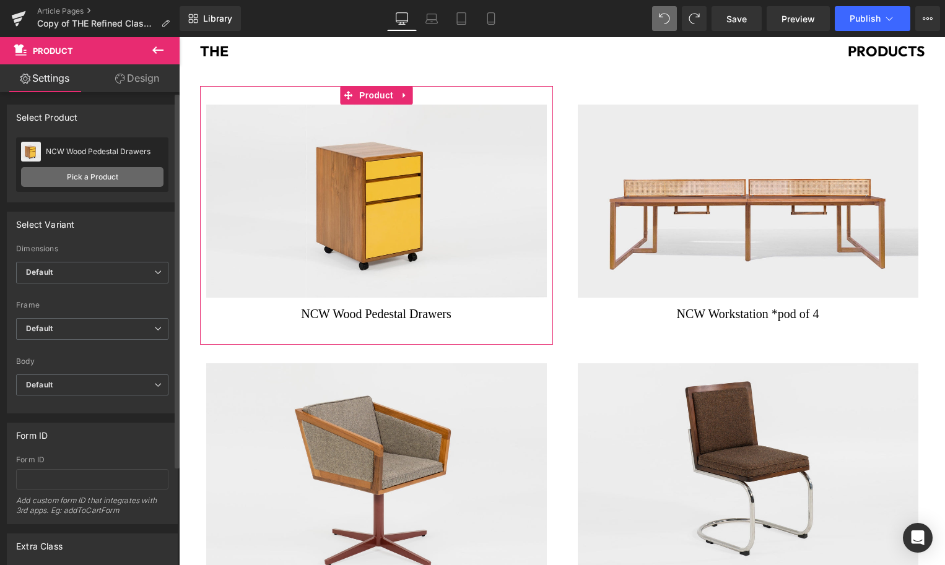
click at [105, 181] on link "Pick a Product" at bounding box center [92, 177] width 142 height 20
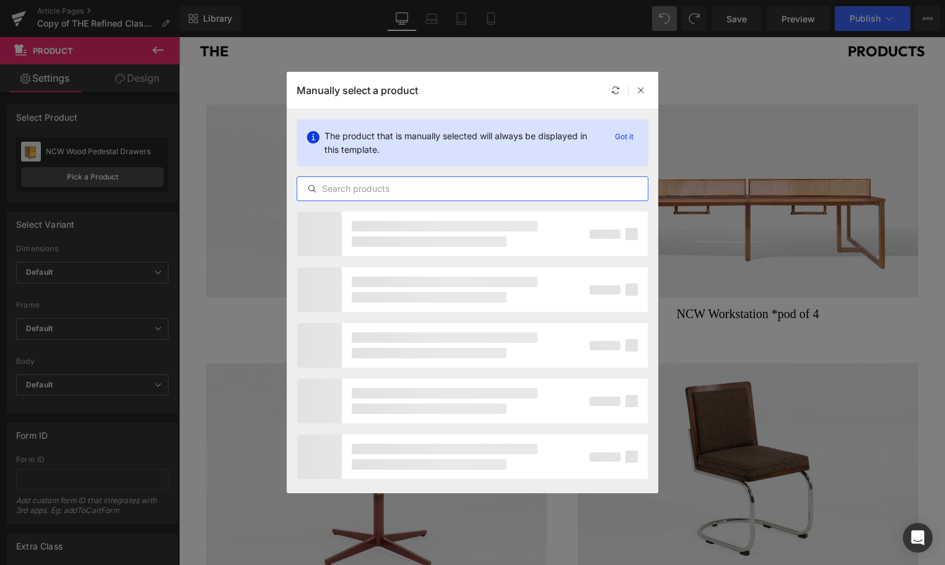
click at [393, 193] on input "text" at bounding box center [472, 188] width 350 height 15
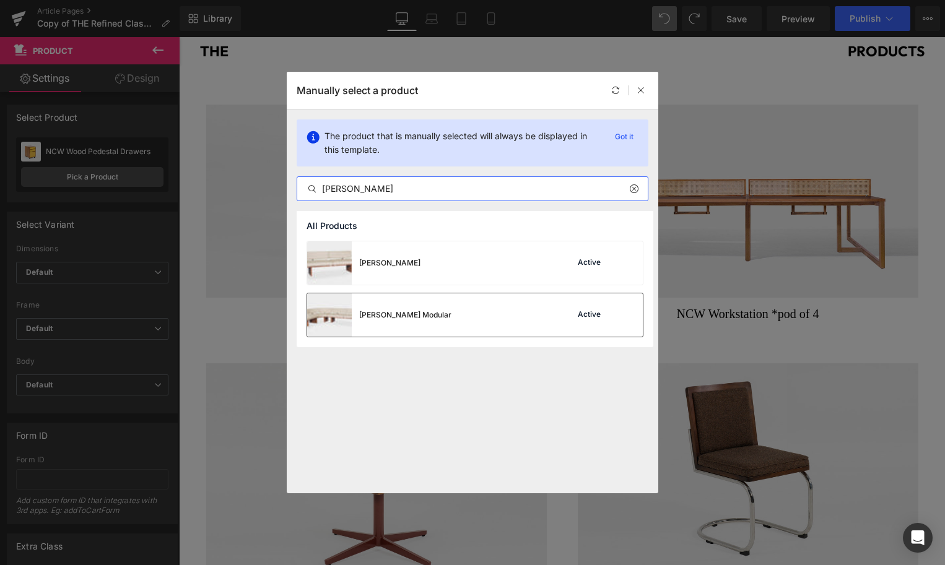
type input "bob sofa"
click at [332, 319] on img at bounding box center [329, 314] width 45 height 43
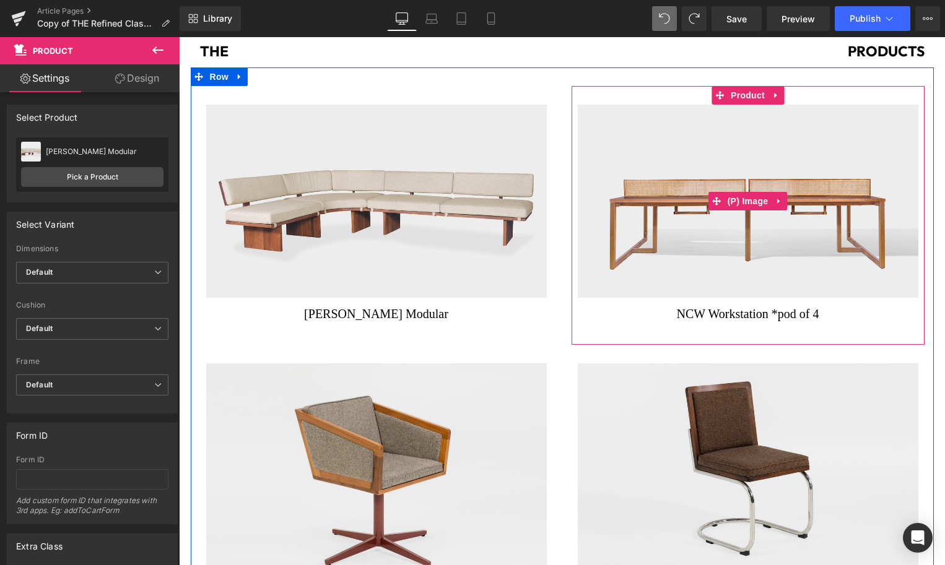
click at [647, 295] on img at bounding box center [748, 202] width 341 height 194
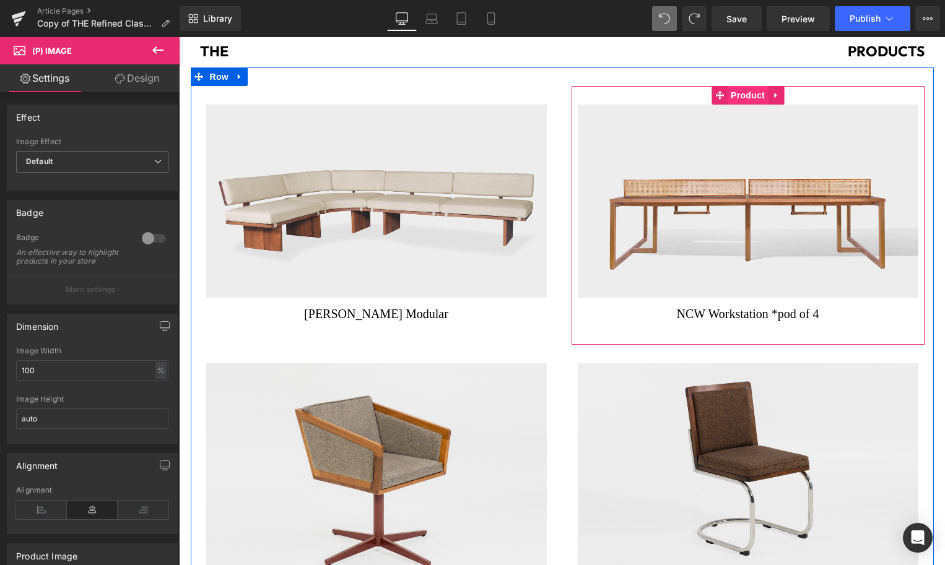
click at [730, 100] on span "Product" at bounding box center [747, 95] width 40 height 19
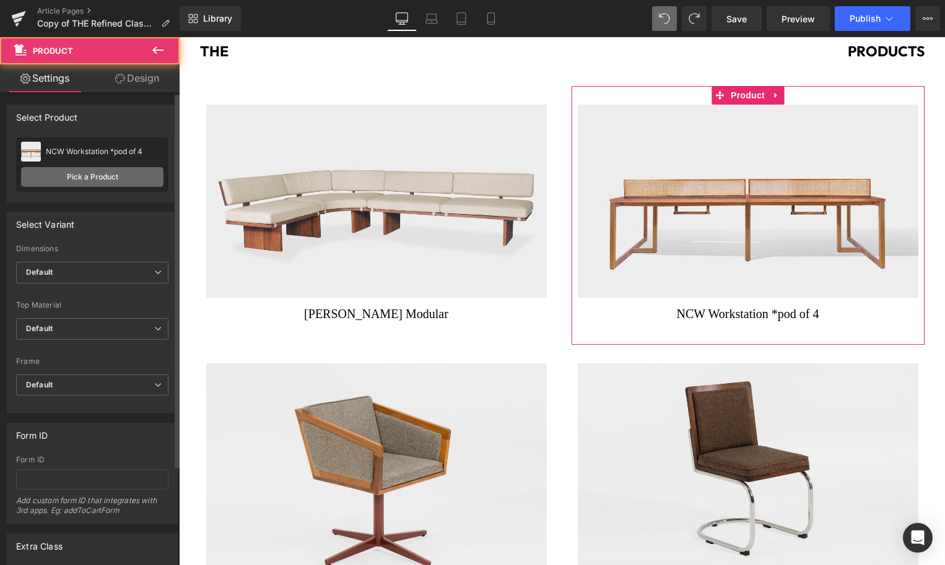
click at [71, 184] on link "Pick a Product" at bounding box center [92, 177] width 142 height 20
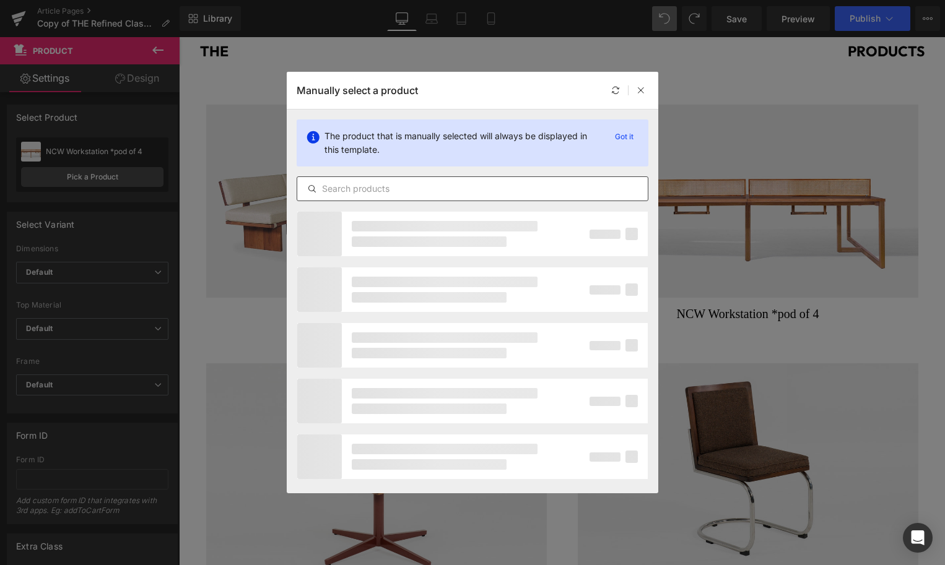
click at [351, 201] on div at bounding box center [473, 188] width 352 height 25
click at [351, 188] on input "text" at bounding box center [472, 188] width 350 height 15
type input "laptop"
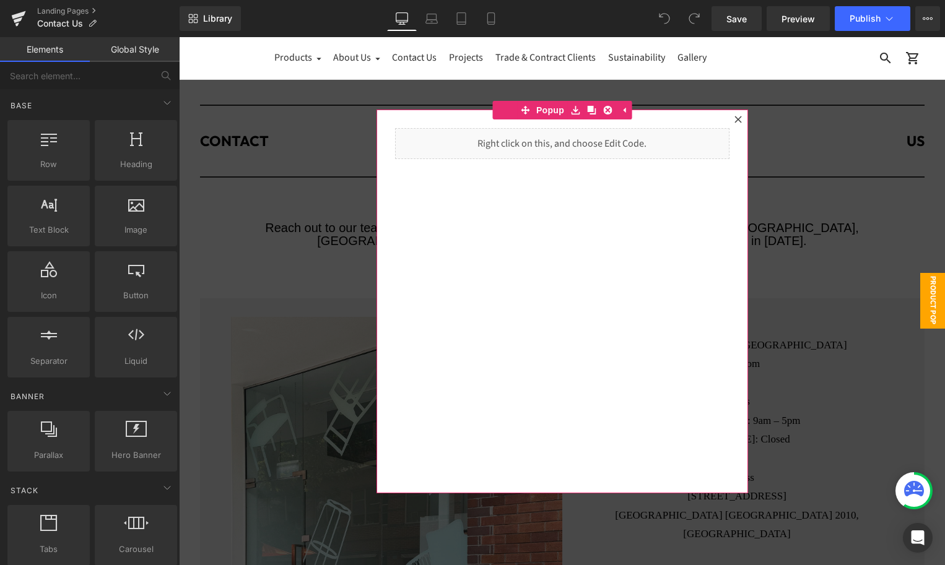
click at [740, 119] on icon at bounding box center [737, 119] width 7 height 7
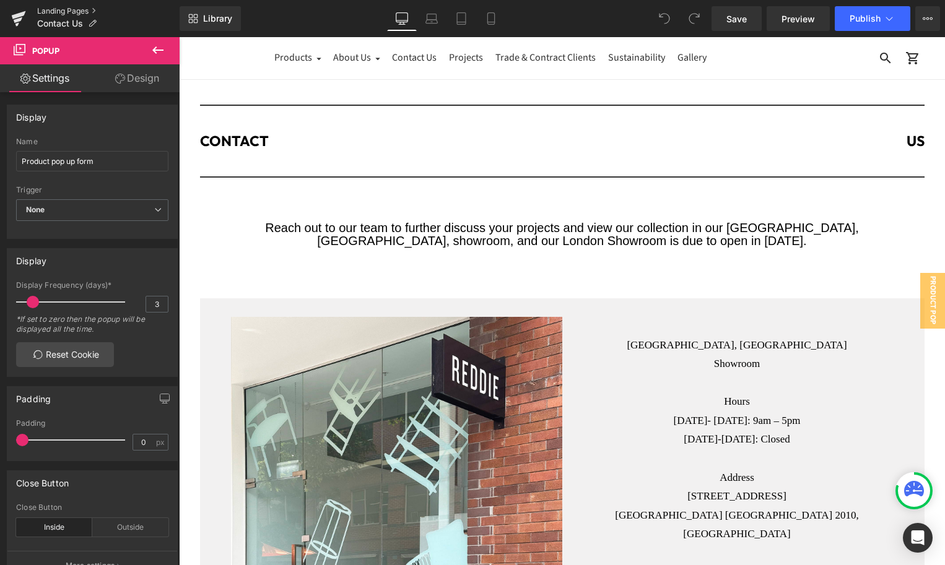
click at [67, 11] on link "Landing Pages" at bounding box center [108, 11] width 142 height 10
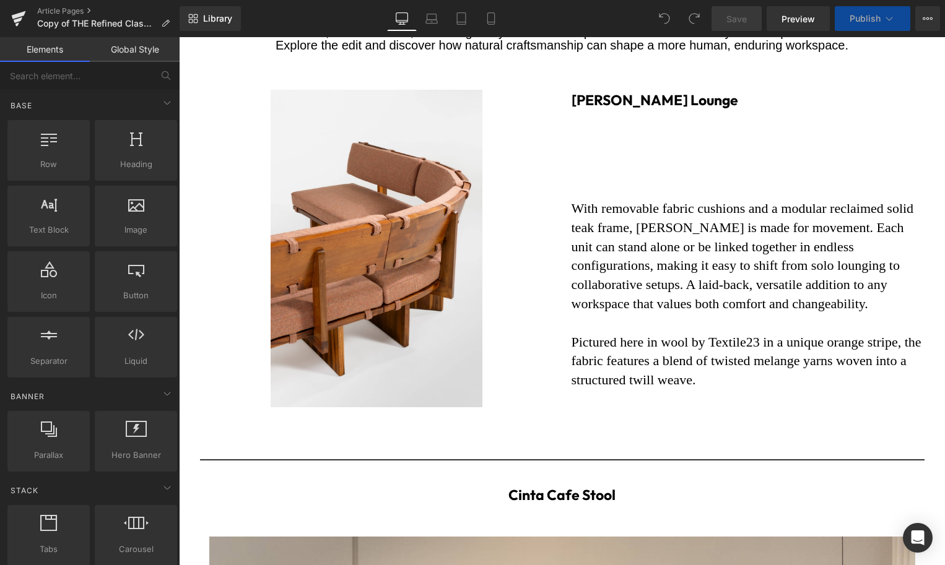
scroll to position [866, 0]
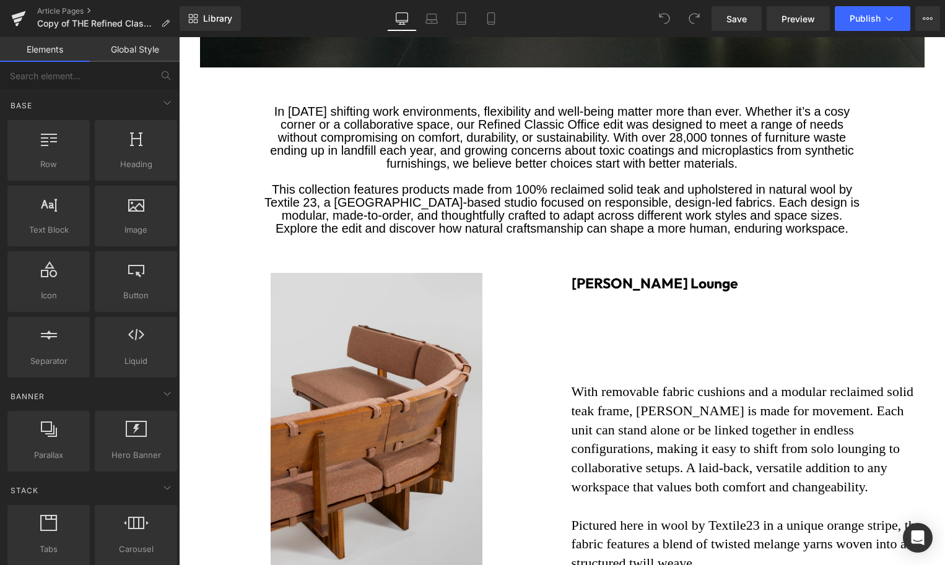
click at [435, 318] on img at bounding box center [377, 432] width 212 height 318
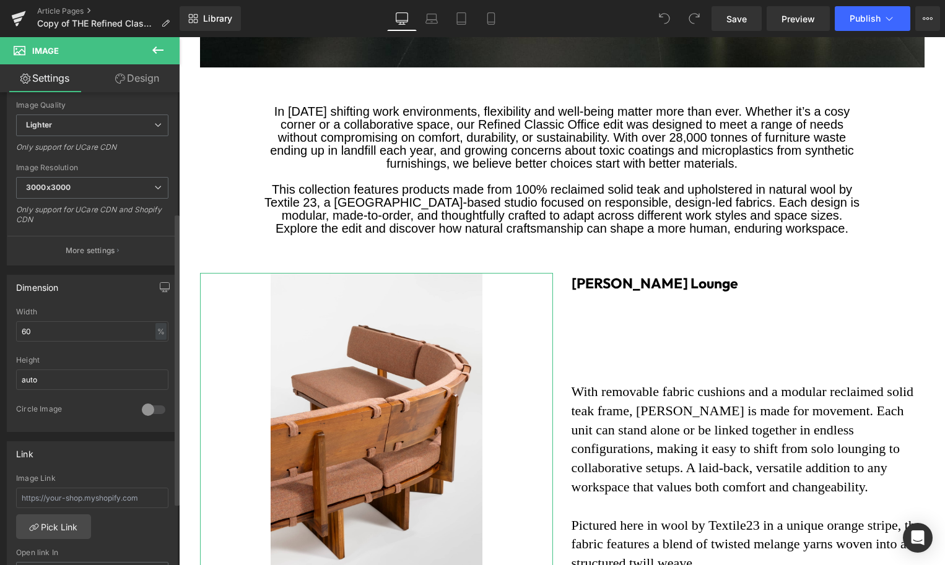
scroll to position [195, 0]
drag, startPoint x: 45, startPoint y: 335, endPoint x: -20, endPoint y: 335, distance: 64.4
click at [0, 335] on html "You are previewing how the will restyle your page. You can not edit Elements in…" at bounding box center [472, 282] width 945 height 565
drag, startPoint x: 42, startPoint y: 331, endPoint x: -3, endPoint y: 324, distance: 45.8
click at [0, 324] on html "You are previewing how the will restyle your page. You can not edit Elements in…" at bounding box center [472, 282] width 945 height 565
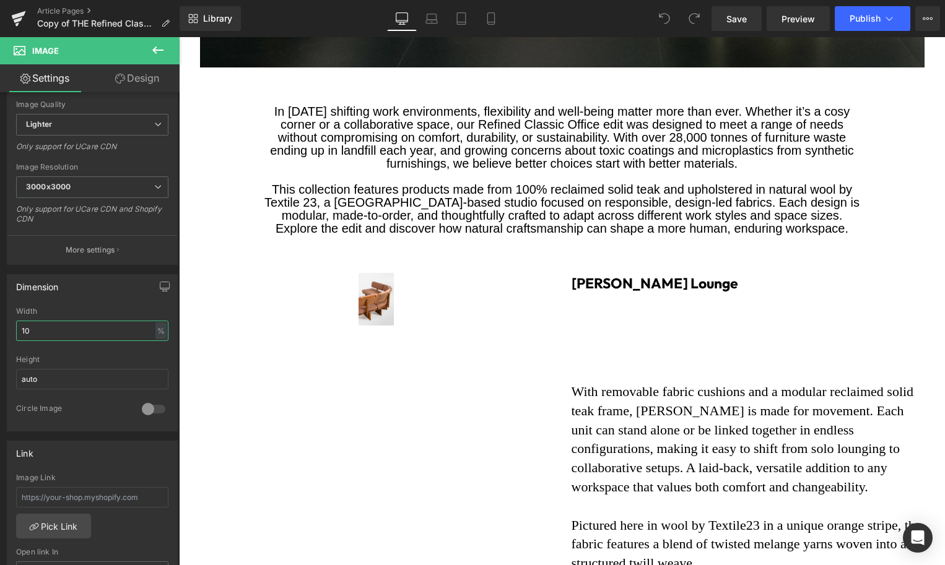
type input "100"
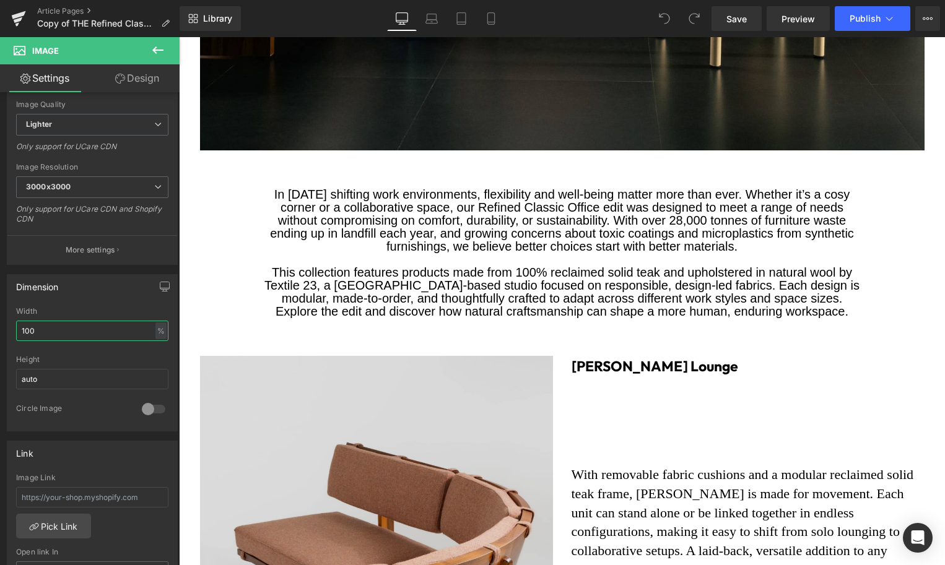
scroll to position [782, 0]
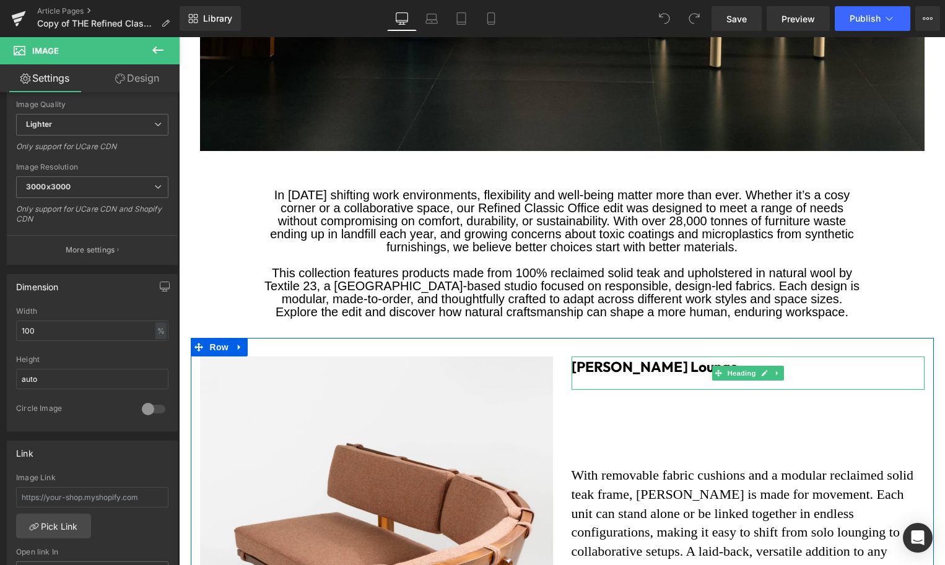
click at [697, 376] on b "[PERSON_NAME] Lounge" at bounding box center [654, 367] width 167 height 18
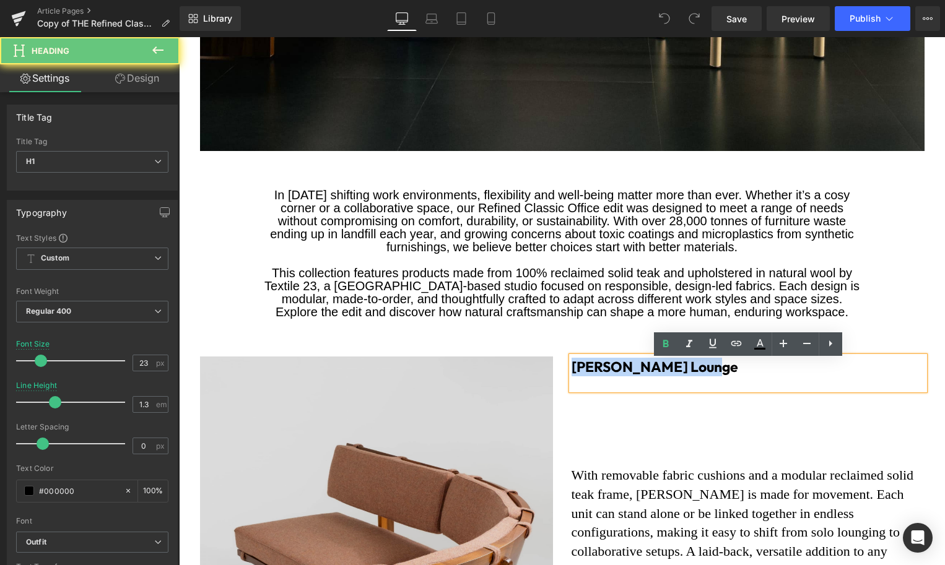
drag, startPoint x: 721, startPoint y: 380, endPoint x: 515, endPoint y: 367, distance: 205.9
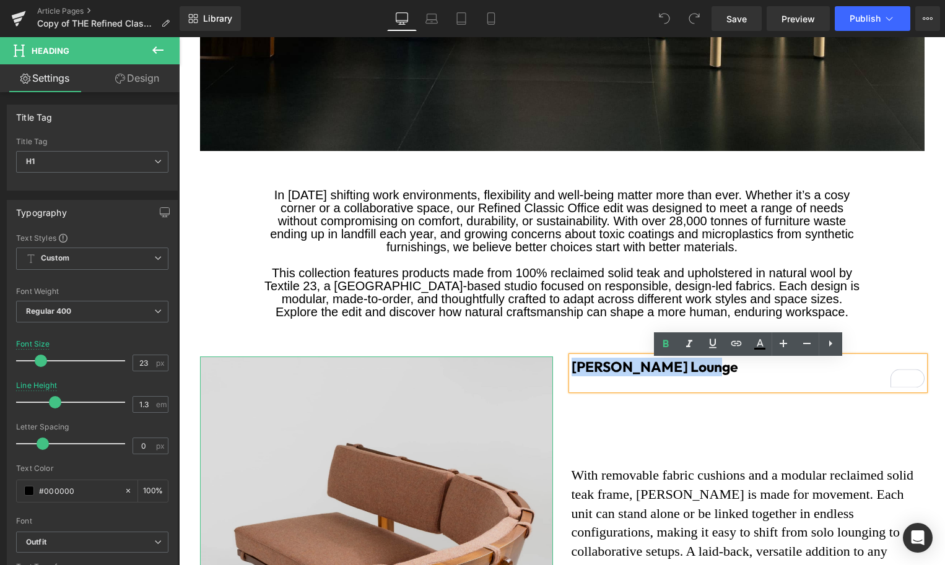
copy b "[PERSON_NAME] Lounge"
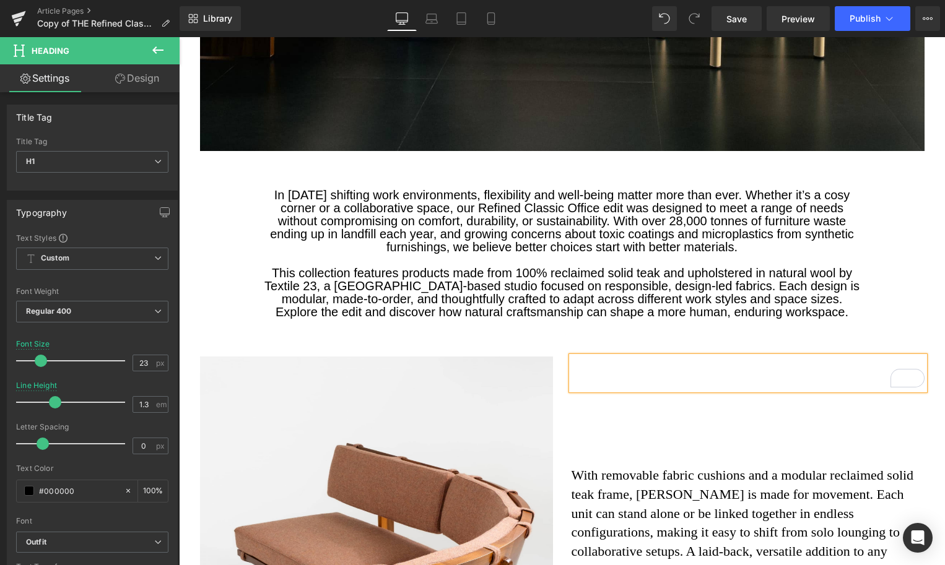
click at [592, 465] on p "To enrich screen reader interactions, please activate Accessibility in Grammarl…" at bounding box center [747, 456] width 353 height 19
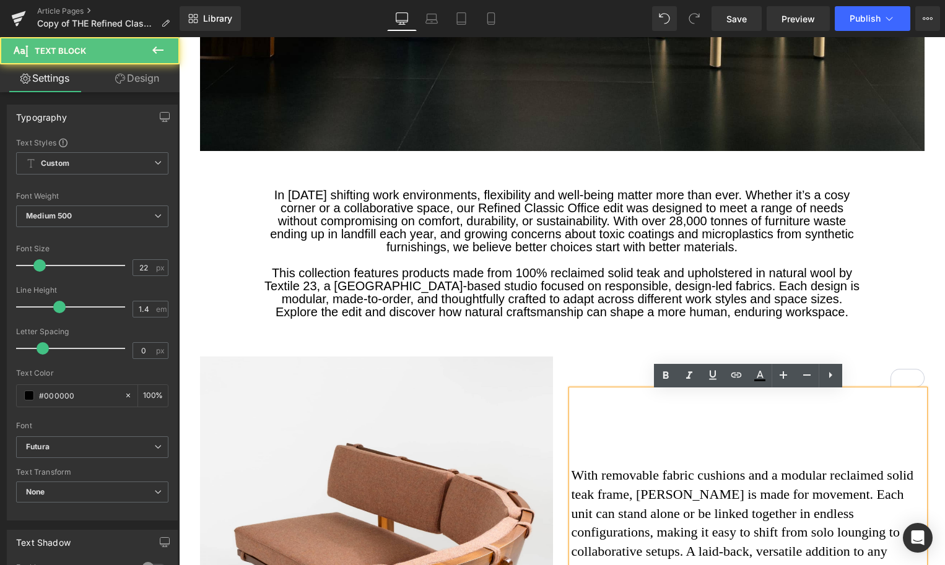
click at [590, 461] on p "To enrich screen reader interactions, please activate Accessibility in Grammarl…" at bounding box center [747, 456] width 353 height 19
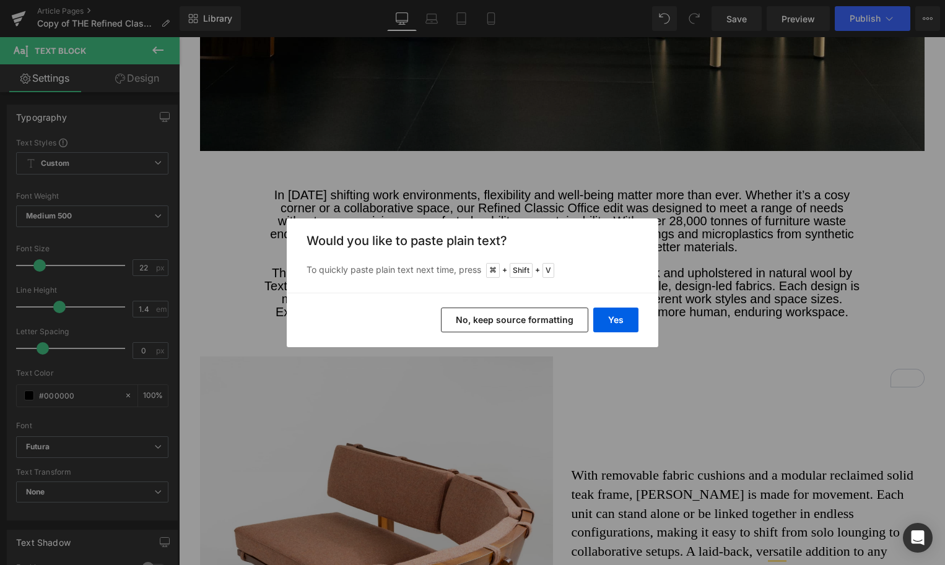
click at [564, 317] on button "No, keep source formatting" at bounding box center [514, 320] width 147 height 25
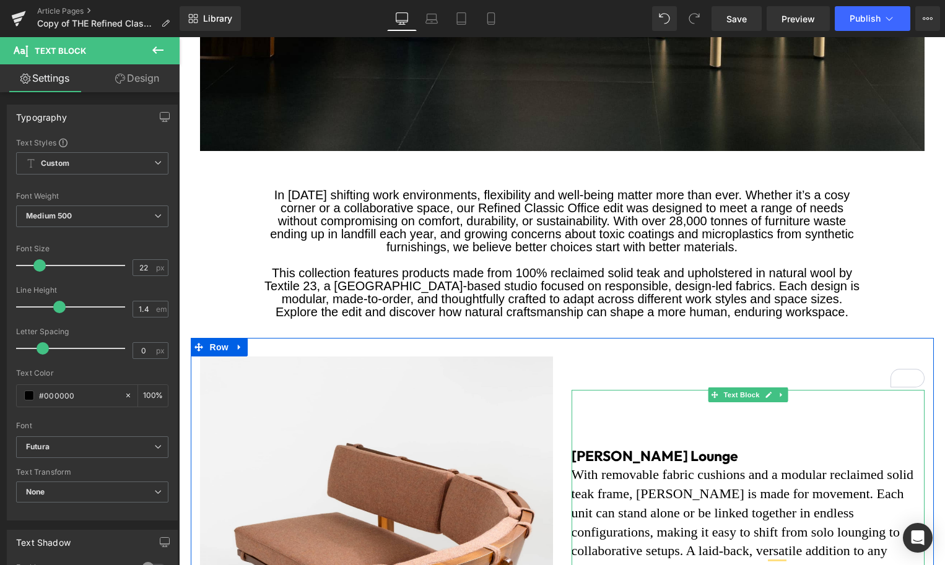
click at [710, 456] on h1 "[PERSON_NAME] Lounge" at bounding box center [747, 456] width 353 height 19
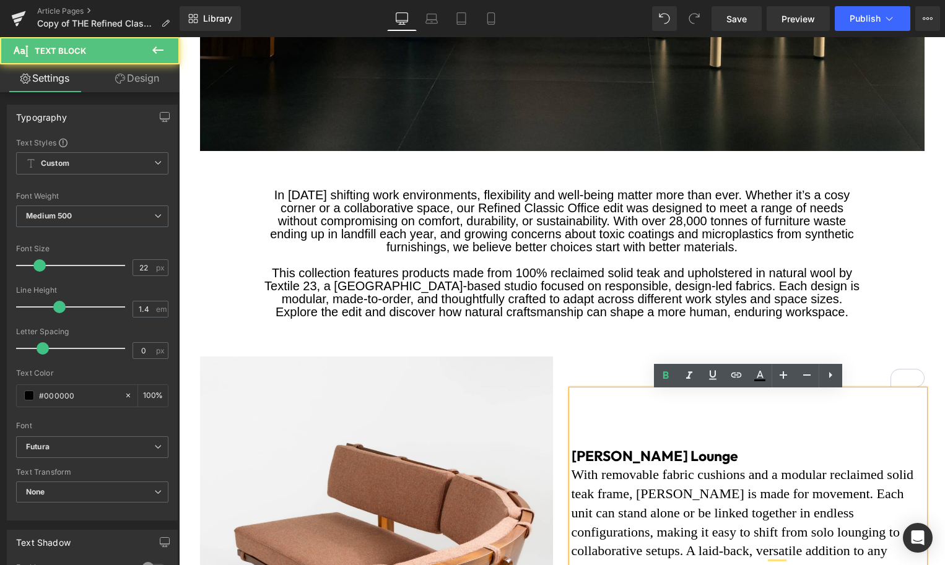
click at [638, 455] on b "[PERSON_NAME] Lounge" at bounding box center [654, 456] width 167 height 18
click at [599, 443] on p "To enrich screen reader interactions, please activate Accessibility in Grammarl…" at bounding box center [747, 437] width 353 height 19
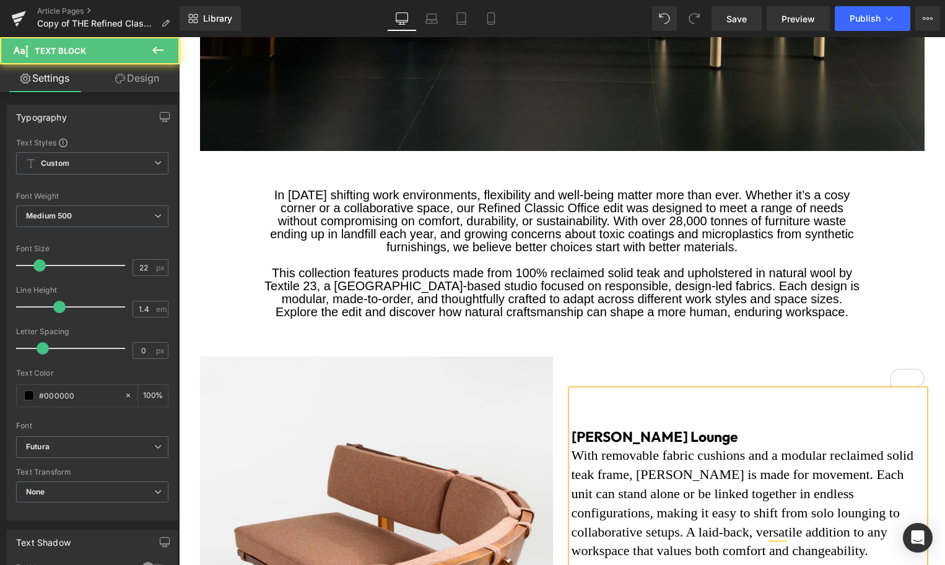
click at [716, 440] on h1 "[PERSON_NAME] Lounge" at bounding box center [747, 437] width 353 height 19
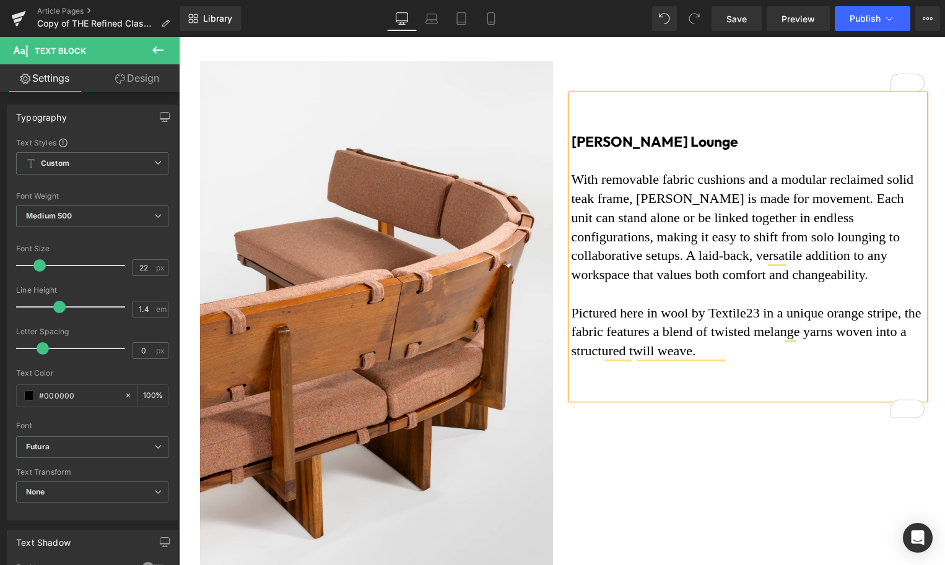
scroll to position [1078, 0]
click at [697, 527] on div "Image Heading [PERSON_NAME] Modular Lounge With removable fabric cushions and a…" at bounding box center [562, 319] width 743 height 554
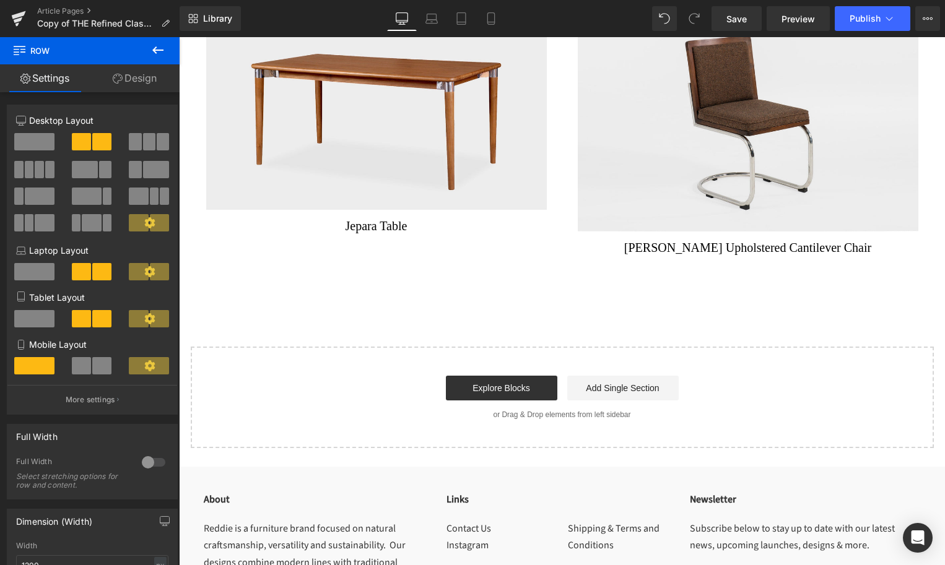
scroll to position [7781, 0]
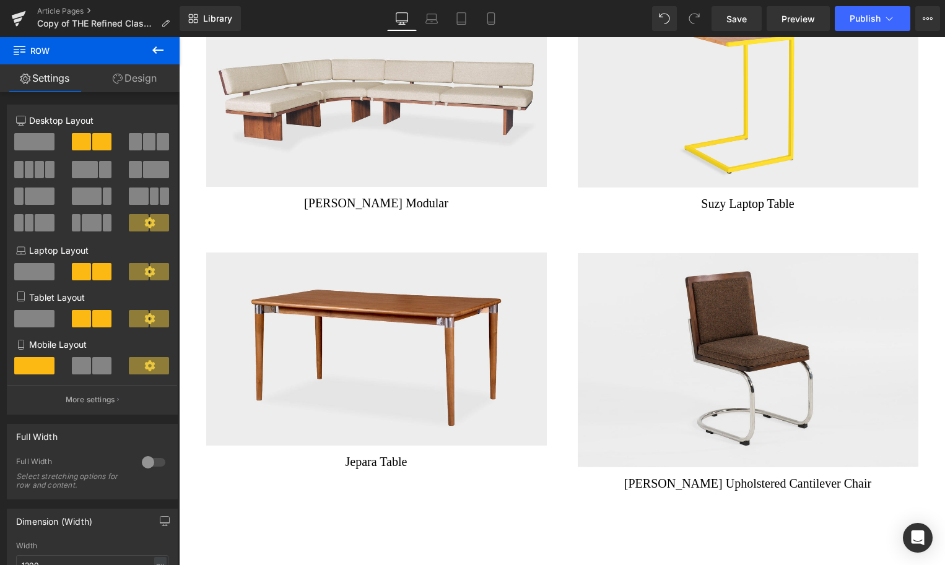
click at [634, 352] on img at bounding box center [748, 360] width 341 height 214
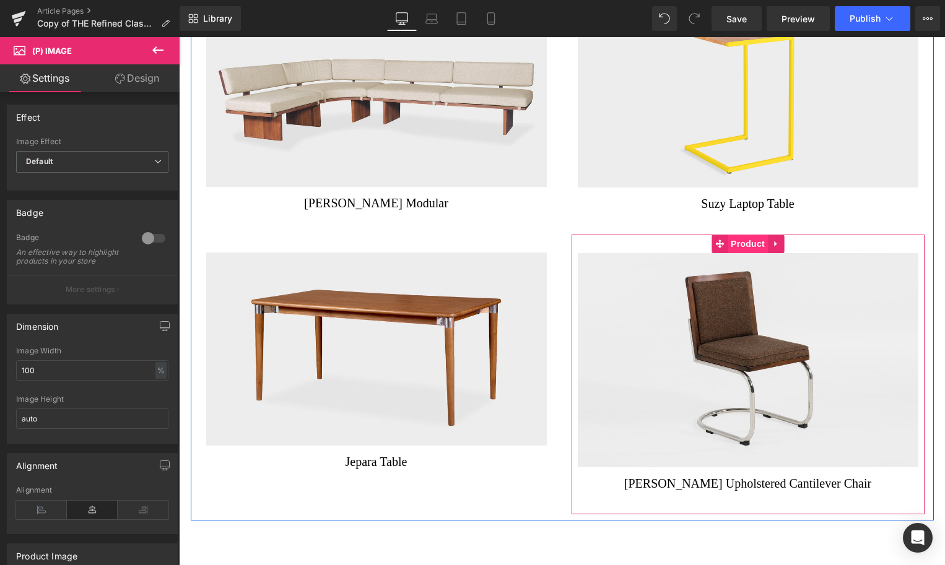
click at [740, 235] on span "Product" at bounding box center [747, 244] width 40 height 19
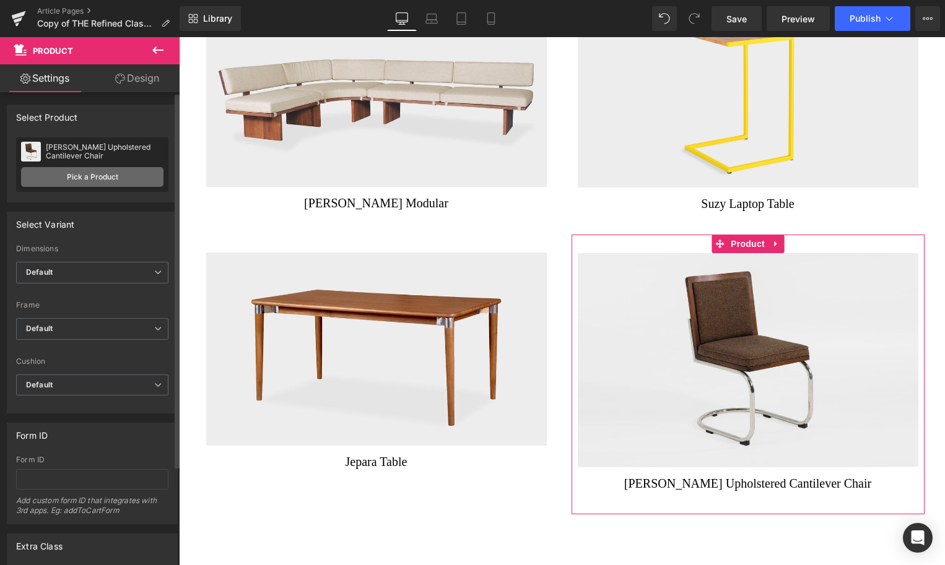
click at [102, 178] on link "Pick a Product" at bounding box center [92, 177] width 142 height 20
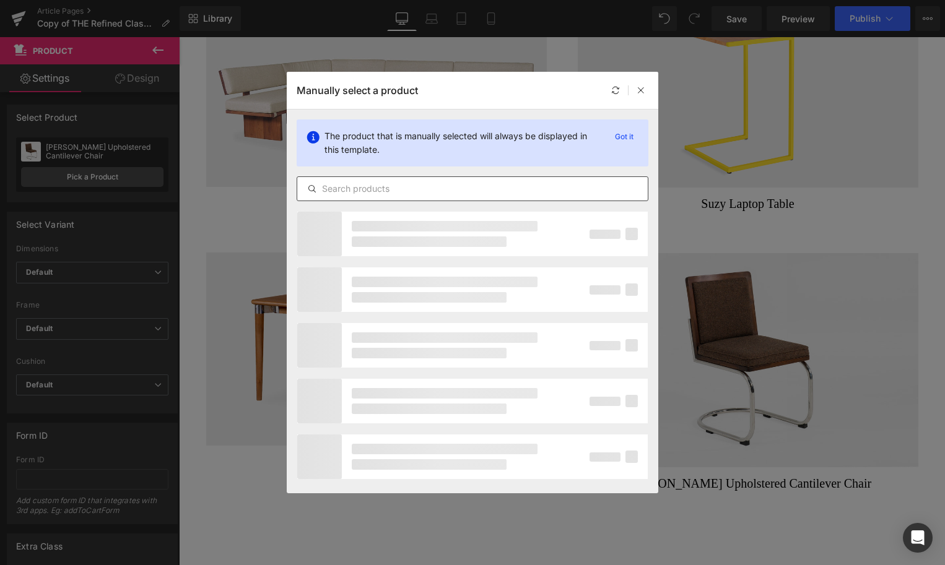
click at [354, 193] on input "text" at bounding box center [472, 188] width 350 height 15
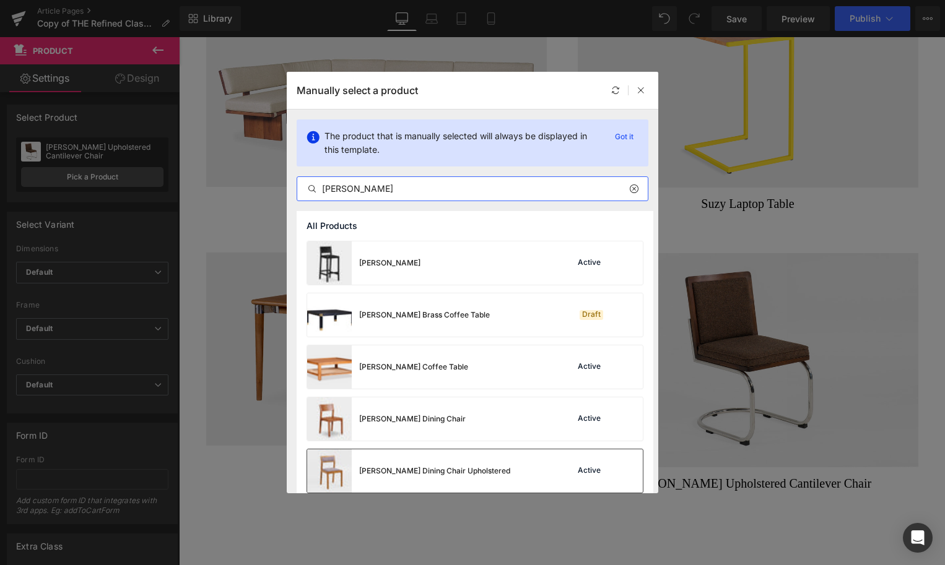
type input "[PERSON_NAME]"
click at [490, 469] on div "[PERSON_NAME] Dining Chair Upholstered Active" at bounding box center [475, 470] width 336 height 43
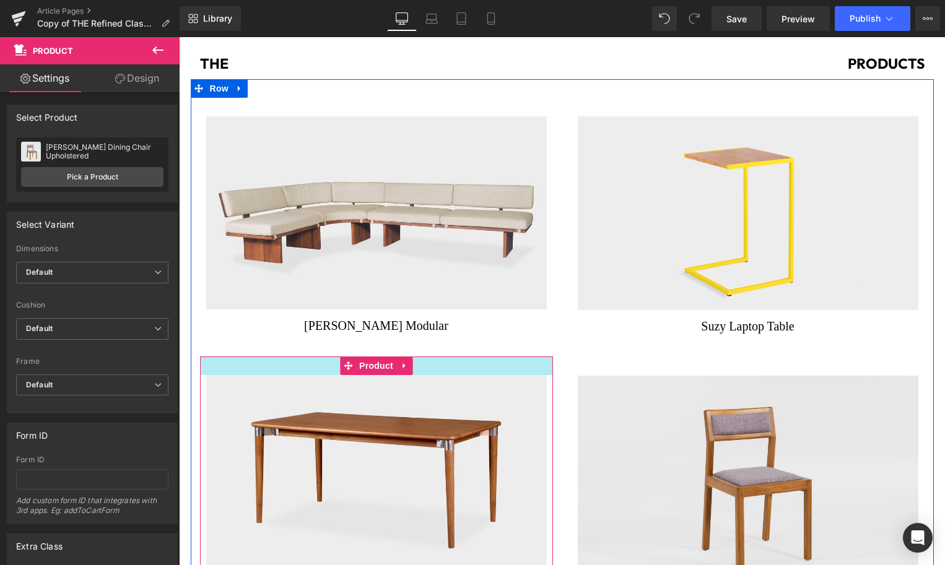
scroll to position [7553, 0]
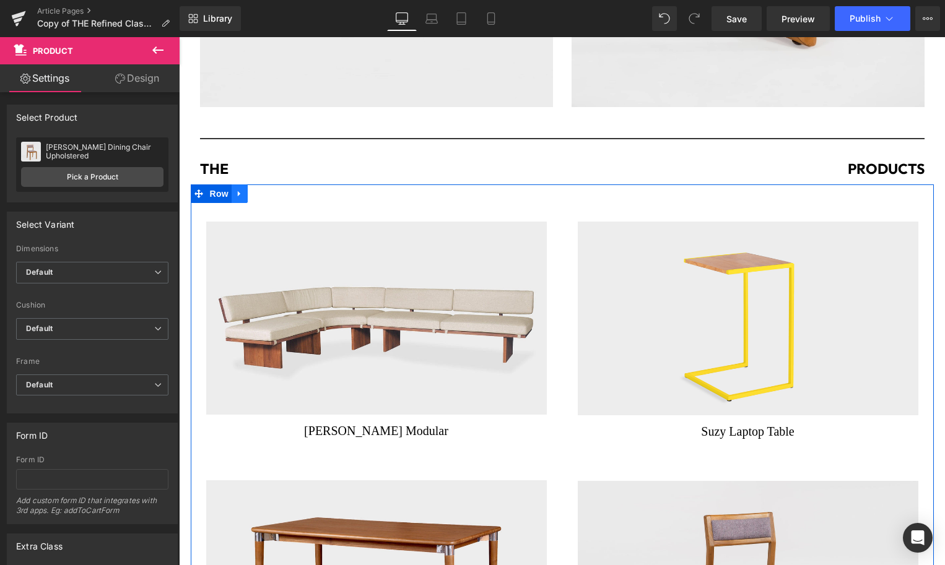
click at [238, 191] on icon at bounding box center [239, 194] width 2 height 6
click at [256, 189] on icon at bounding box center [255, 193] width 9 height 9
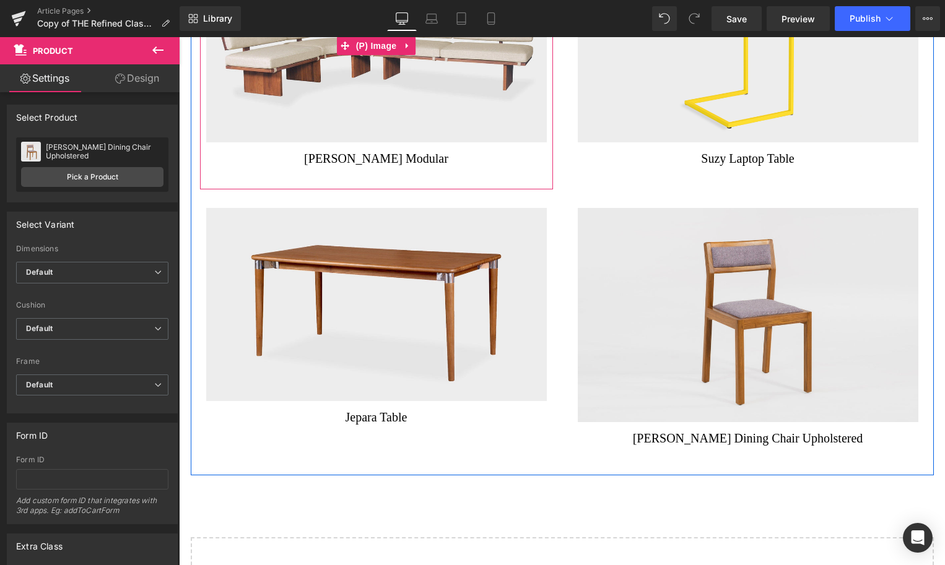
scroll to position [8408, 0]
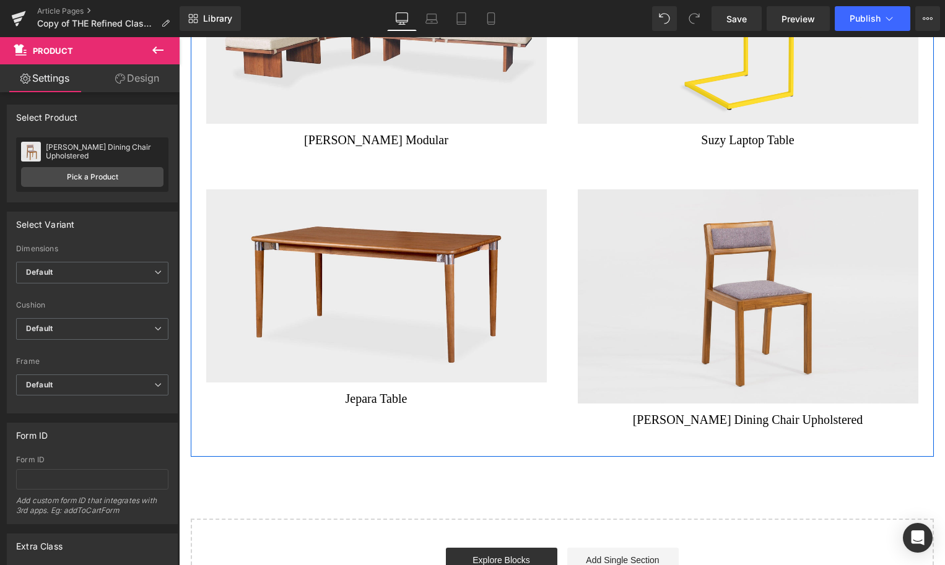
click at [384, 266] on div "Sale Off (P) Image" at bounding box center [376, 285] width 341 height 193
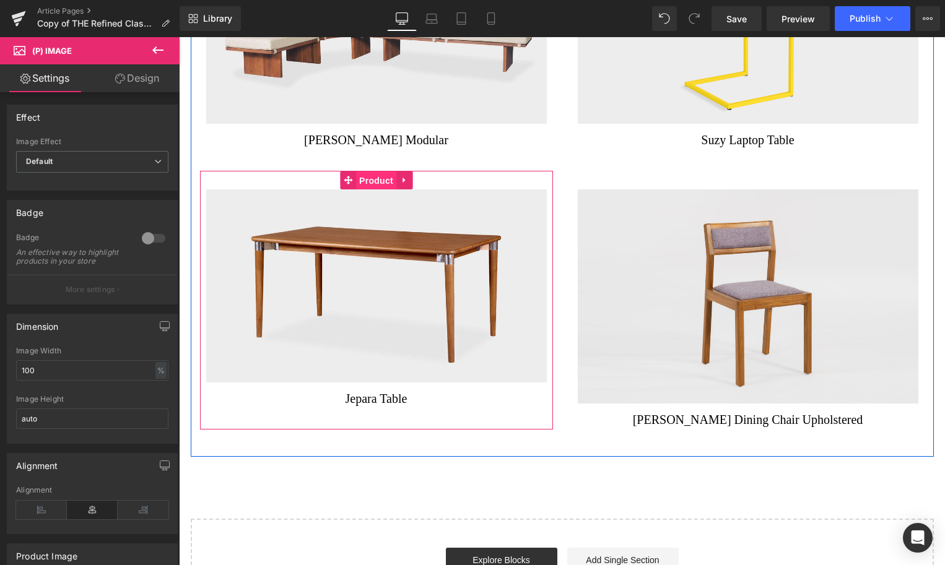
click at [360, 171] on span "Product" at bounding box center [376, 180] width 40 height 19
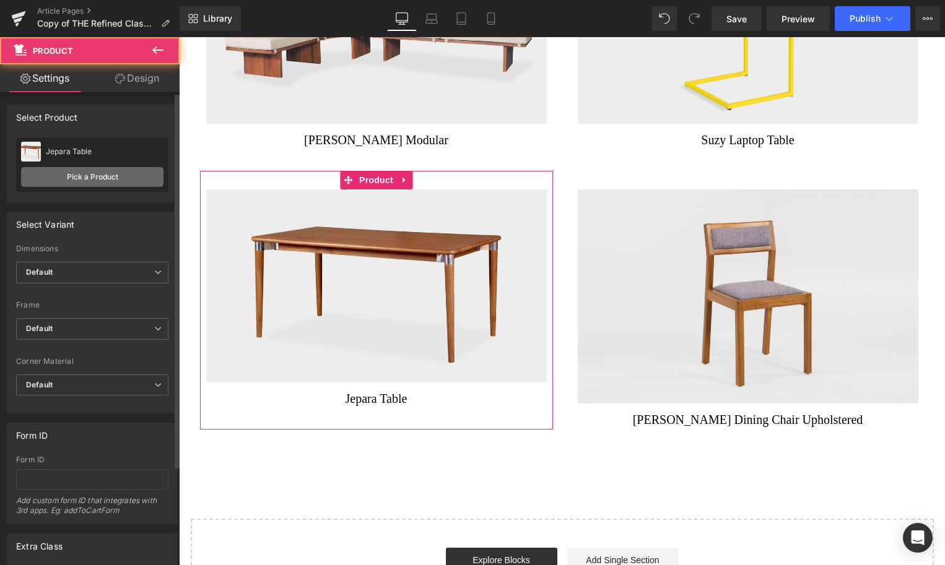
click at [102, 180] on link "Pick a Product" at bounding box center [92, 177] width 142 height 20
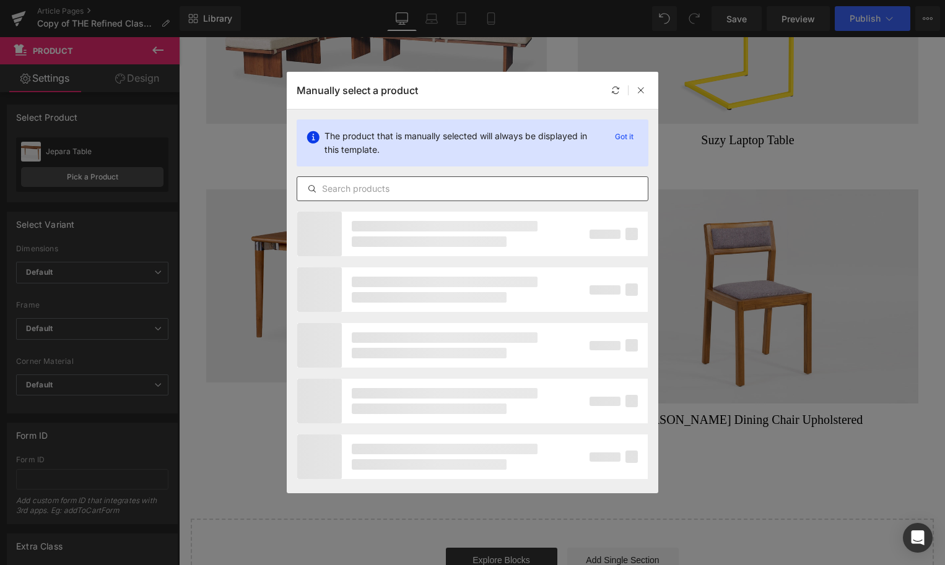
click at [372, 189] on input "text" at bounding box center [472, 188] width 350 height 15
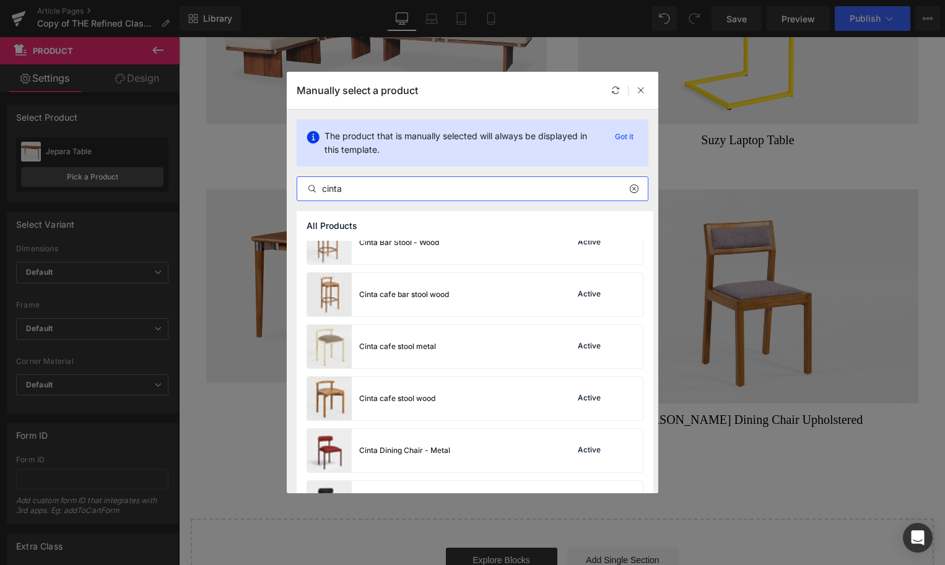
scroll to position [282, 0]
type input "cinta"
click at [450, 398] on div "Cinta cafe stool wood Active" at bounding box center [475, 397] width 336 height 43
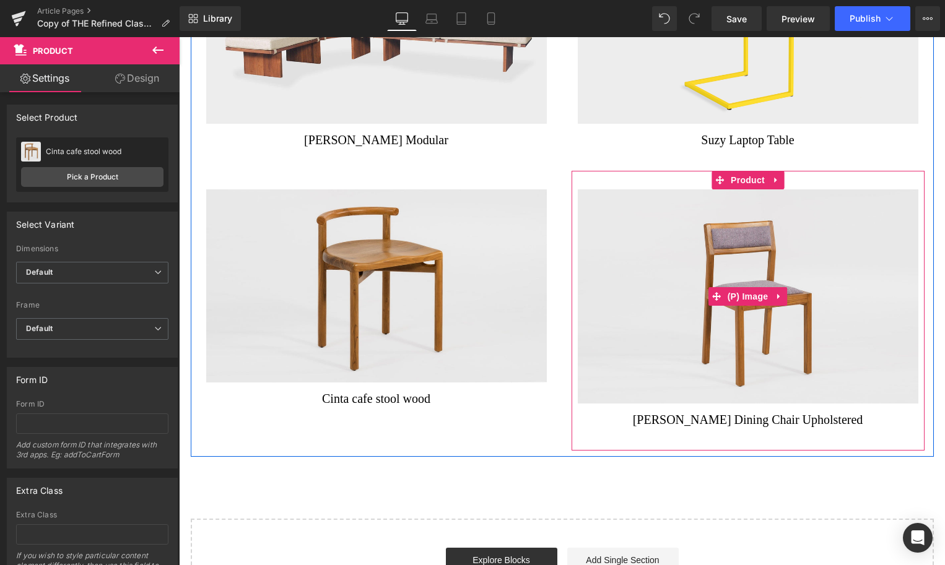
click at [643, 280] on img at bounding box center [748, 296] width 341 height 214
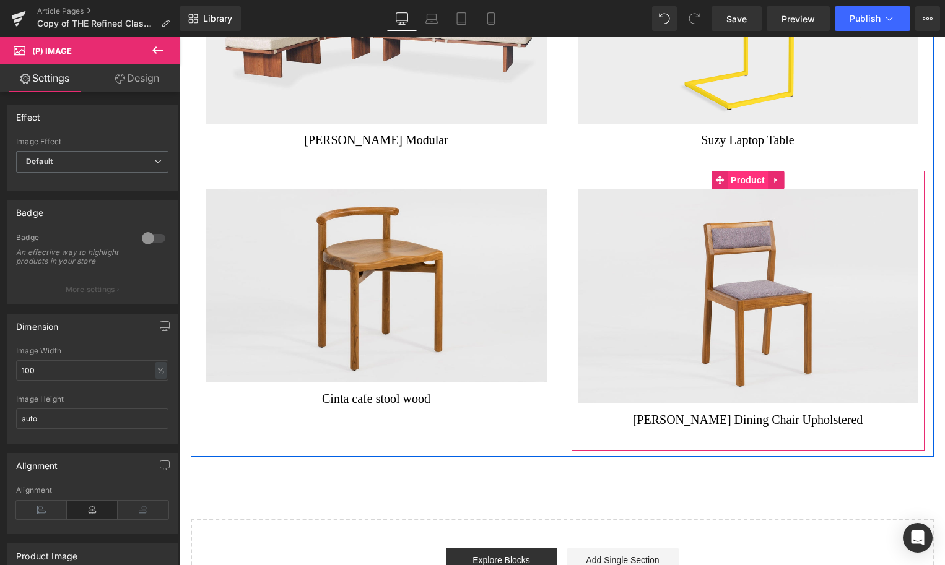
click at [748, 171] on span "Product" at bounding box center [747, 180] width 40 height 19
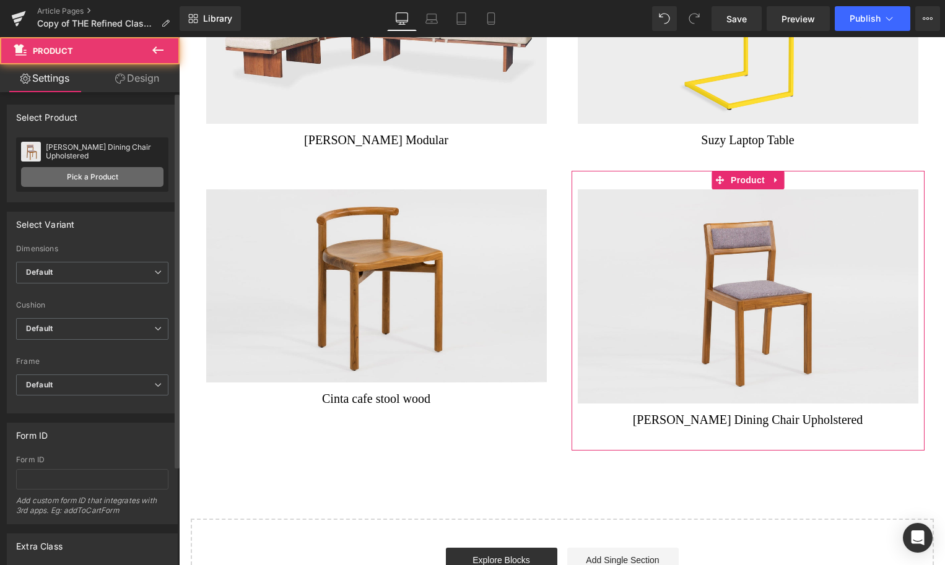
click at [113, 175] on link "Pick a Product" at bounding box center [92, 177] width 142 height 20
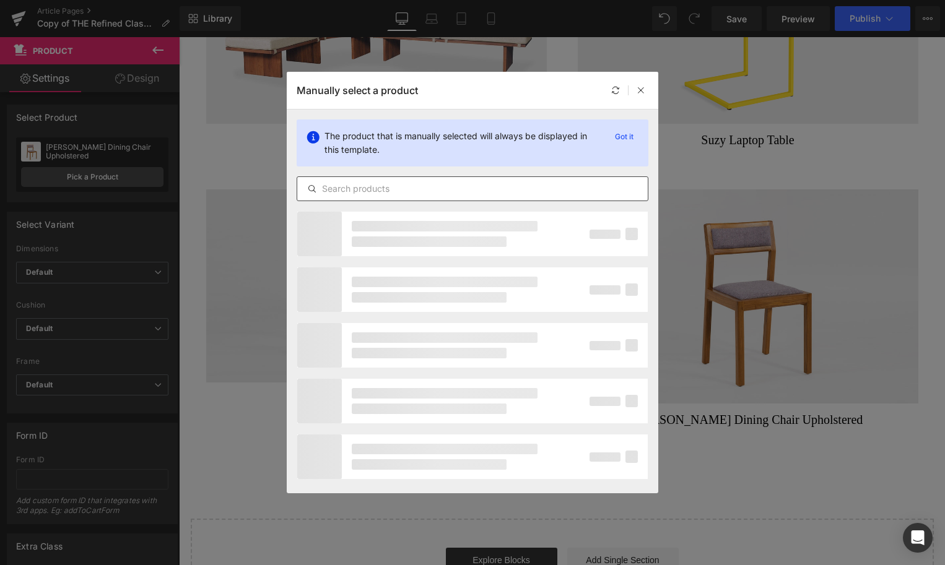
click at [324, 193] on input "text" at bounding box center [472, 188] width 350 height 15
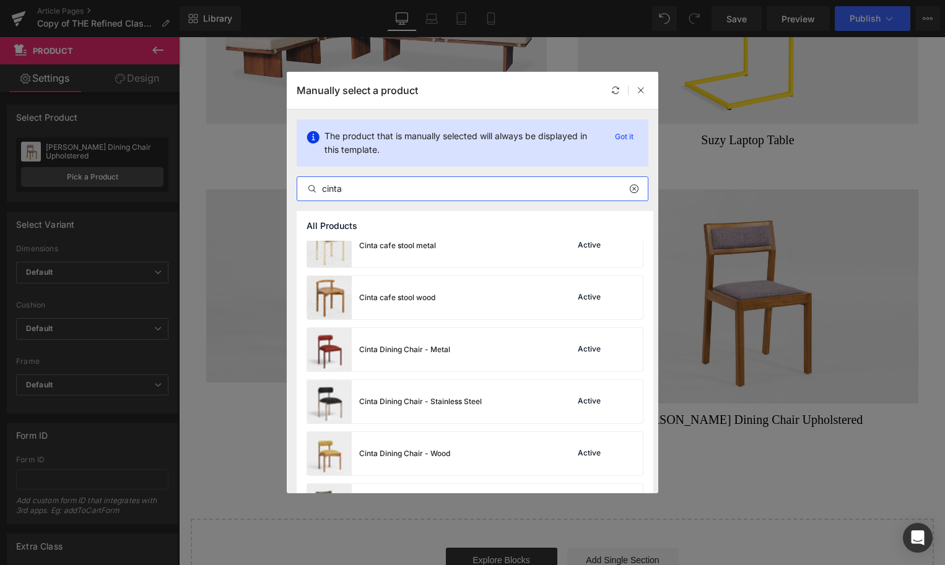
scroll to position [382, 0]
type input "cinta"
click at [421, 248] on div "Cinta cafe stool metal" at bounding box center [397, 245] width 77 height 11
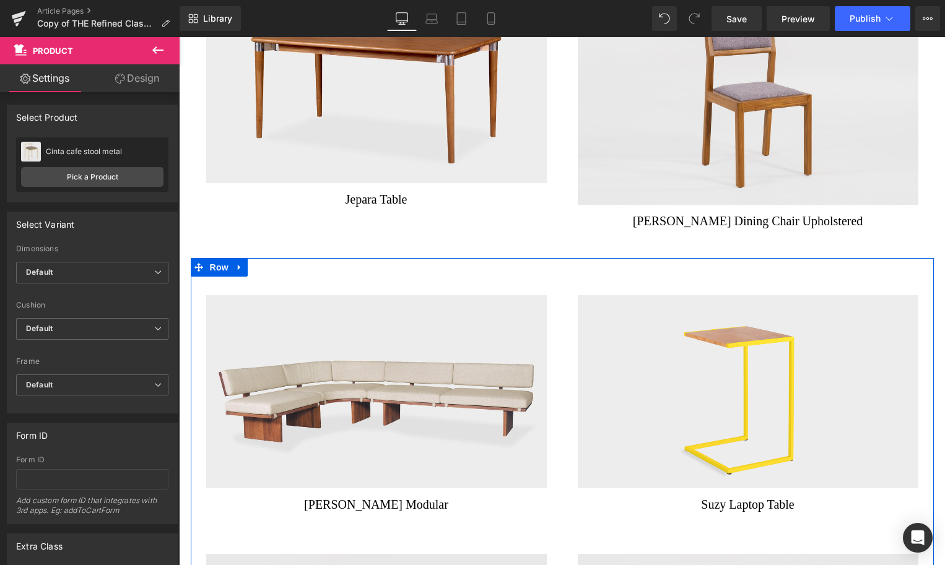
scroll to position [8122, 0]
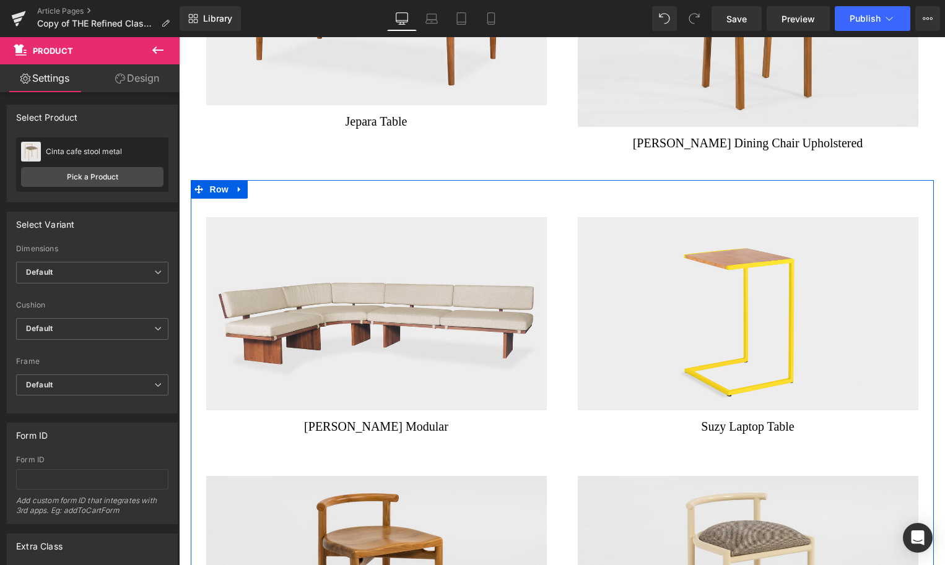
click at [345, 328] on img at bounding box center [376, 313] width 341 height 193
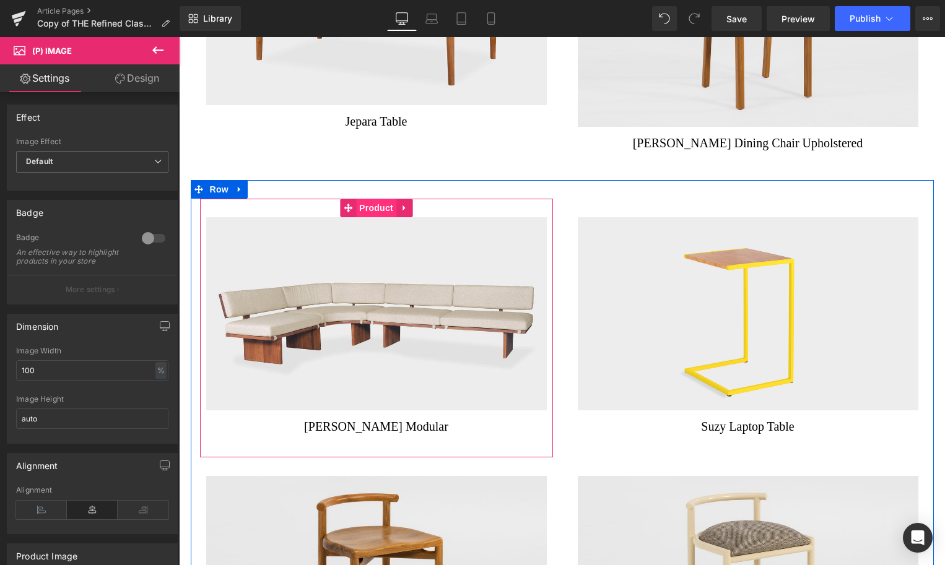
click at [373, 199] on span "Product" at bounding box center [376, 208] width 40 height 19
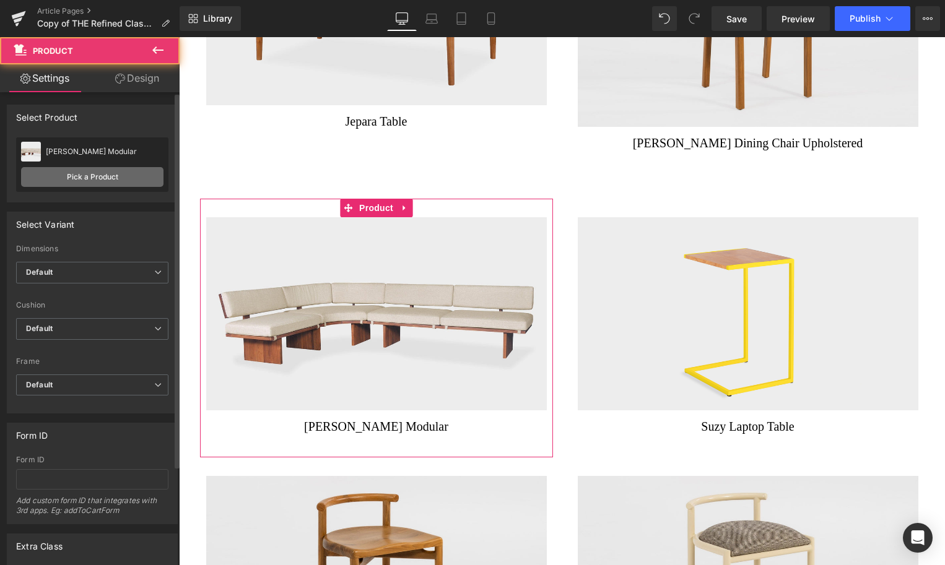
click at [82, 188] on div "[PERSON_NAME] Lounge Modular [PERSON_NAME] Lounge Modular Pick a Product" at bounding box center [92, 164] width 152 height 54
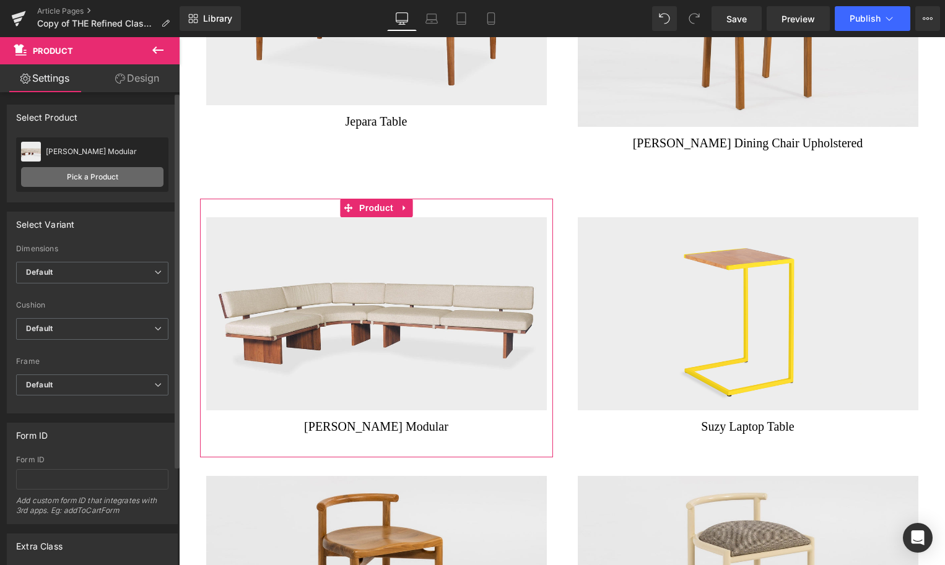
click at [82, 179] on link "Pick a Product" at bounding box center [92, 177] width 142 height 20
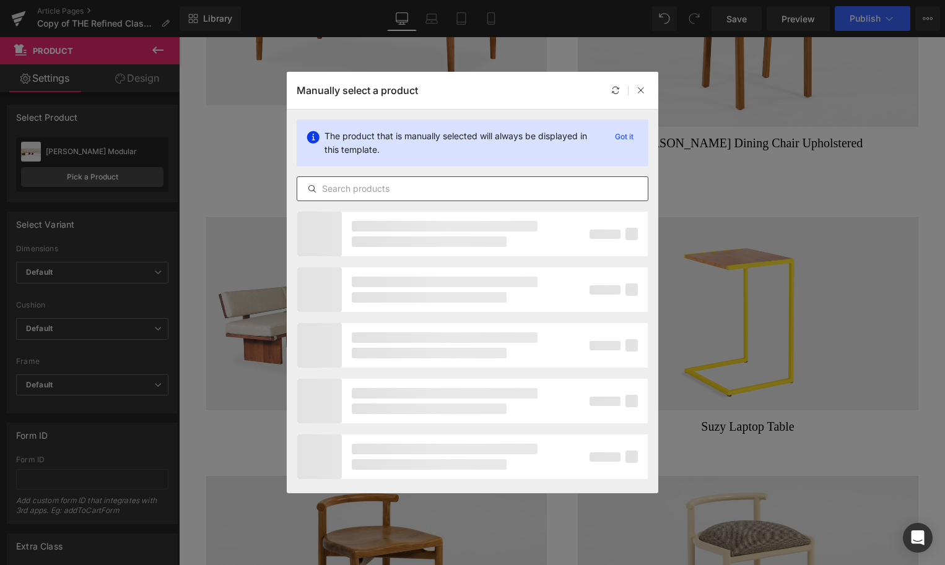
click at [344, 190] on input "text" at bounding box center [472, 188] width 350 height 15
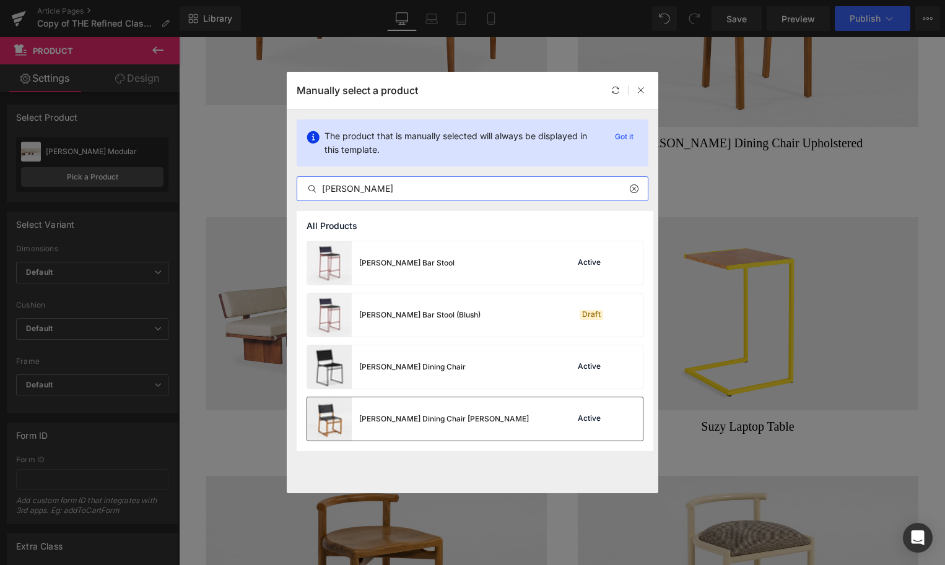
type input "[PERSON_NAME]"
click at [556, 421] on div "[PERSON_NAME] Dining Chair Wood Active" at bounding box center [475, 418] width 336 height 43
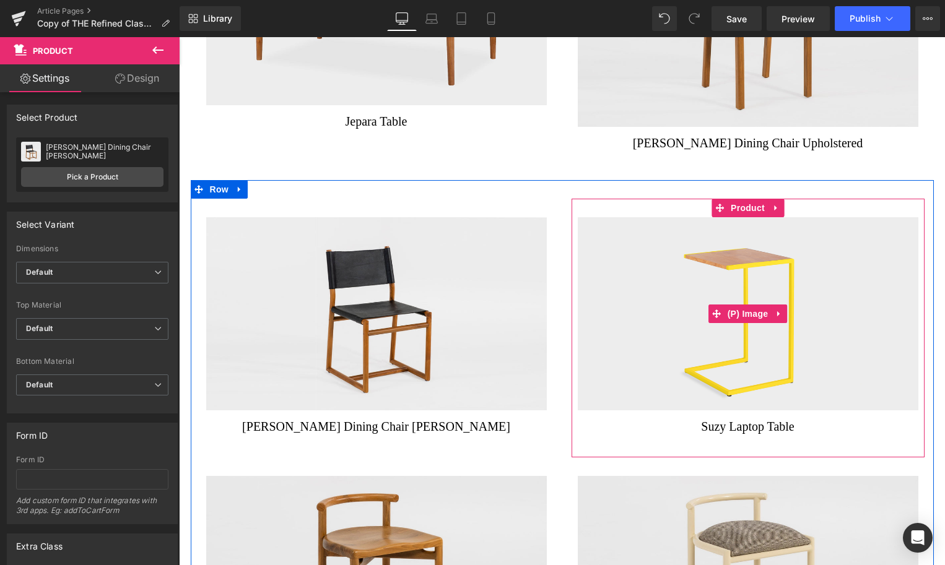
click at [636, 343] on img at bounding box center [748, 314] width 341 height 194
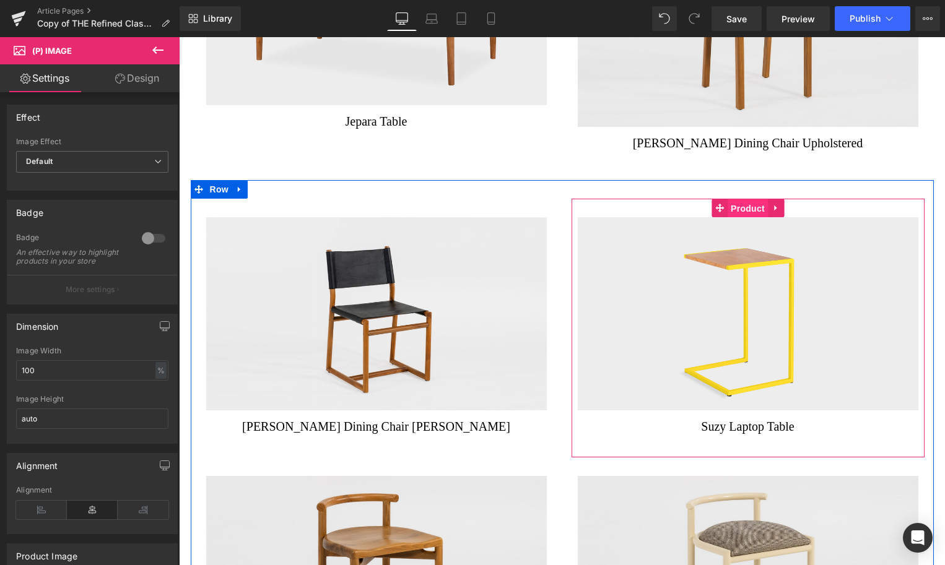
click at [744, 199] on span "Product" at bounding box center [747, 208] width 40 height 19
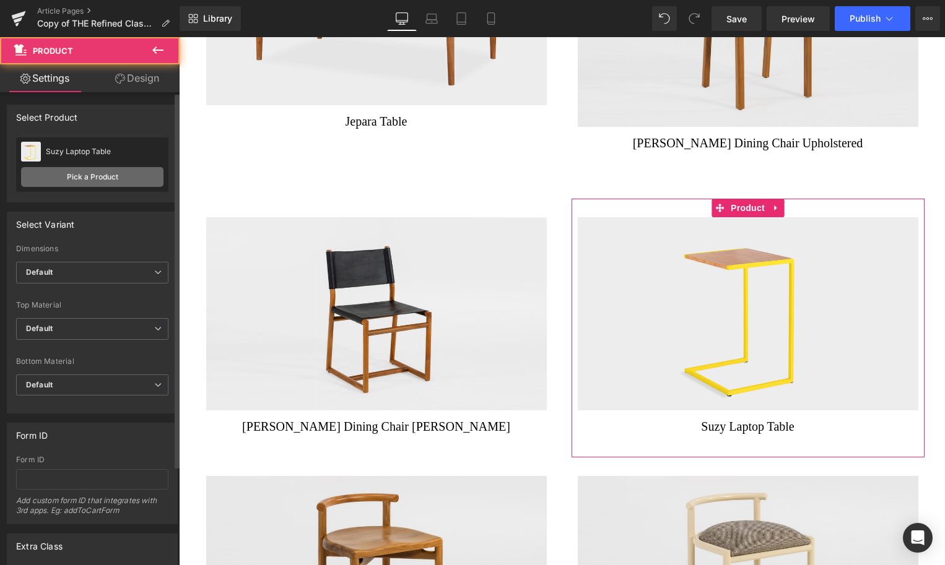
click at [116, 181] on link "Pick a Product" at bounding box center [92, 177] width 142 height 20
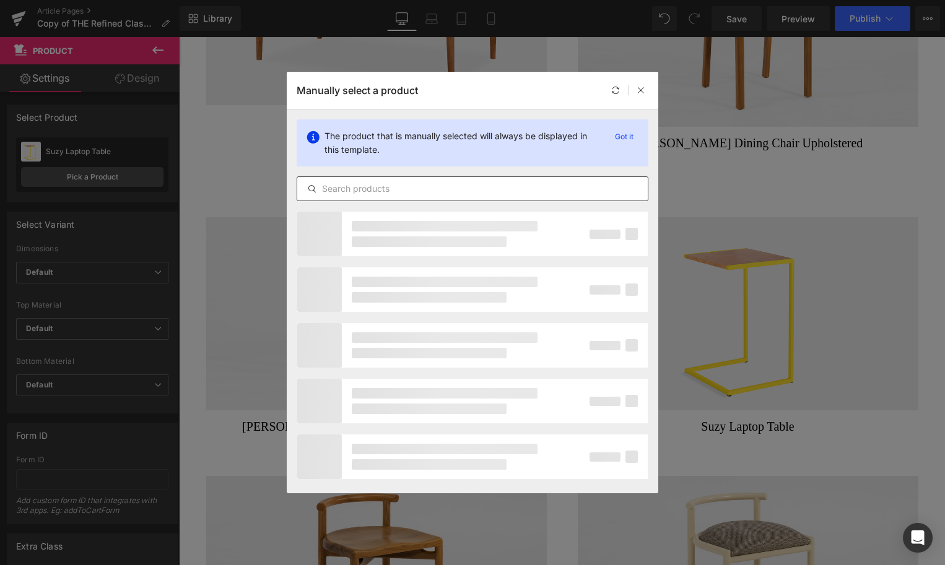
click at [344, 187] on input "text" at bounding box center [472, 188] width 350 height 15
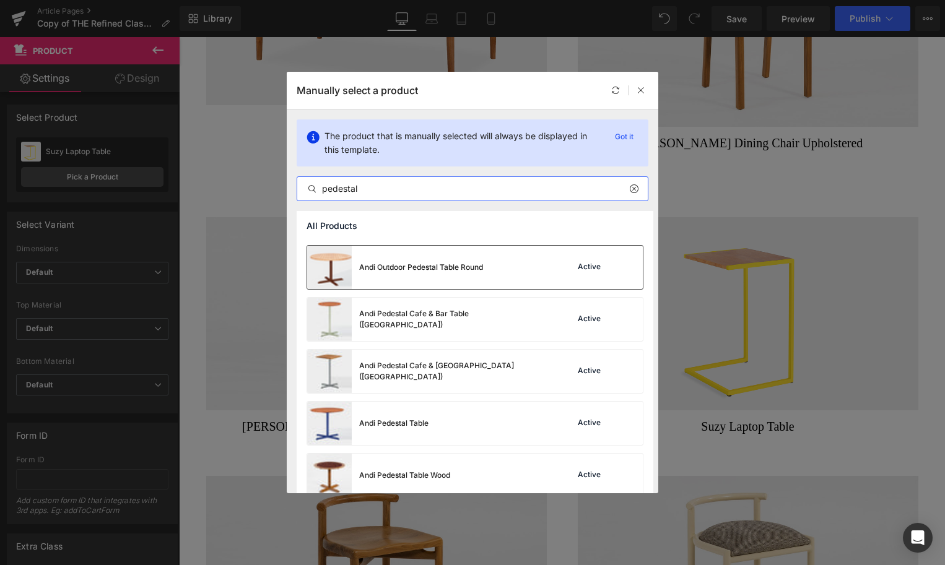
scroll to position [152, 0]
type input "pedestal"
drag, startPoint x: 409, startPoint y: 467, endPoint x: 231, endPoint y: 430, distance: 181.5
click at [409, 467] on div "Andi Pedestal Table Wood" at bounding box center [378, 474] width 143 height 43
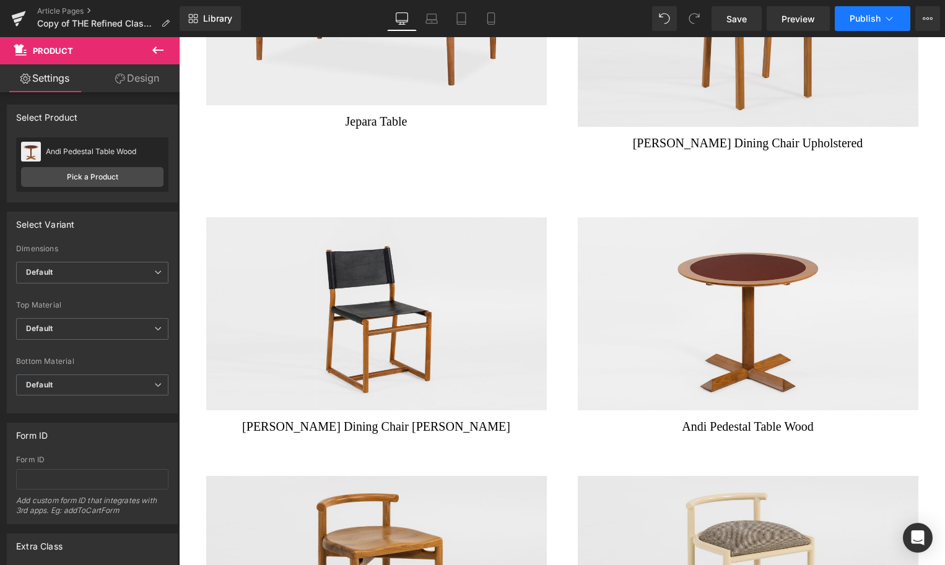
click at [855, 19] on span "Publish" at bounding box center [864, 19] width 31 height 10
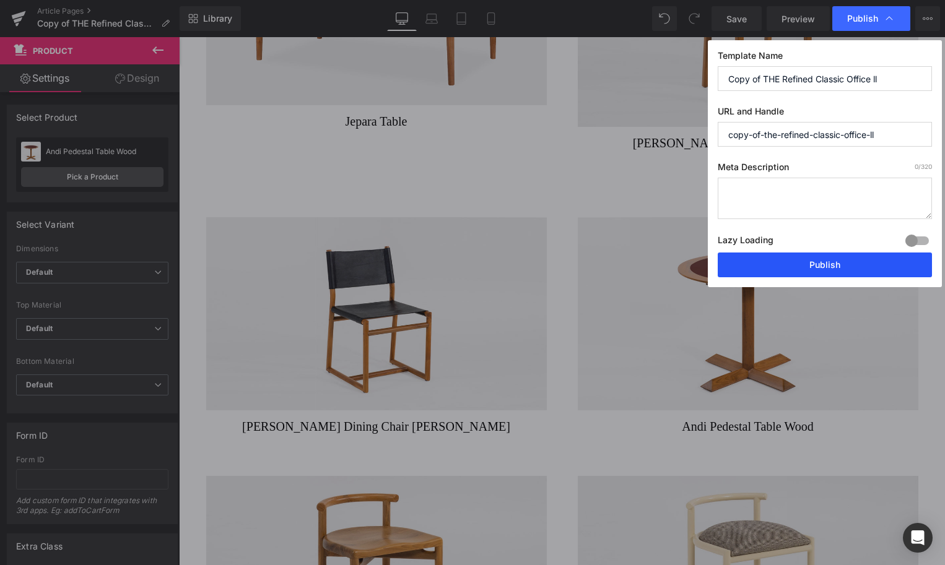
drag, startPoint x: 810, startPoint y: 268, endPoint x: 631, endPoint y: 231, distance: 182.7
click at [810, 268] on button "Publish" at bounding box center [825, 265] width 214 height 25
